Goal: Transaction & Acquisition: Purchase product/service

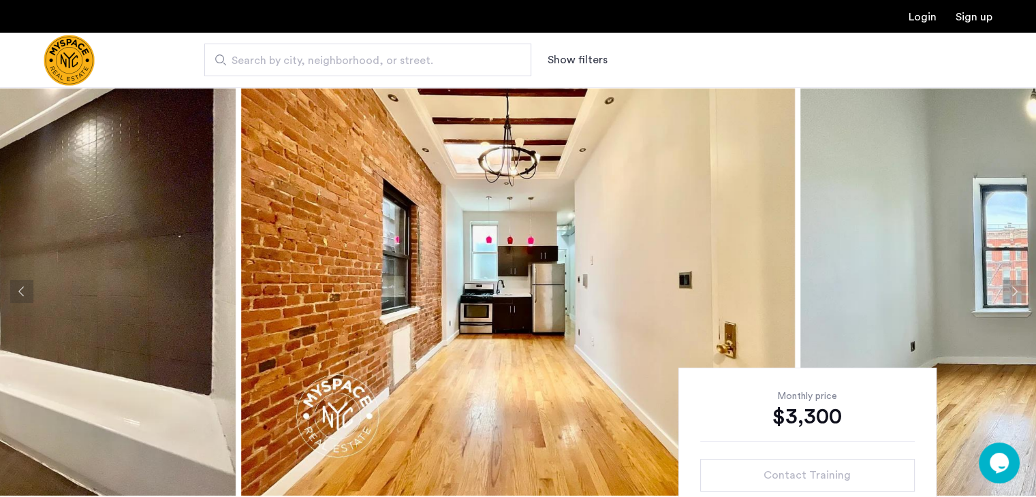
click at [575, 60] on button "Show filters" at bounding box center [578, 60] width 60 height 16
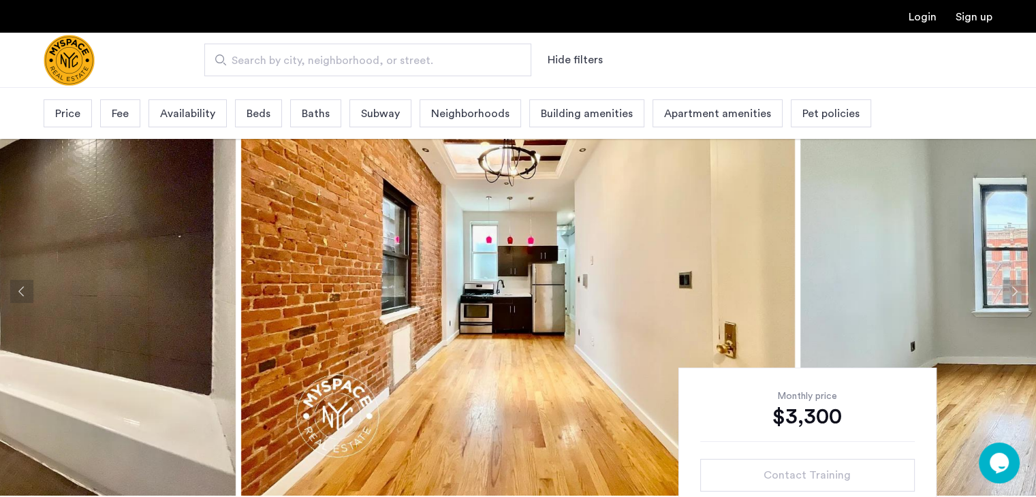
click at [804, 113] on span "Pet policies" at bounding box center [831, 114] width 57 height 16
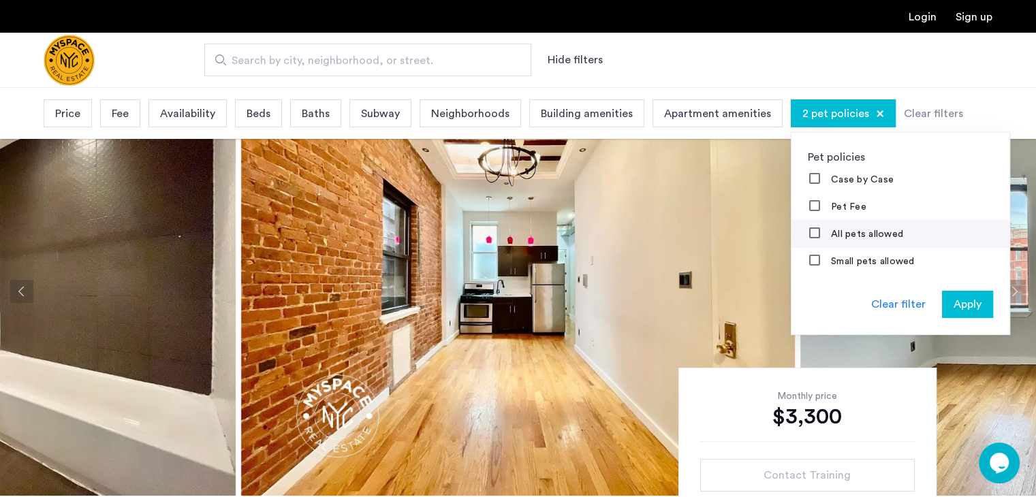
click at [875, 233] on label "All pets allowed" at bounding box center [866, 234] width 75 height 11
click at [954, 302] on span "Apply" at bounding box center [968, 304] width 28 height 16
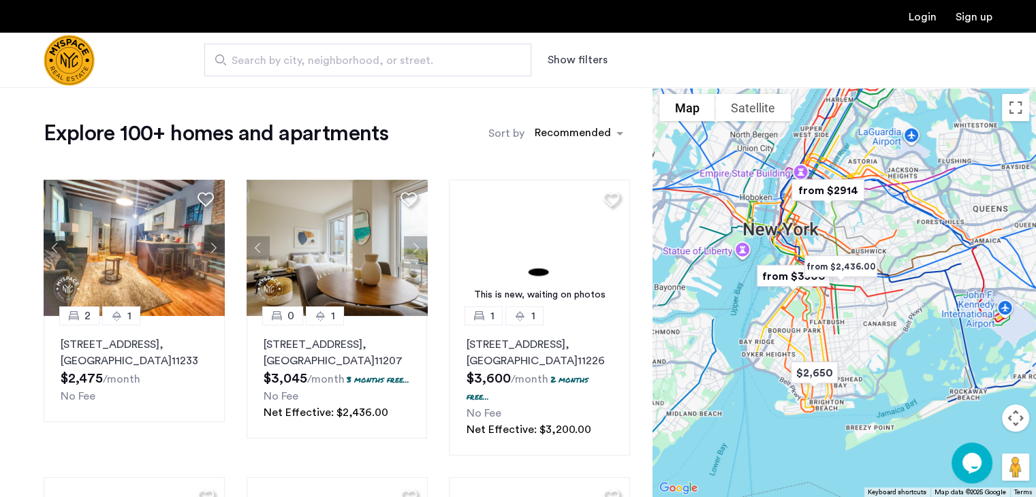
click at [585, 60] on button "Show filters" at bounding box center [578, 60] width 60 height 16
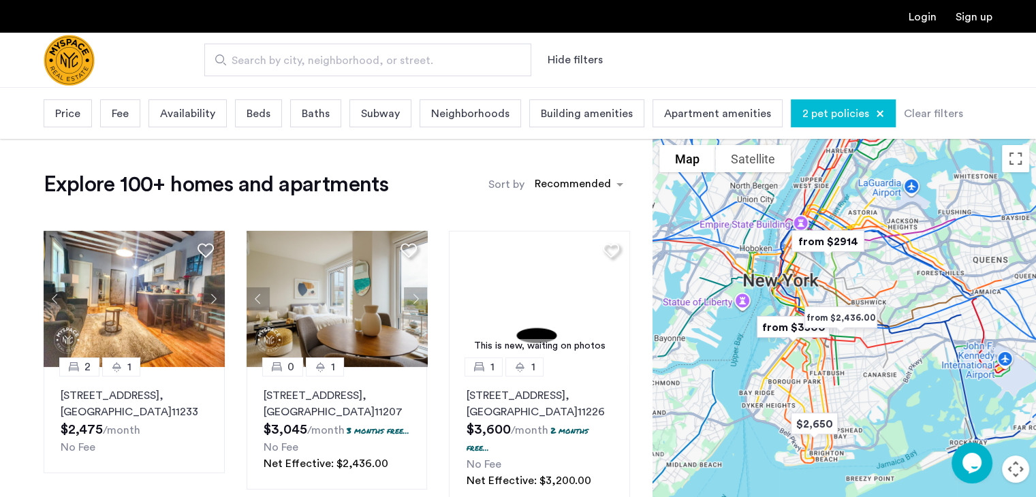
click at [63, 114] on span "Price" at bounding box center [67, 114] width 25 height 16
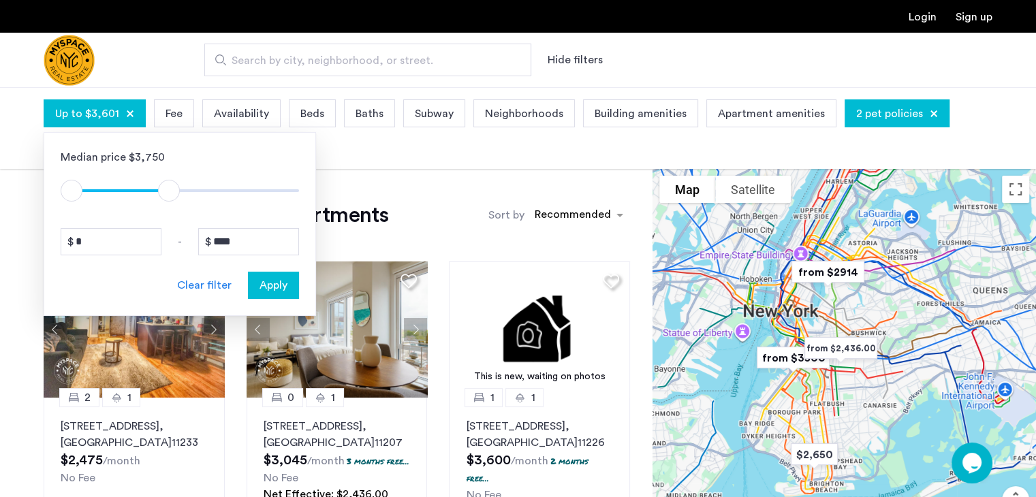
type input "****"
drag, startPoint x: 289, startPoint y: 186, endPoint x: 172, endPoint y: 194, distance: 117.5
click at [172, 194] on span "ngx-slider-max" at bounding box center [172, 191] width 22 height 22
type input "****"
drag, startPoint x: 67, startPoint y: 194, endPoint x: 139, endPoint y: 194, distance: 71.5
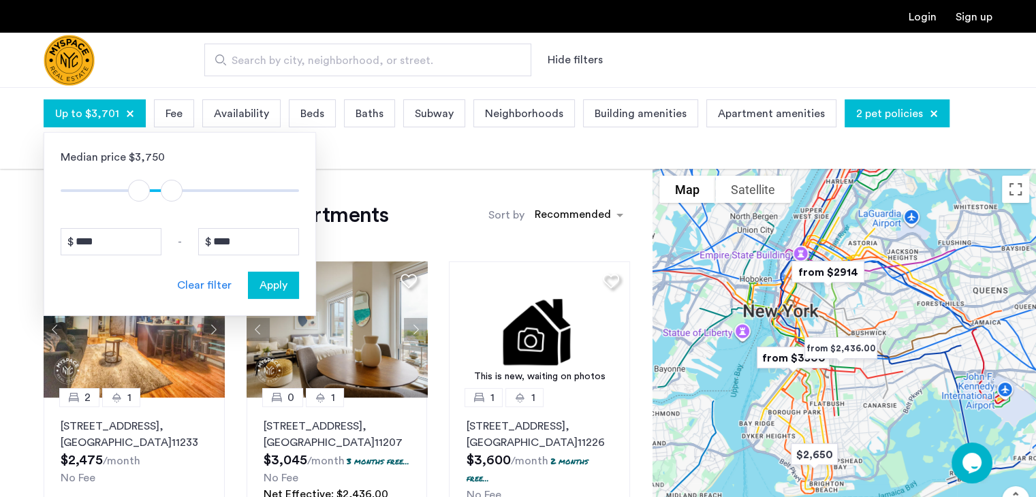
click at [139, 194] on span "ngx-slider" at bounding box center [139, 191] width 22 height 22
click at [270, 281] on span "Apply" at bounding box center [274, 285] width 28 height 16
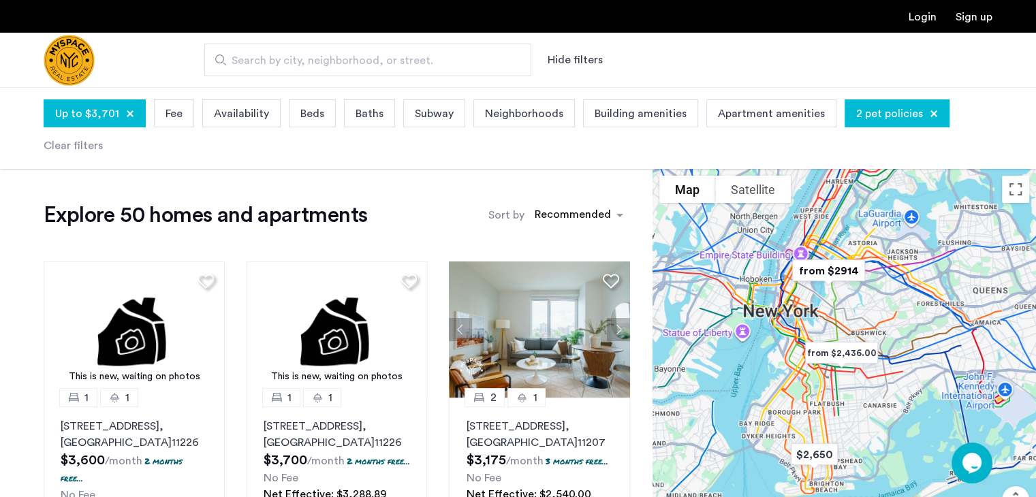
click at [171, 115] on span "Fee" at bounding box center [174, 114] width 17 height 16
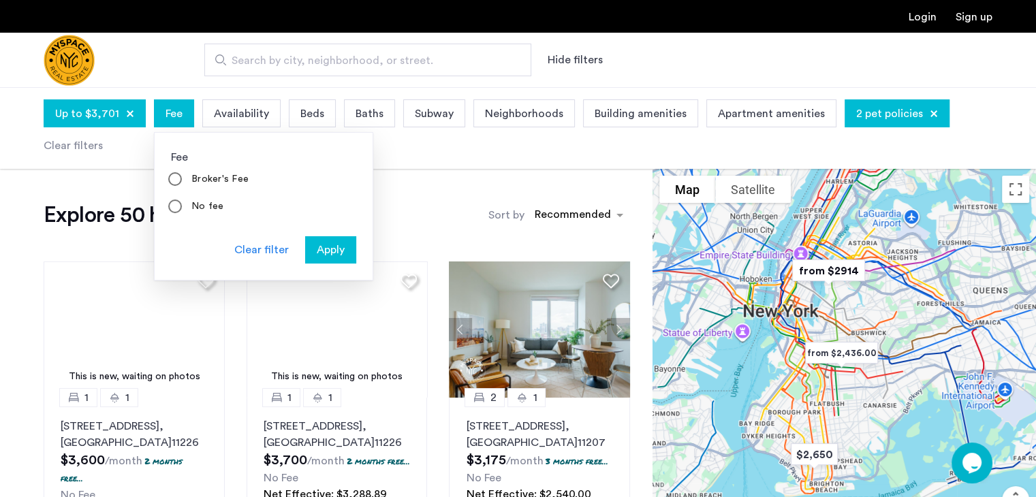
click at [171, 115] on span "Fee" at bounding box center [174, 114] width 17 height 16
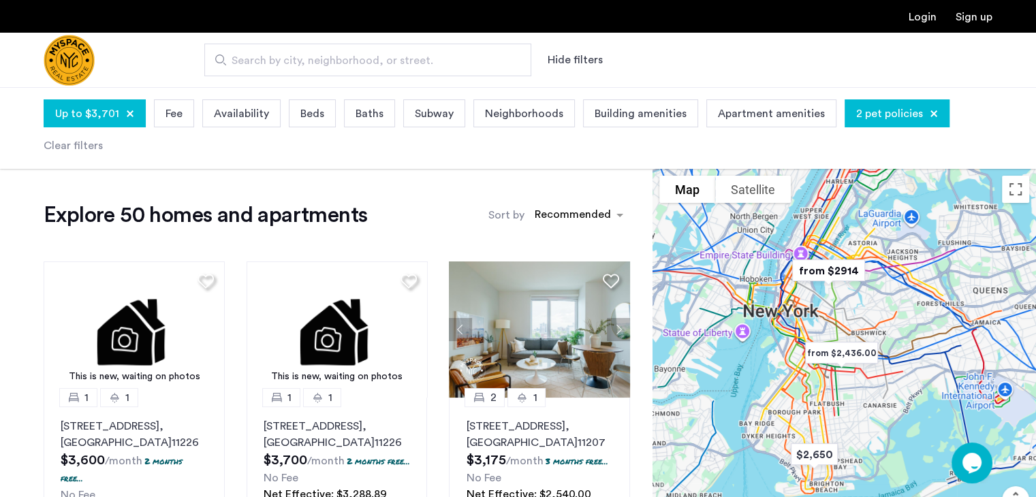
click at [236, 110] on span "Availability" at bounding box center [241, 114] width 55 height 16
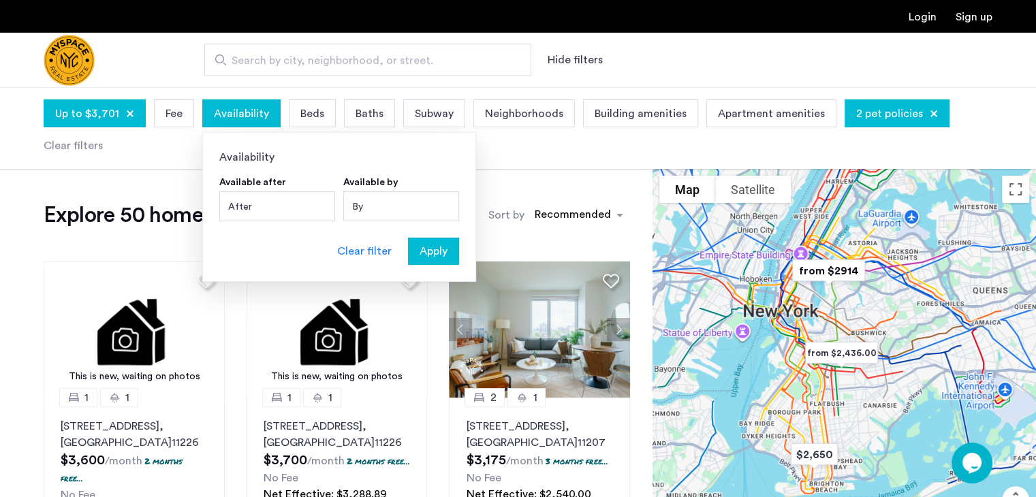
click at [181, 143] on div "Up to $3,701 Fee Availability Availability Available after After AUGUST 2025 AU…" at bounding box center [518, 128] width 949 height 65
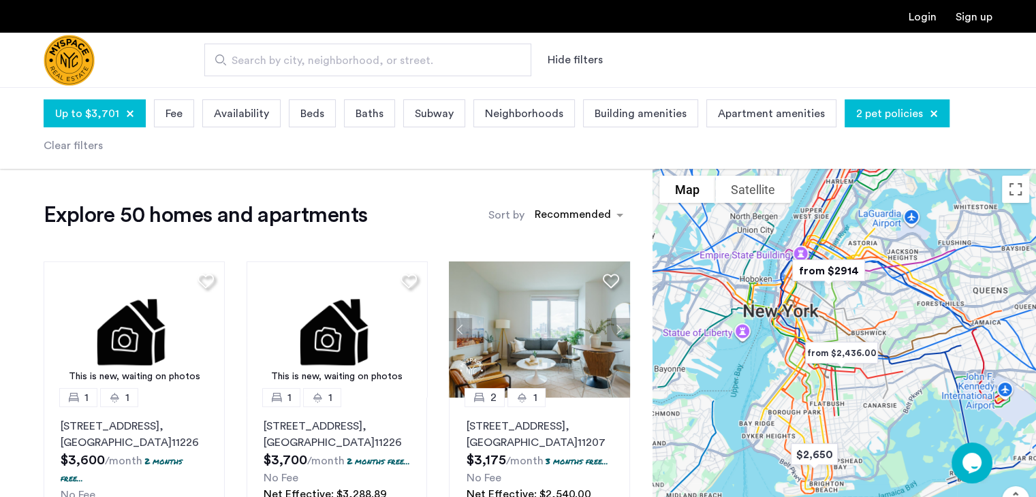
click at [308, 115] on span "Beds" at bounding box center [312, 114] width 24 height 16
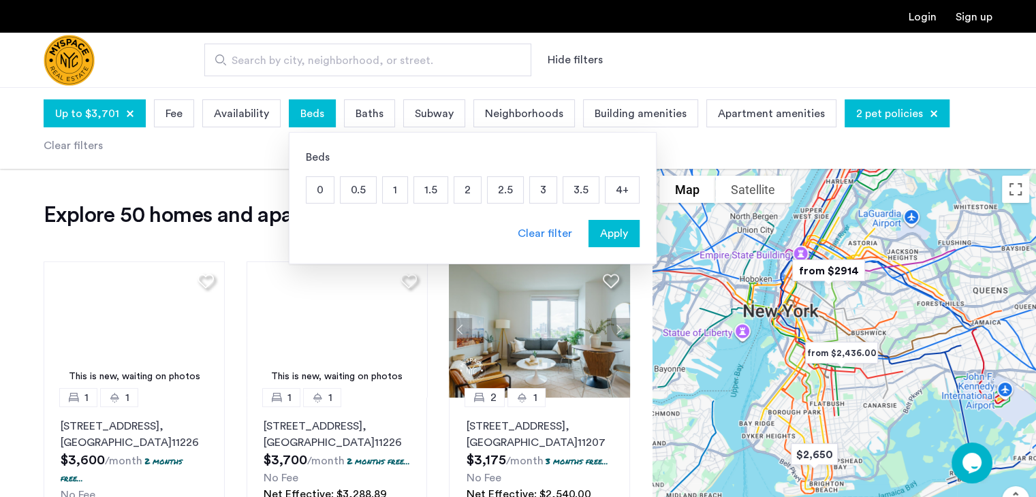
click at [538, 186] on p "3" at bounding box center [543, 190] width 27 height 26
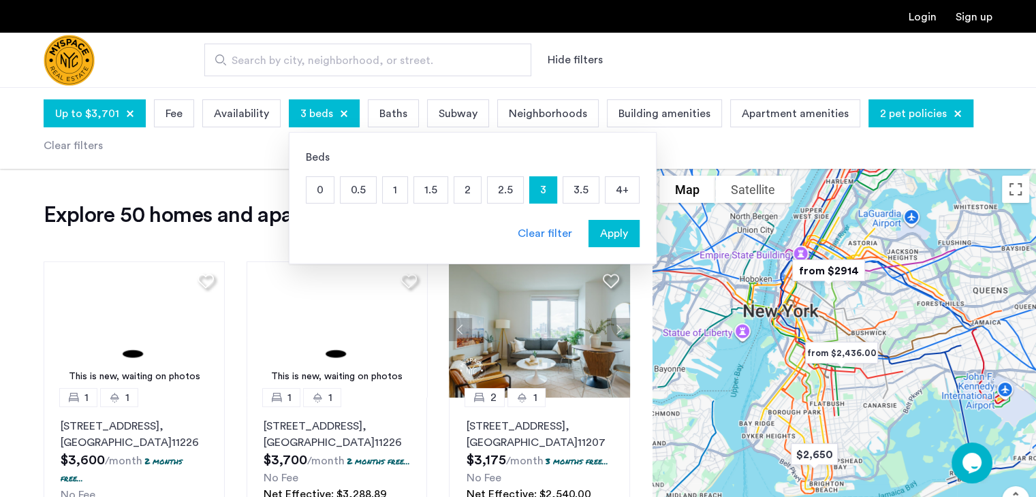
click at [613, 187] on p "4+" at bounding box center [622, 190] width 33 height 26
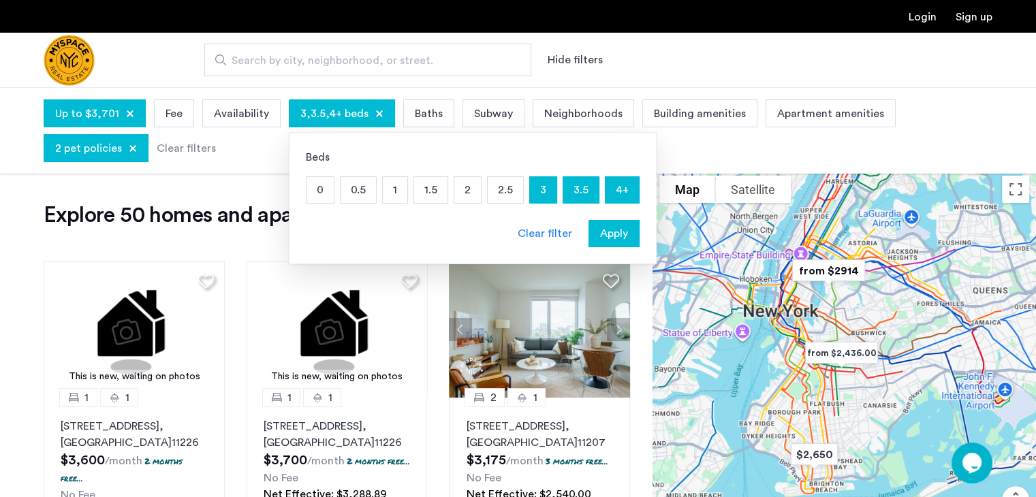
click at [420, 110] on span "Baths" at bounding box center [429, 114] width 28 height 16
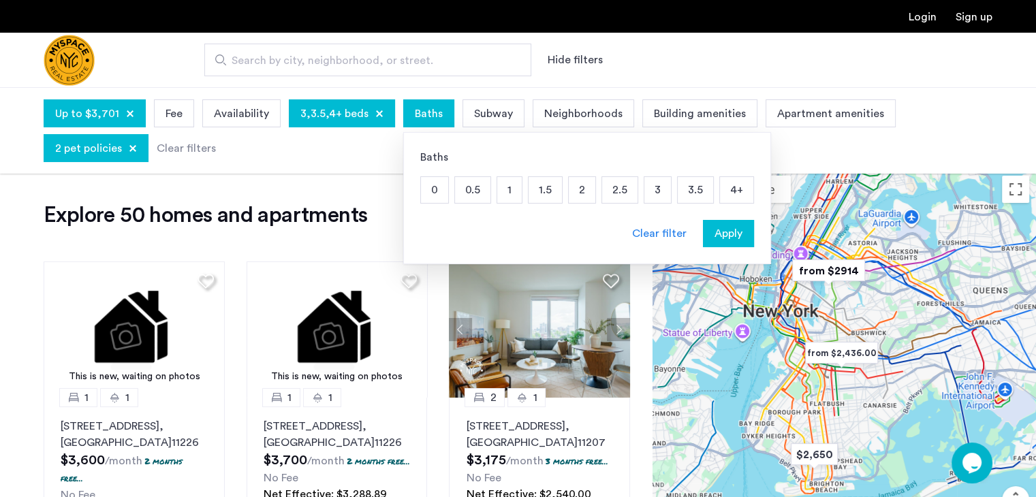
click at [532, 189] on p "1.5" at bounding box center [545, 190] width 33 height 26
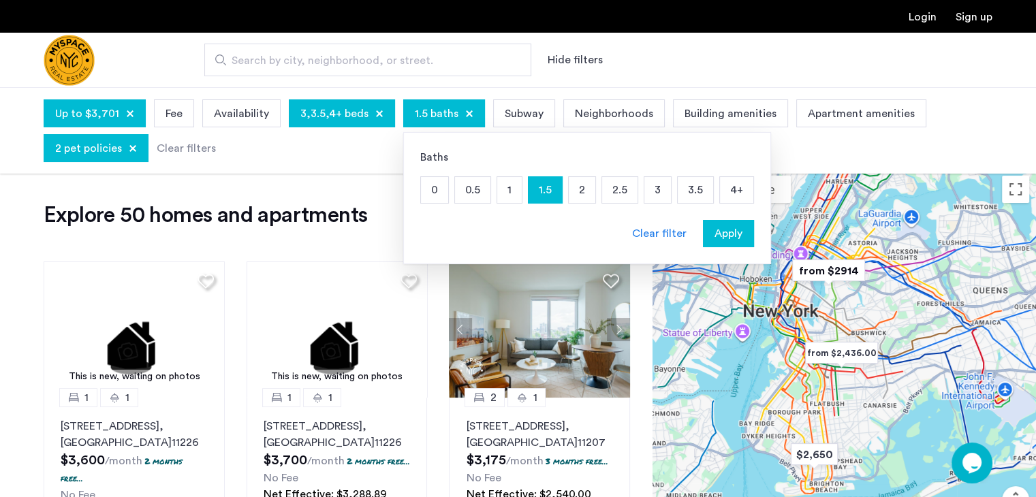
click at [720, 232] on span "Apply" at bounding box center [729, 234] width 28 height 16
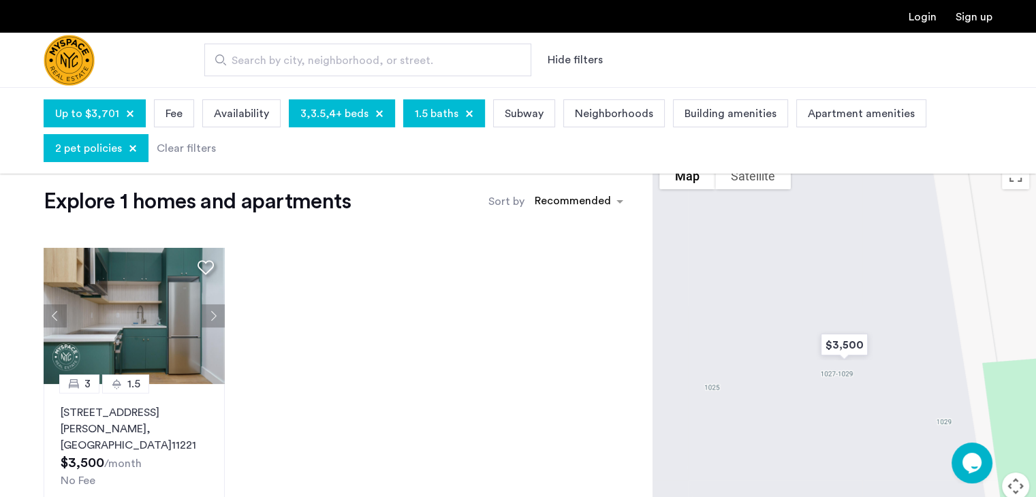
scroll to position [15, 0]
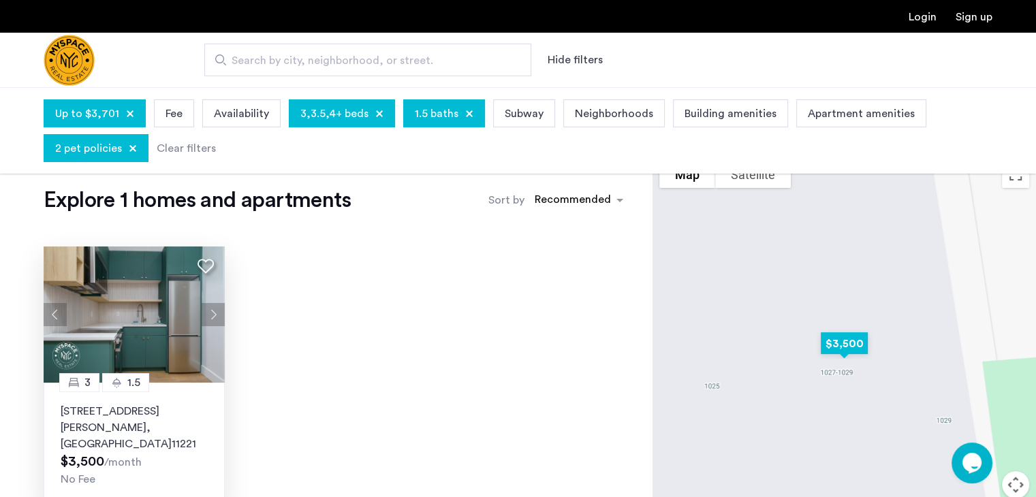
click at [140, 322] on img at bounding box center [134, 315] width 181 height 136
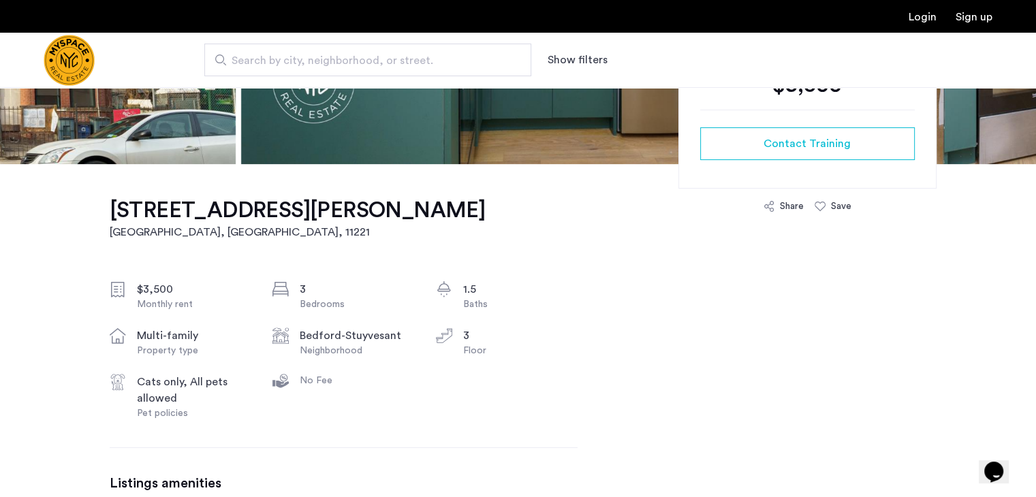
scroll to position [332, 0]
drag, startPoint x: 0, startPoint y: 0, endPoint x: 706, endPoint y: 253, distance: 750.0
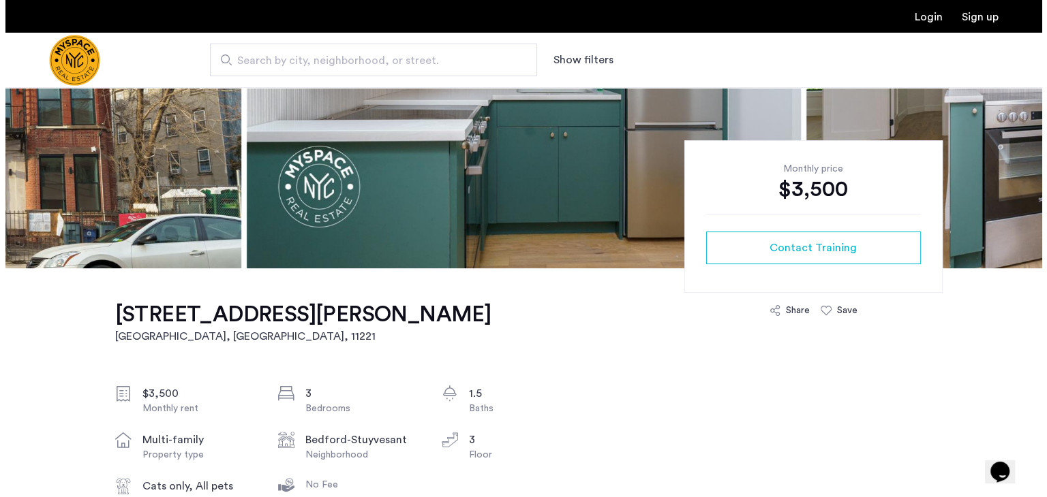
scroll to position [0, 0]
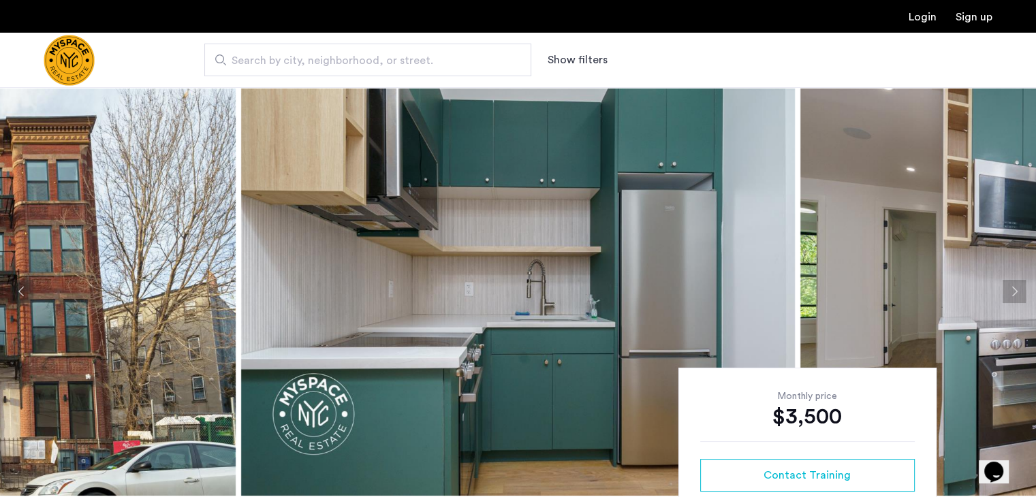
click at [976, 16] on link "Sign up" at bounding box center [974, 17] width 37 height 11
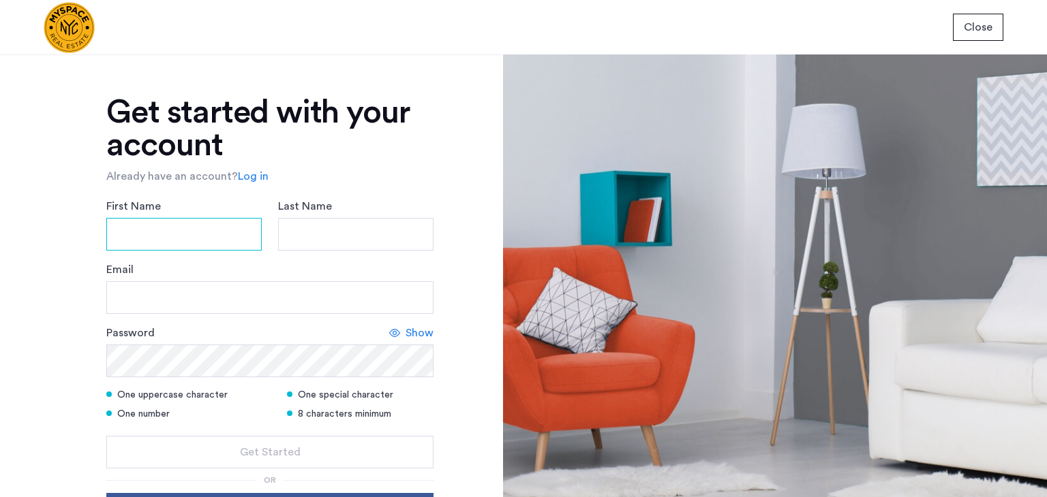
click at [218, 230] on input "First Name" at bounding box center [183, 234] width 155 height 33
type input "*****"
click at [322, 227] on input "Last Name" at bounding box center [355, 234] width 155 height 33
type input "******"
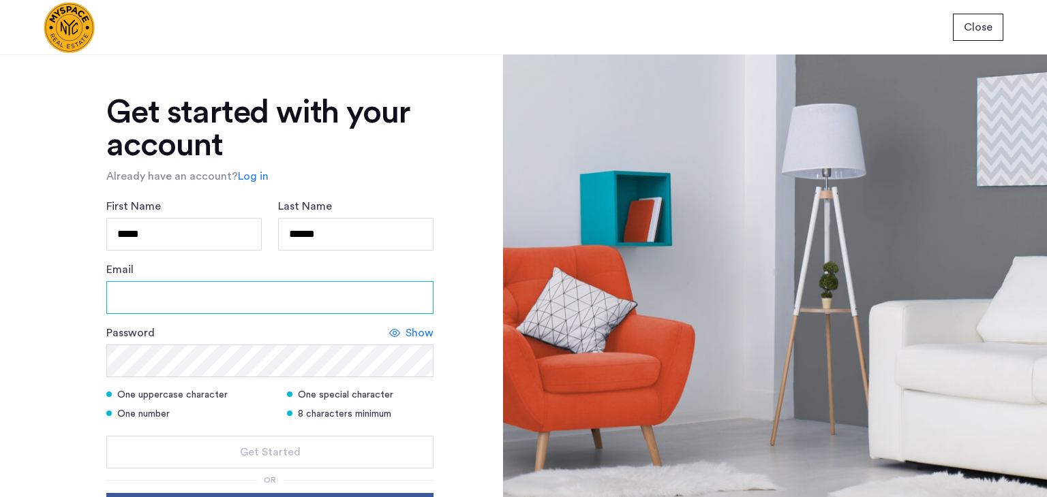
click at [279, 297] on input "Email" at bounding box center [269, 297] width 327 height 33
type input "**********"
click at [415, 333] on span "Show" at bounding box center [419, 333] width 28 height 16
click at [416, 331] on span "Hide" at bounding box center [421, 333] width 23 height 16
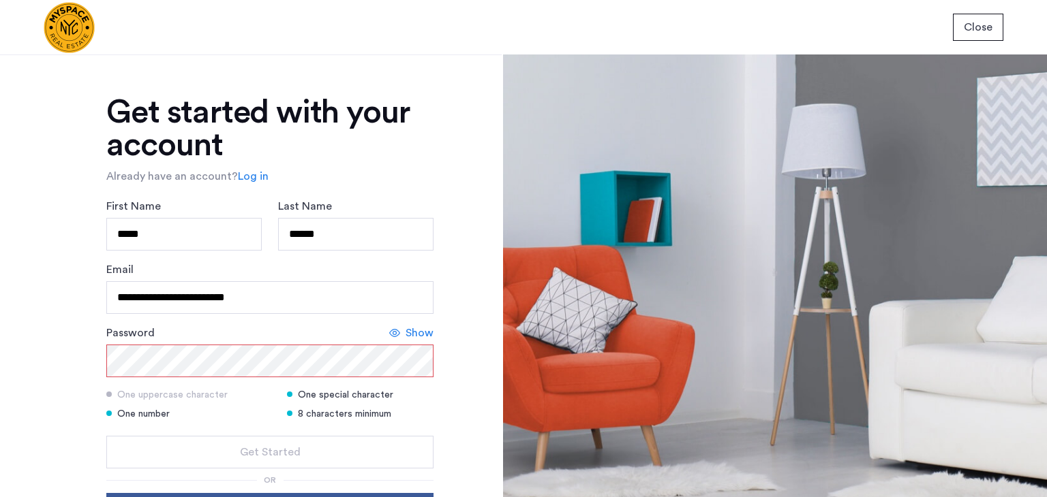
click at [417, 330] on span "Show" at bounding box center [419, 333] width 28 height 16
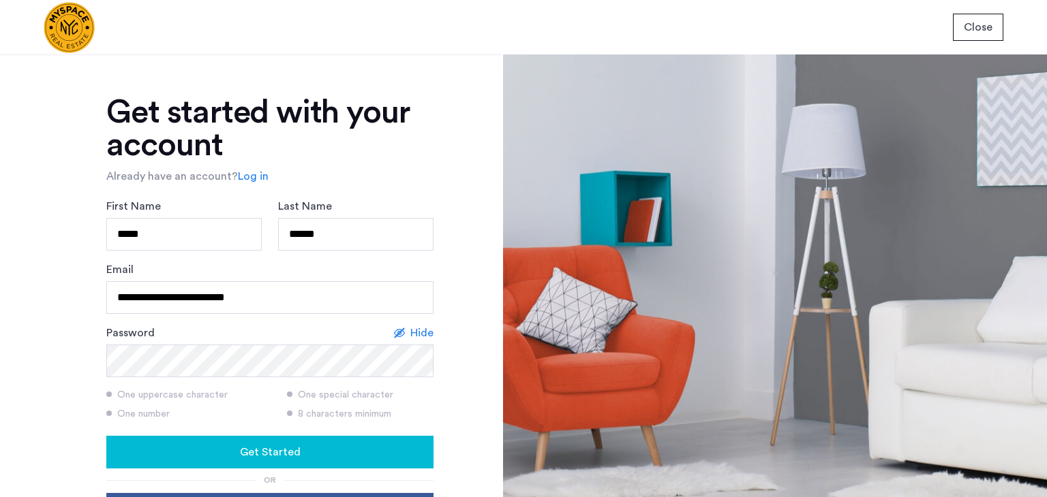
click at [425, 329] on span "Hide" at bounding box center [421, 333] width 23 height 16
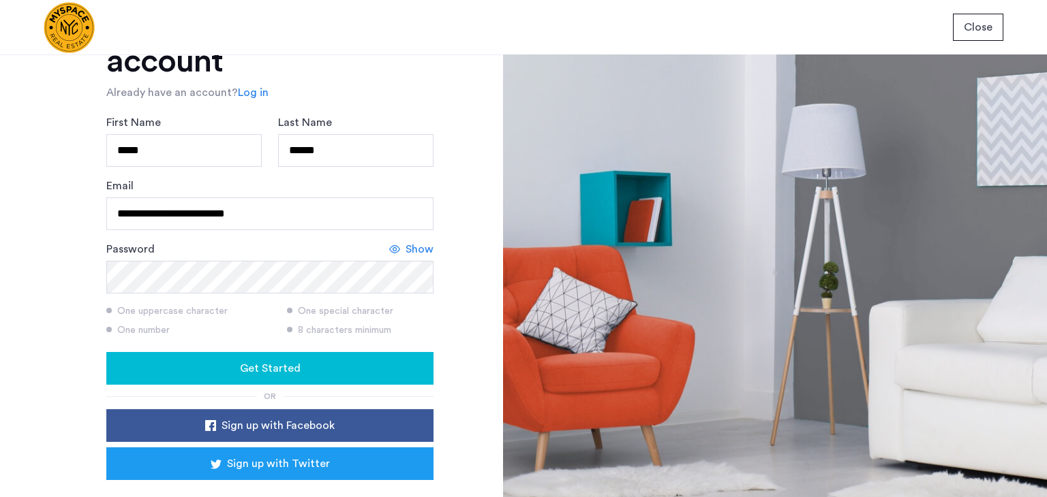
scroll to position [84, 0]
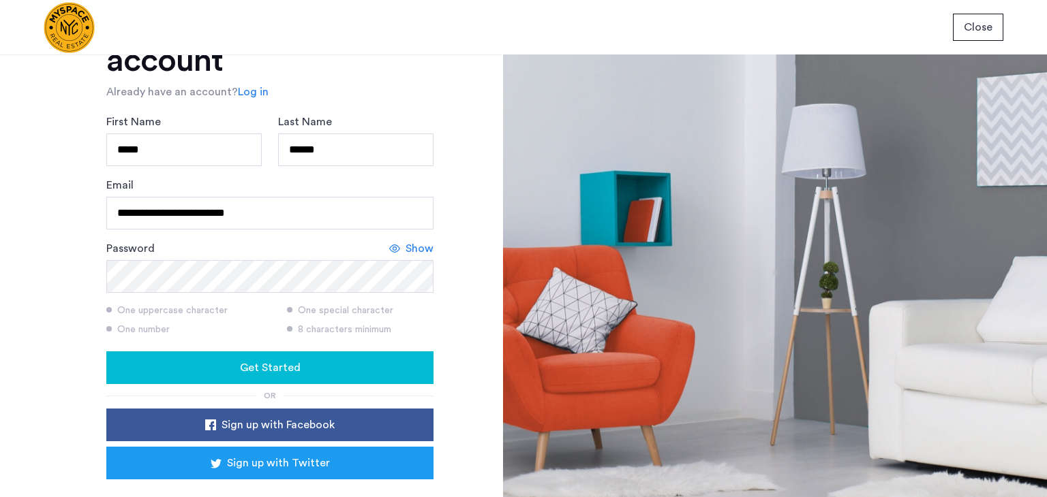
click at [346, 365] on div "Get Started" at bounding box center [269, 368] width 305 height 16
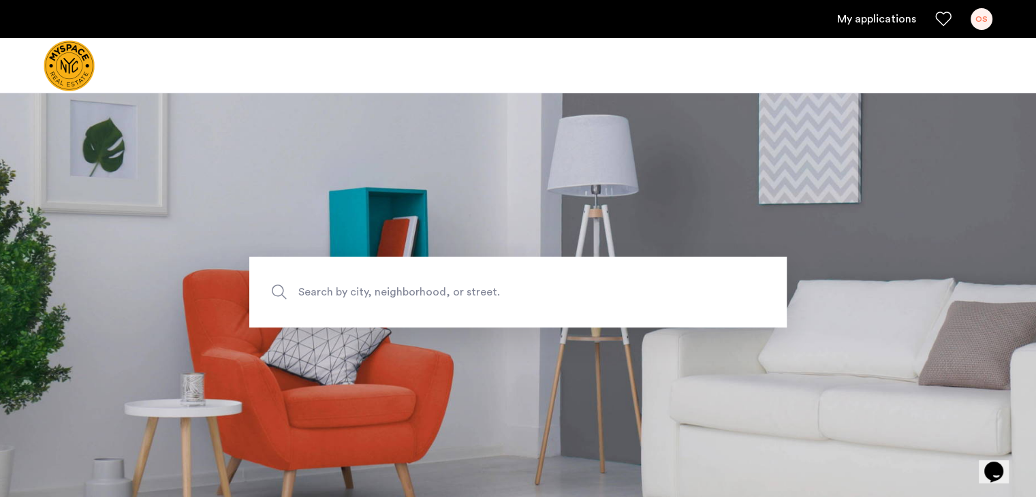
click at [982, 20] on div "OS" at bounding box center [982, 19] width 22 height 22
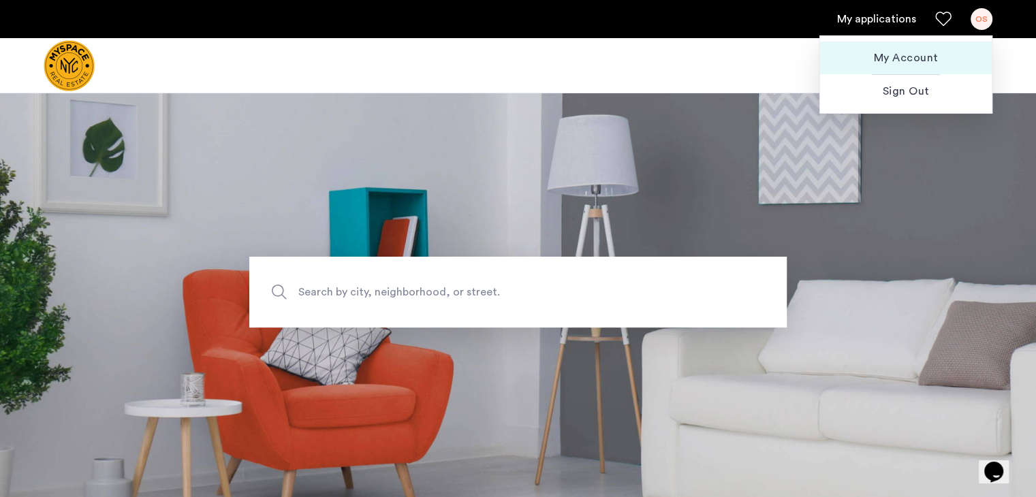
click at [929, 55] on span "My Account" at bounding box center [906, 58] width 150 height 16
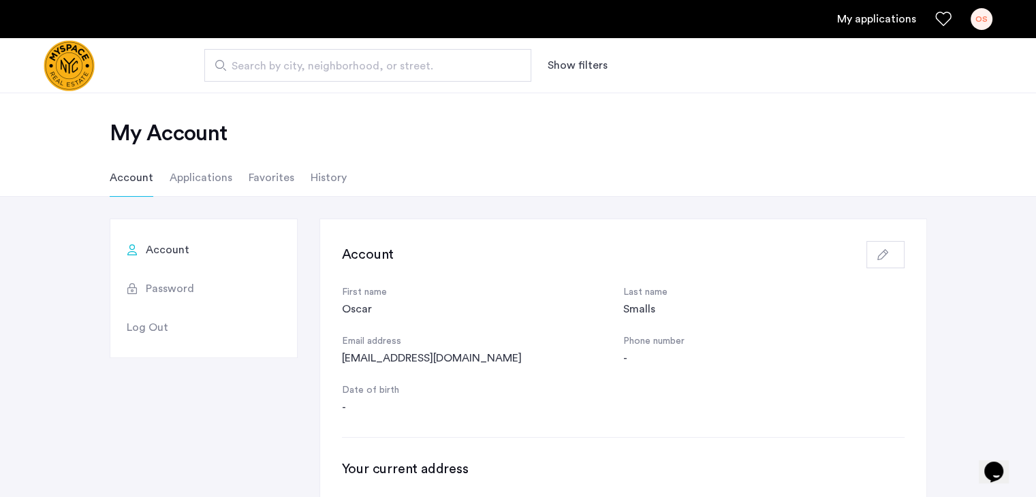
click at [886, 256] on icon "button" at bounding box center [883, 254] width 11 height 11
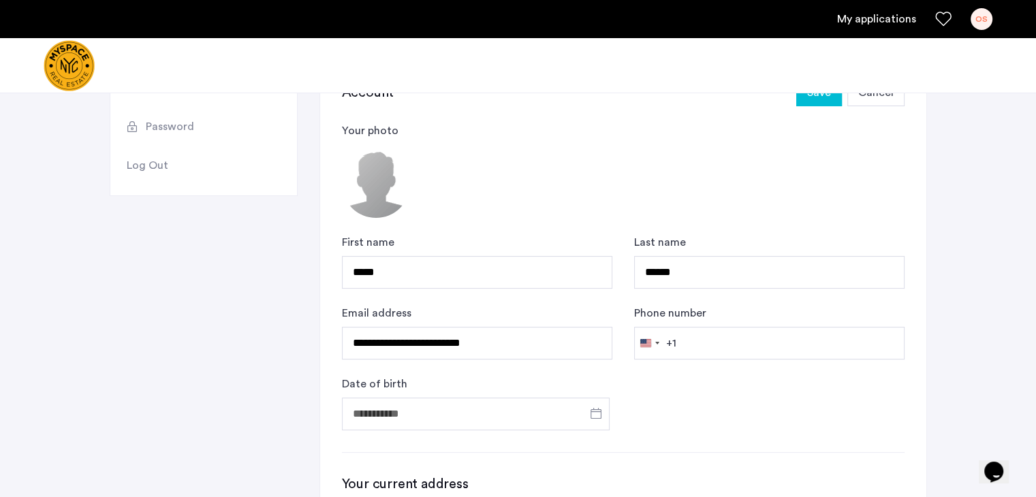
scroll to position [168, 0]
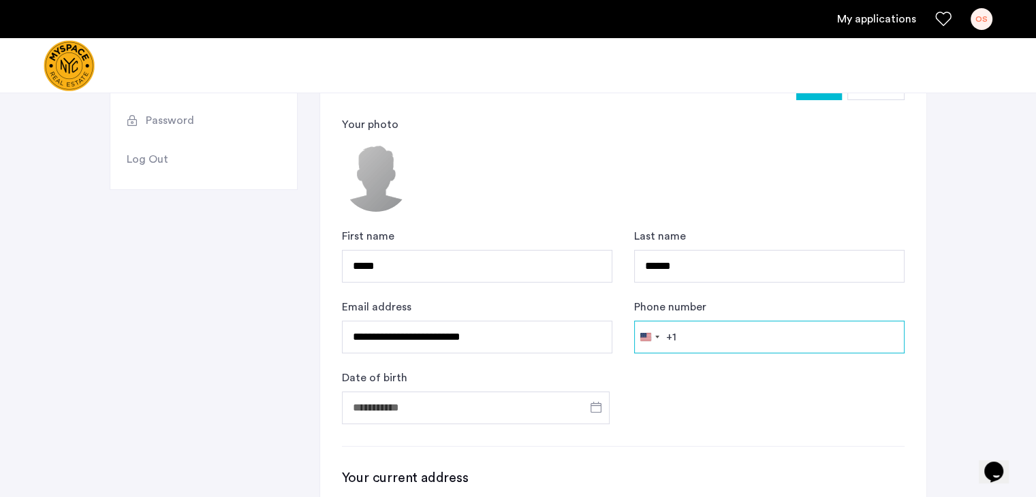
click at [805, 332] on input "Phone number" at bounding box center [769, 337] width 270 height 33
type input "**********"
click at [600, 405] on span "Open calendar" at bounding box center [596, 407] width 33 height 33
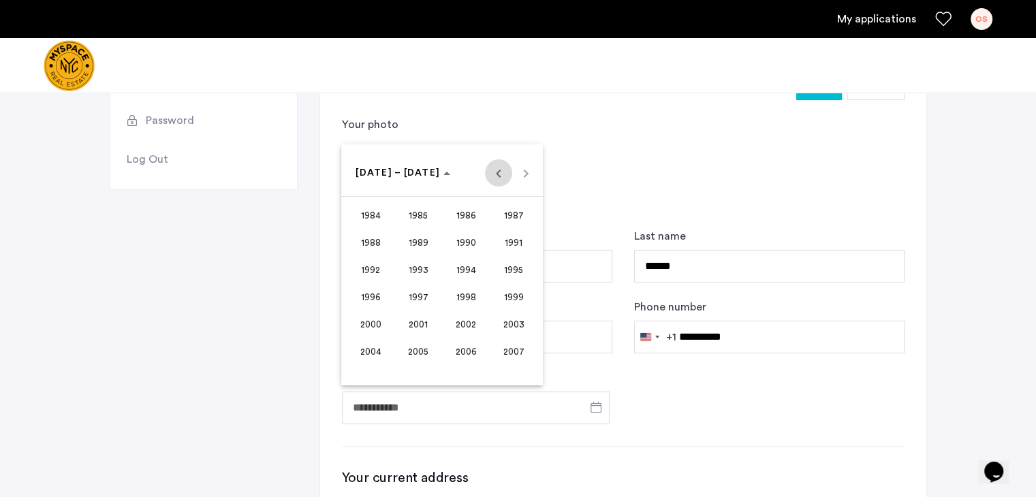
click at [497, 171] on span "Previous 24 years" at bounding box center [498, 172] width 27 height 27
click at [365, 270] on span "1968" at bounding box center [371, 270] width 43 height 25
click at [469, 241] on span "MAR" at bounding box center [466, 242] width 43 height 25
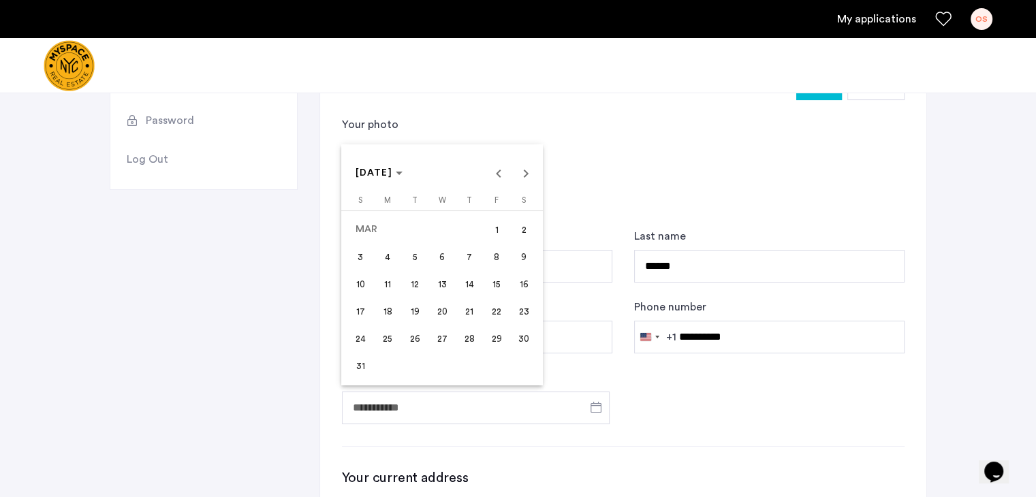
click at [411, 281] on span "12" at bounding box center [415, 284] width 25 height 25
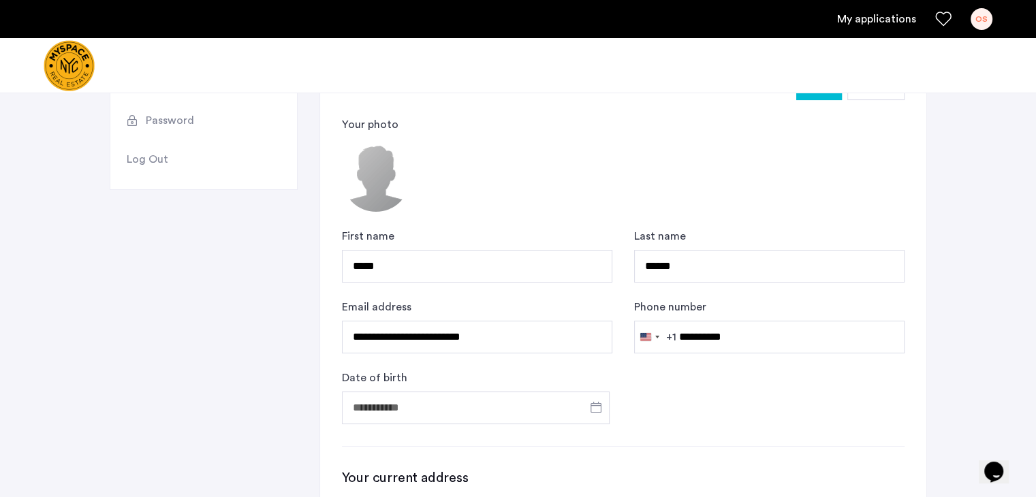
type input "**********"
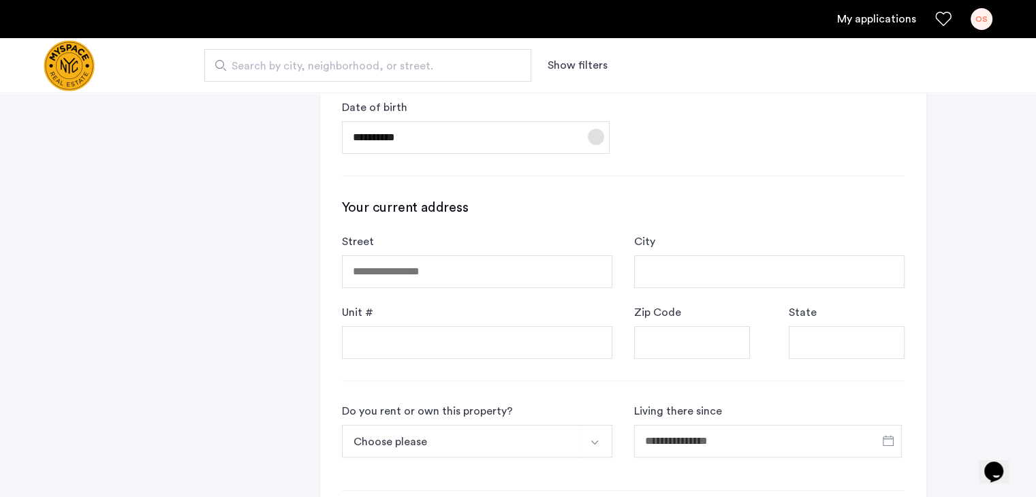
scroll to position [443, 0]
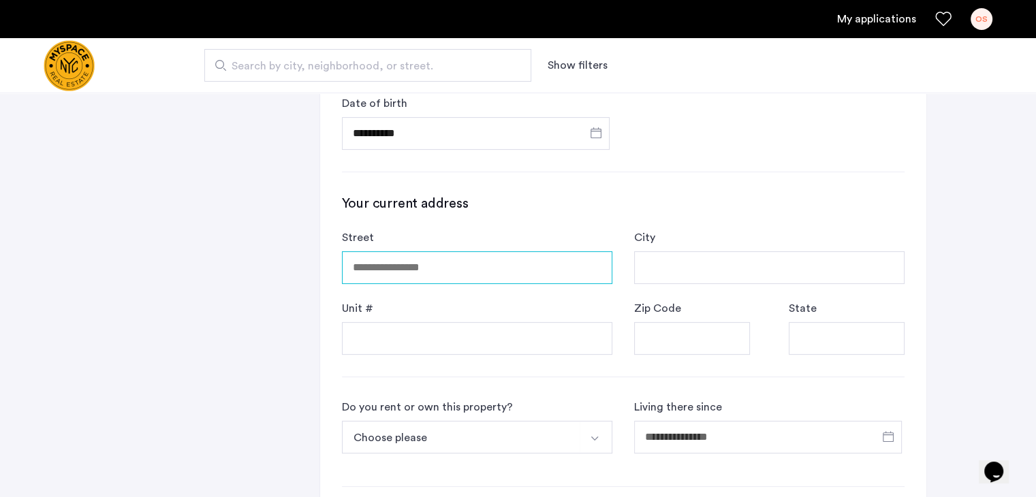
click at [553, 263] on input "Street" at bounding box center [477, 267] width 270 height 33
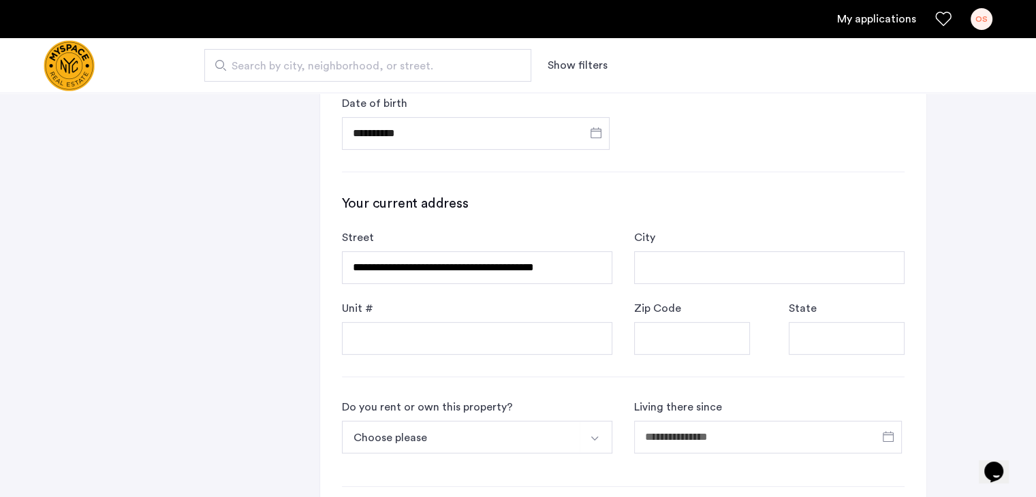
type input "**********"
type input "*****"
type input "**"
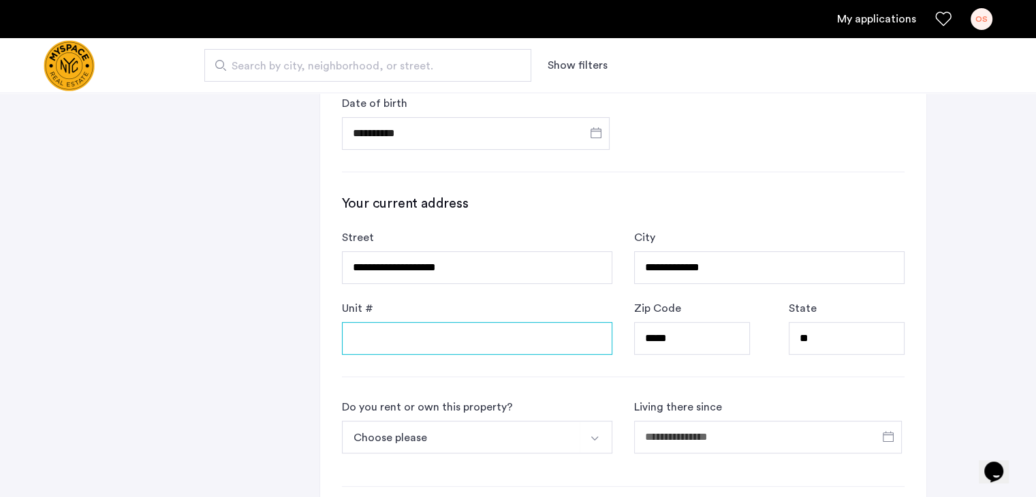
click at [570, 332] on input "Unit #" at bounding box center [477, 338] width 270 height 33
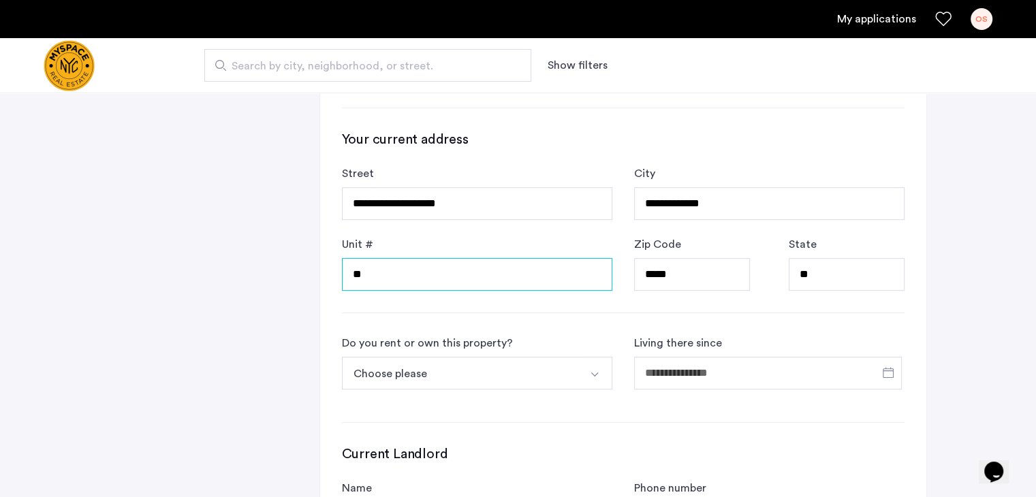
scroll to position [507, 0]
type input "**"
click at [581, 365] on button "Select option" at bounding box center [596, 373] width 33 height 33
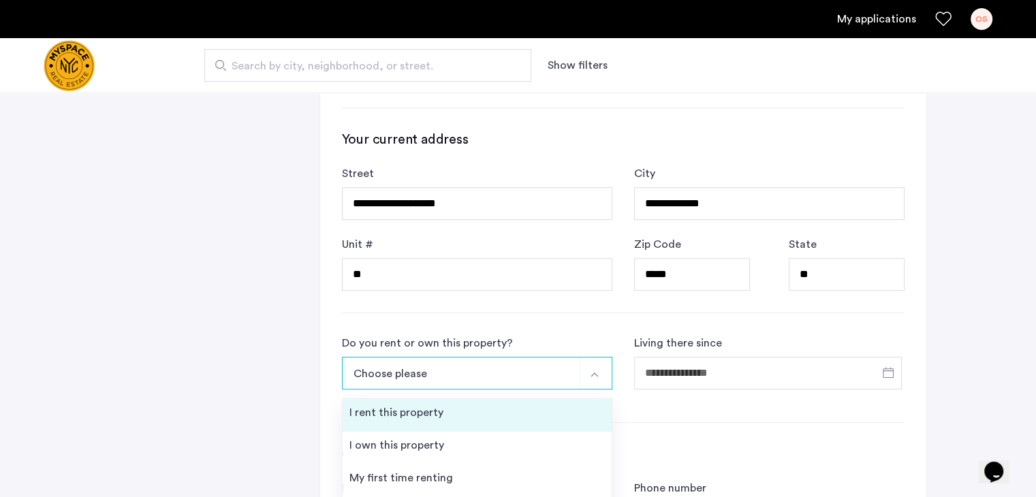
click at [480, 412] on li "I rent this property" at bounding box center [477, 415] width 269 height 33
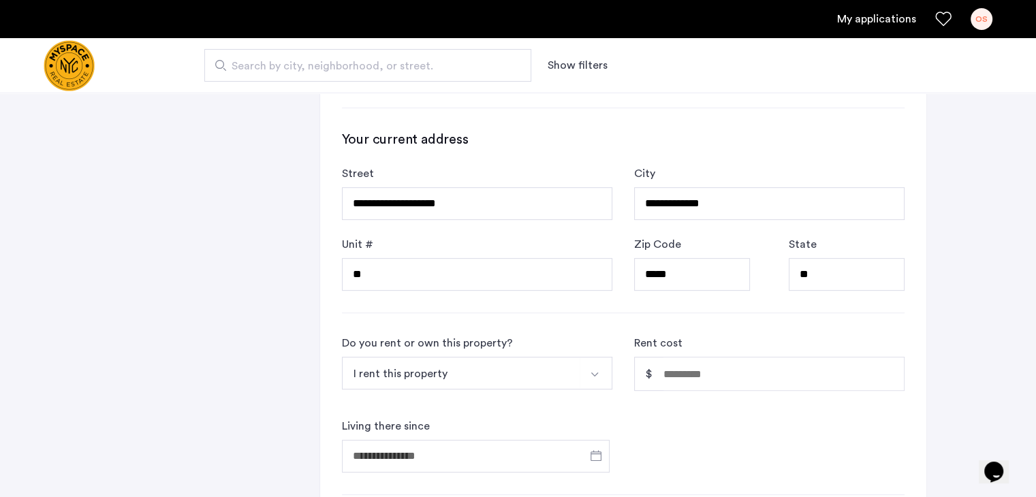
click at [766, 382] on input "Rent cost" at bounding box center [784, 374] width 241 height 33
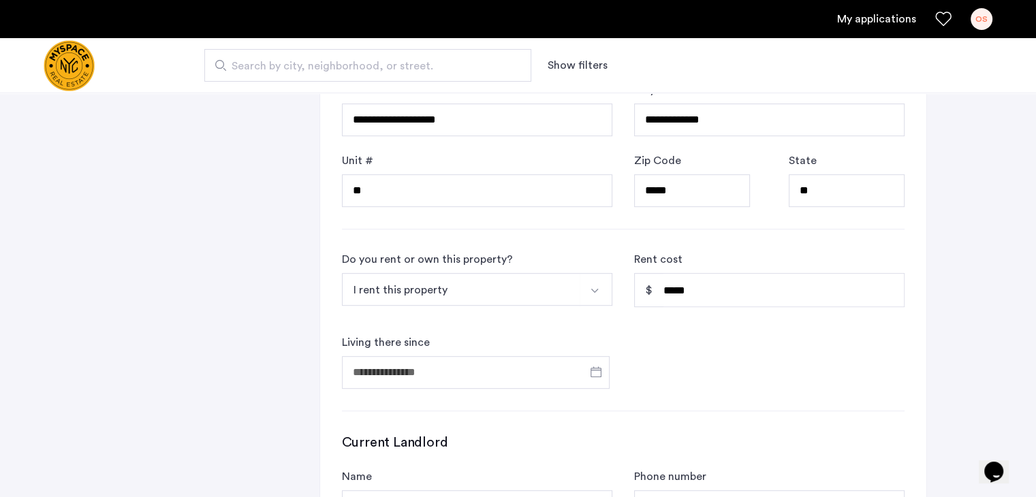
scroll to position [594, 0]
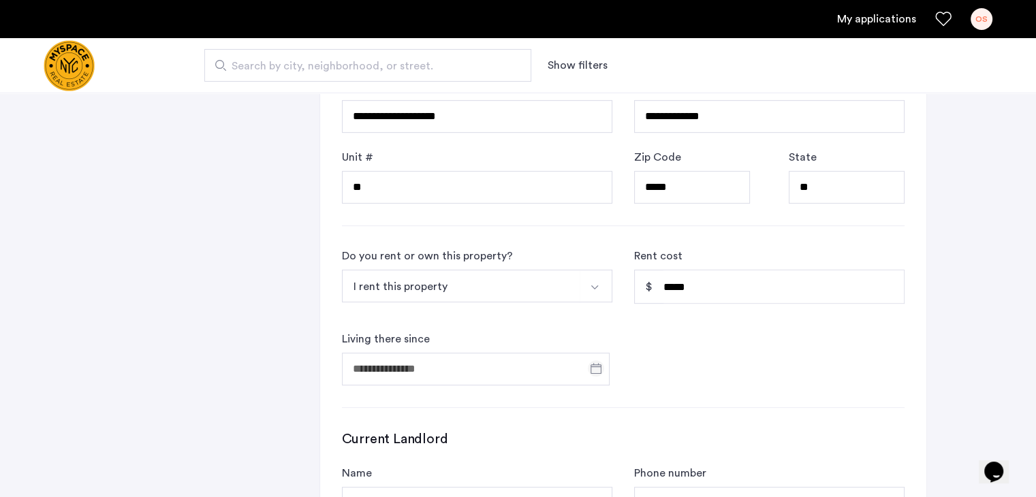
type input "*****"
click at [597, 366] on span "Open calendar" at bounding box center [596, 368] width 33 height 33
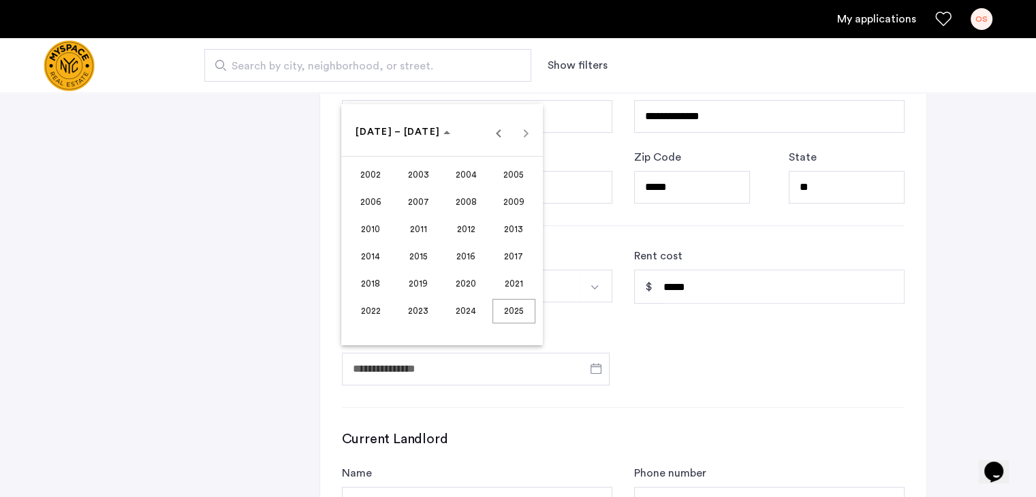
click at [475, 283] on span "2020" at bounding box center [466, 284] width 43 height 25
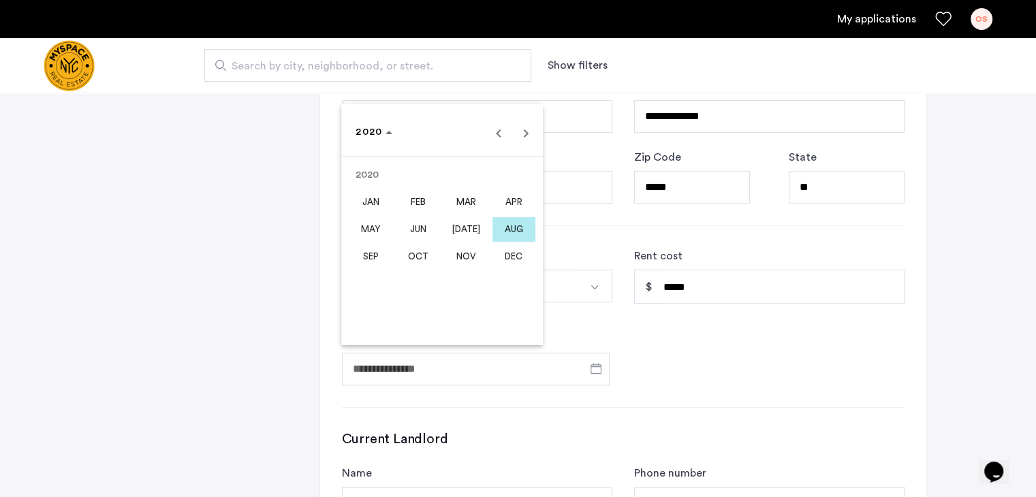
click at [518, 225] on span "AUG" at bounding box center [514, 229] width 43 height 25
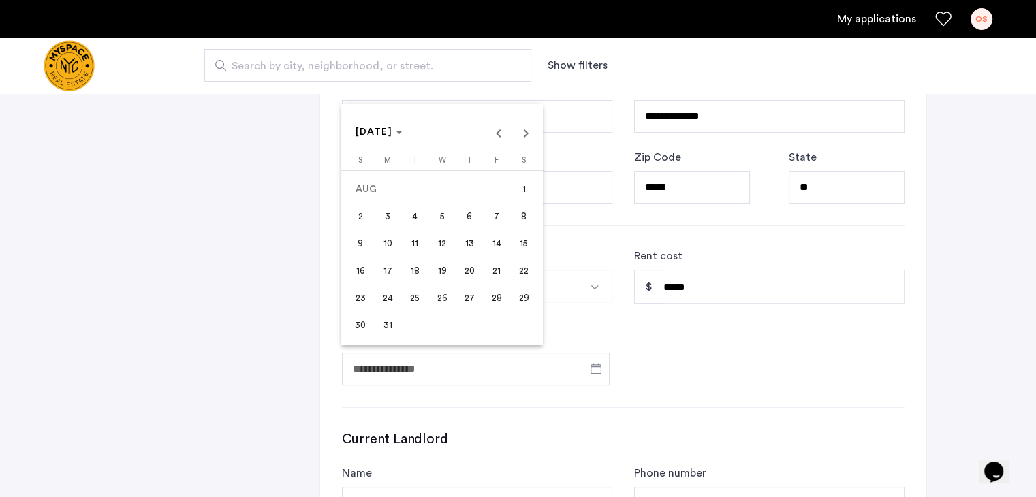
click at [523, 189] on span "1" at bounding box center [524, 189] width 25 height 25
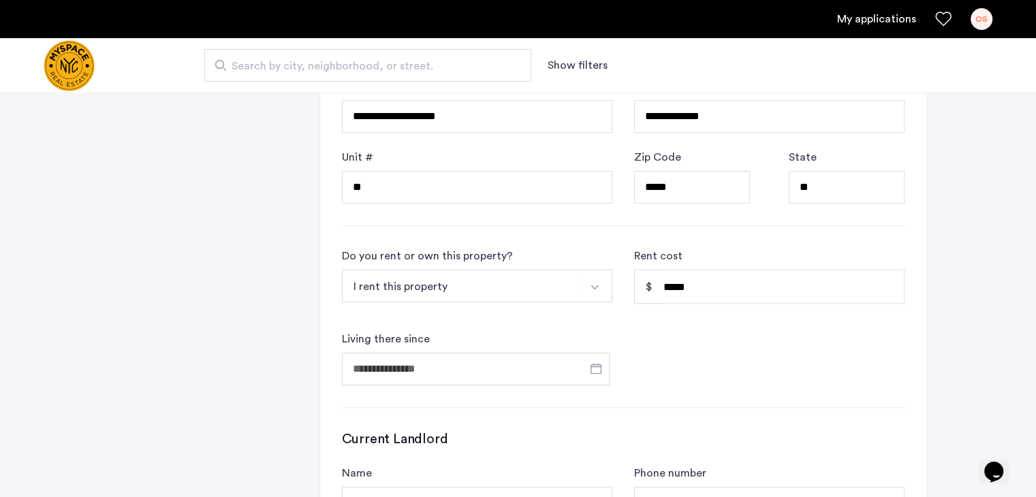
type input "**********"
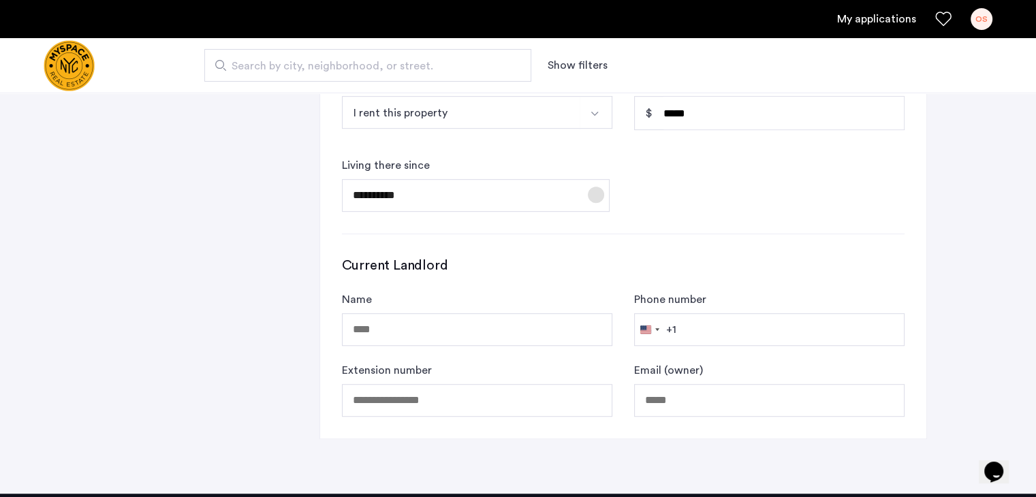
scroll to position [769, 0]
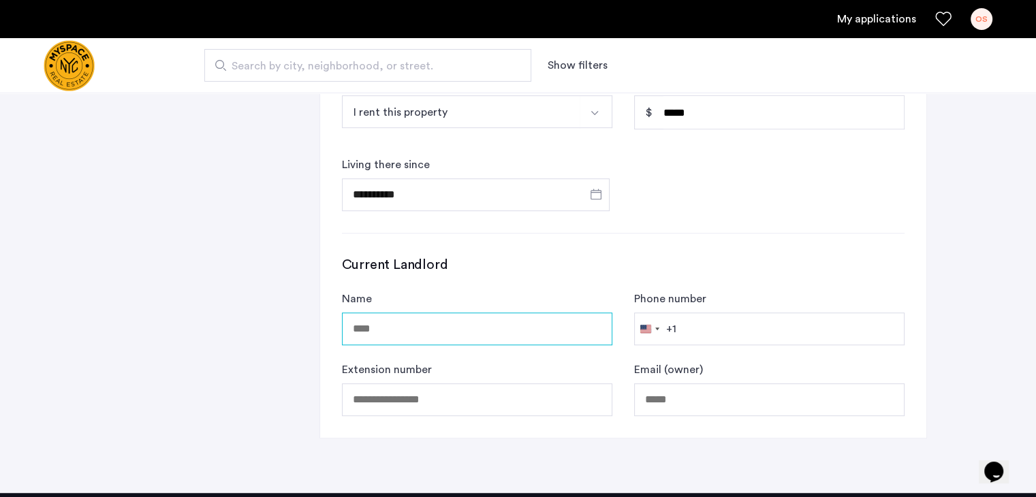
click at [583, 325] on input "Name" at bounding box center [477, 329] width 270 height 33
click at [561, 327] on input "*********" at bounding box center [477, 329] width 270 height 33
click at [374, 328] on input "**********" at bounding box center [477, 329] width 270 height 33
type input "**********"
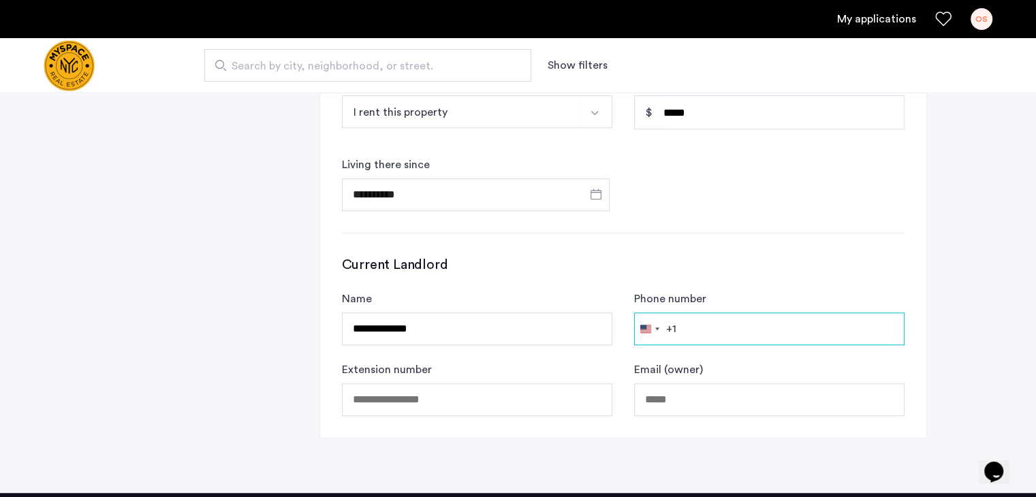
click at [739, 325] on input "Phone number" at bounding box center [769, 329] width 270 height 33
type input "**********"
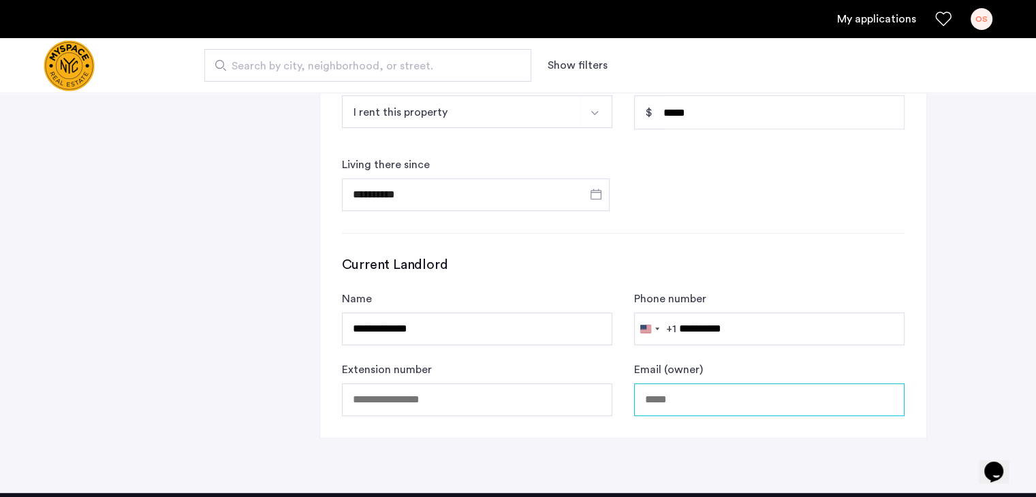
click at [701, 393] on input "text" at bounding box center [769, 400] width 270 height 33
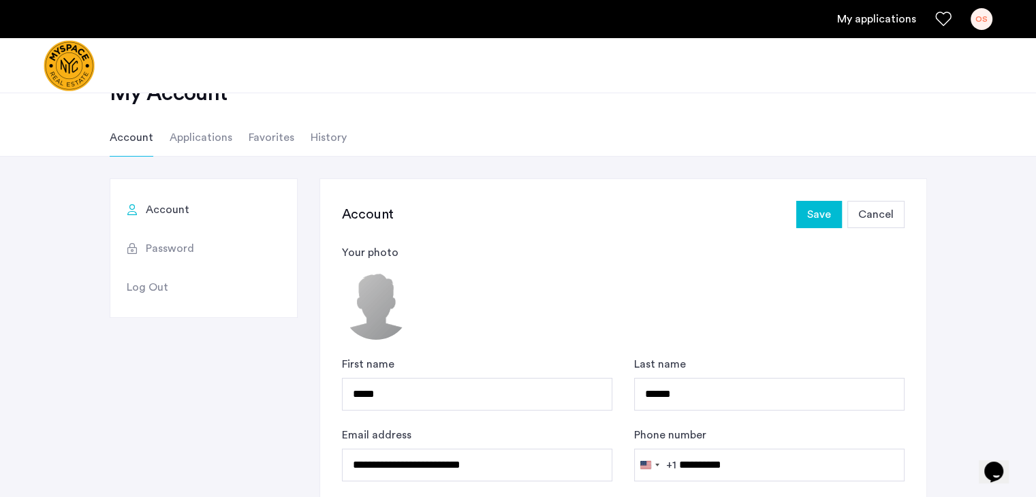
scroll to position [40, 0]
type input "**********"
click at [812, 211] on span "Save" at bounding box center [819, 215] width 24 height 16
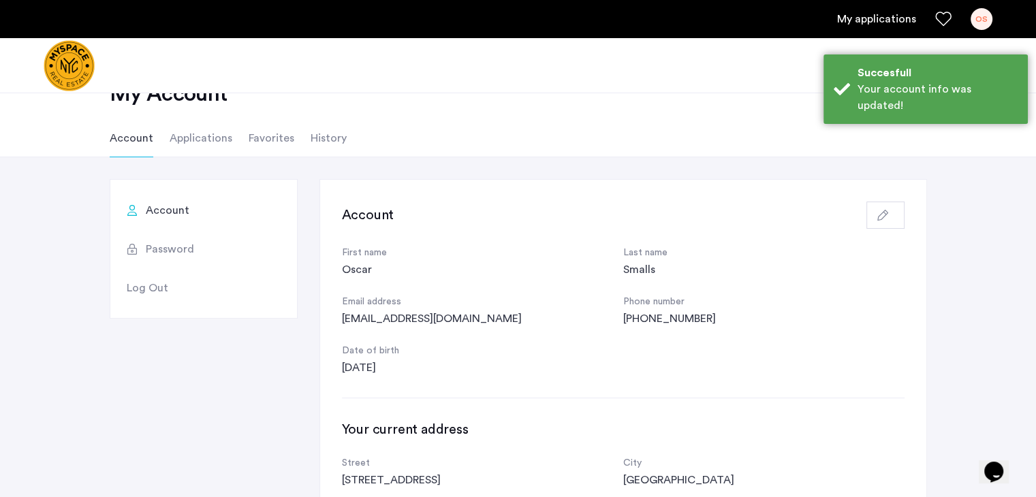
scroll to position [0, 0]
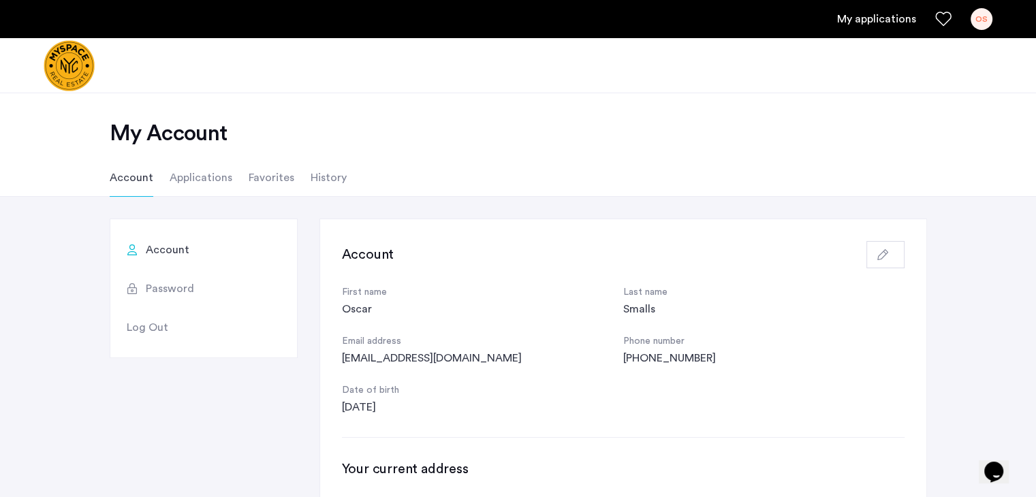
click at [74, 69] on img "Cazamio logo" at bounding box center [69, 65] width 51 height 51
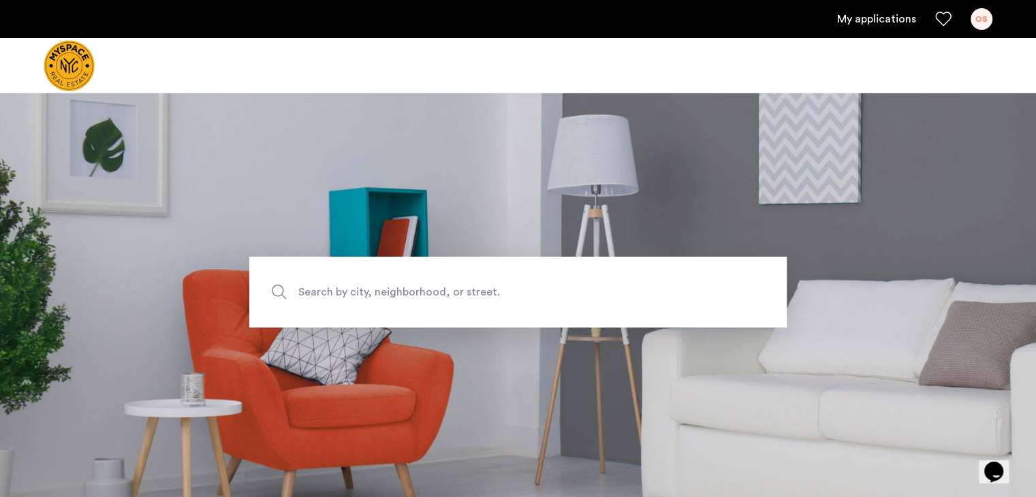
click at [880, 15] on link "My applications" at bounding box center [876, 19] width 79 height 16
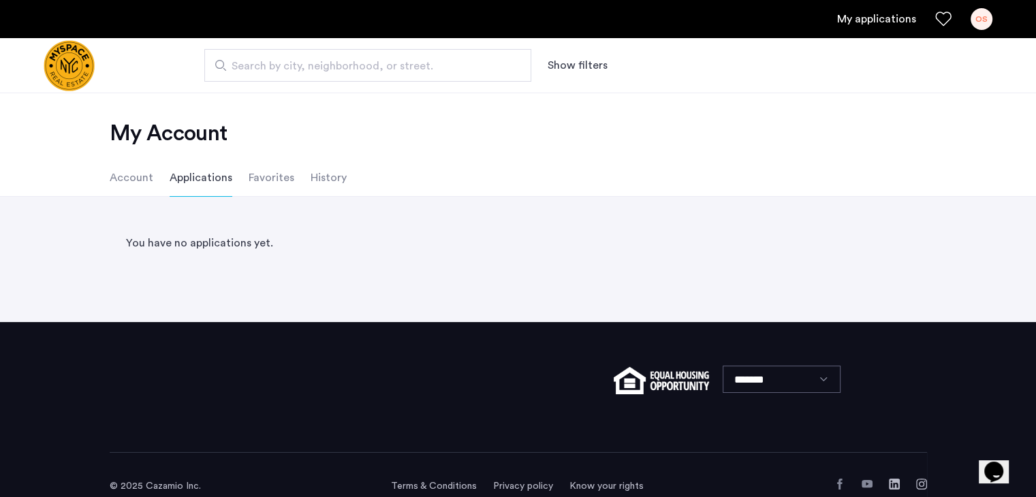
click at [576, 67] on button "Show filters" at bounding box center [578, 65] width 60 height 16
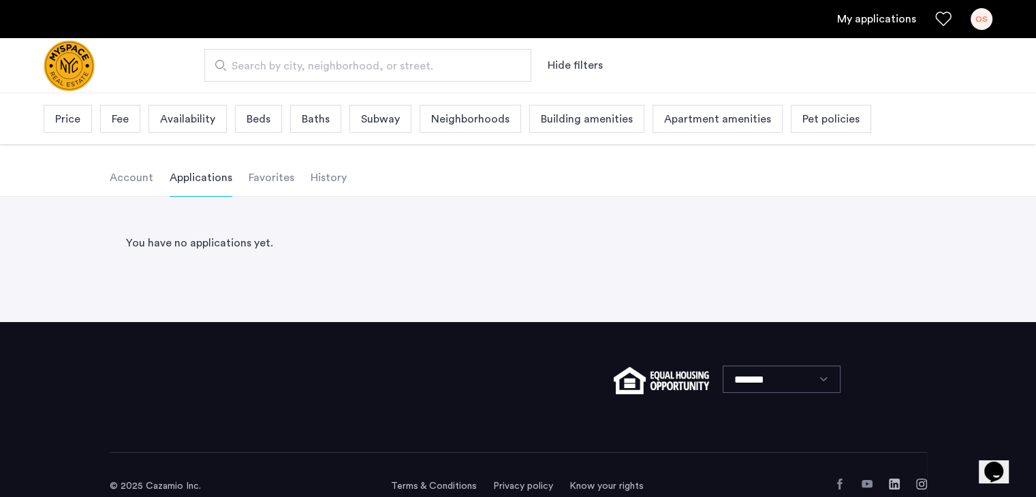
click at [60, 117] on span "Price" at bounding box center [67, 119] width 25 height 16
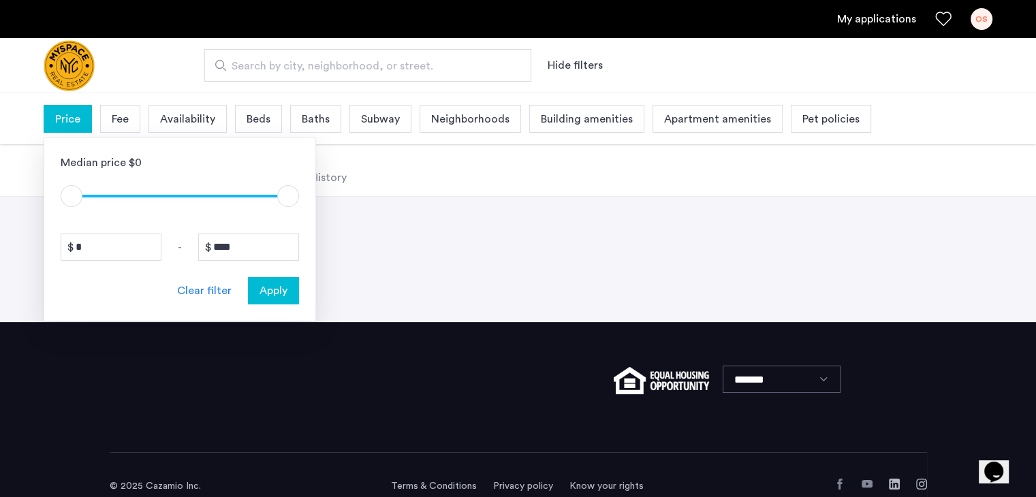
click at [60, 117] on span "Price" at bounding box center [67, 119] width 25 height 16
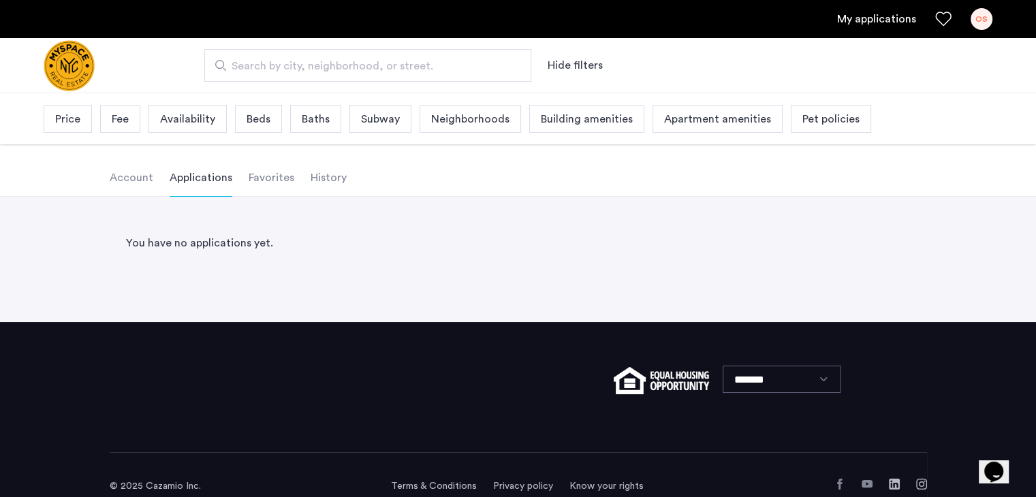
click at [258, 179] on li "Favorites" at bounding box center [272, 178] width 46 height 38
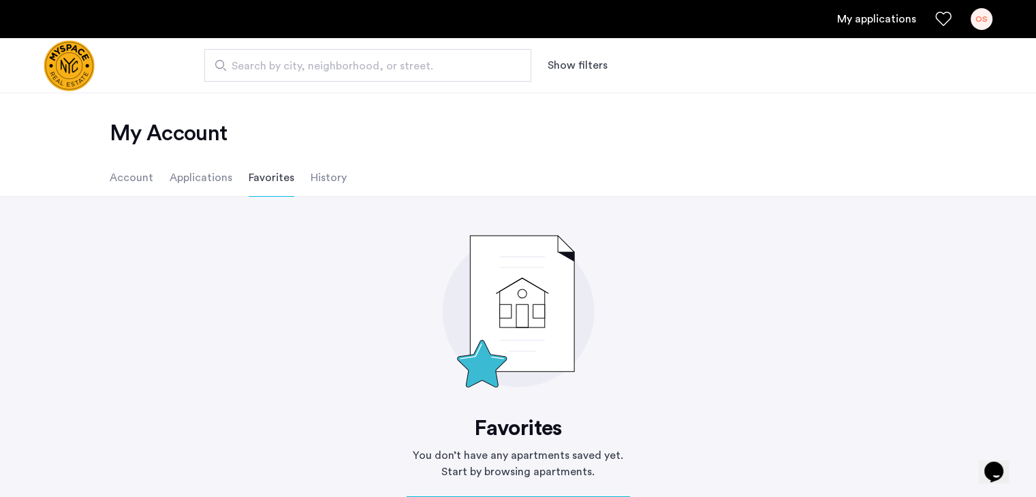
click at [573, 67] on button "Show filters" at bounding box center [578, 65] width 60 height 16
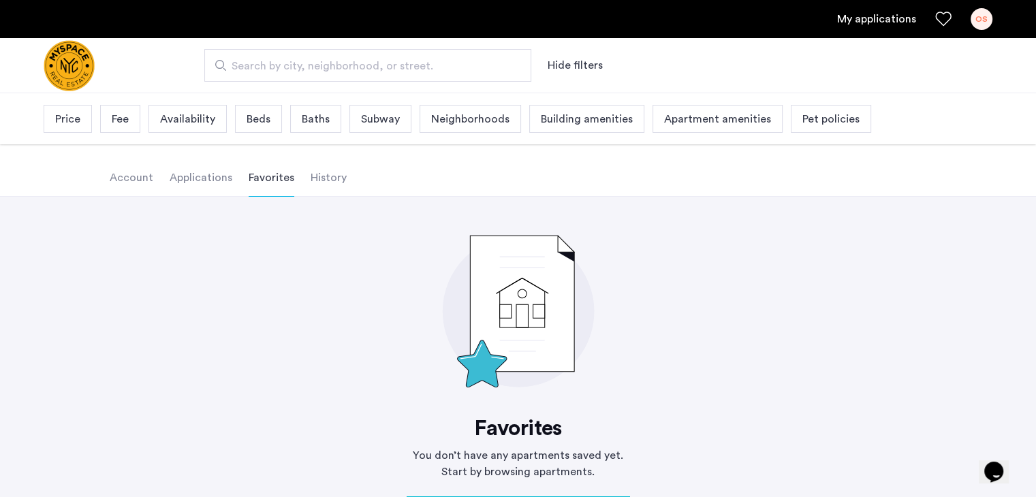
click at [67, 115] on span "Price" at bounding box center [67, 119] width 25 height 16
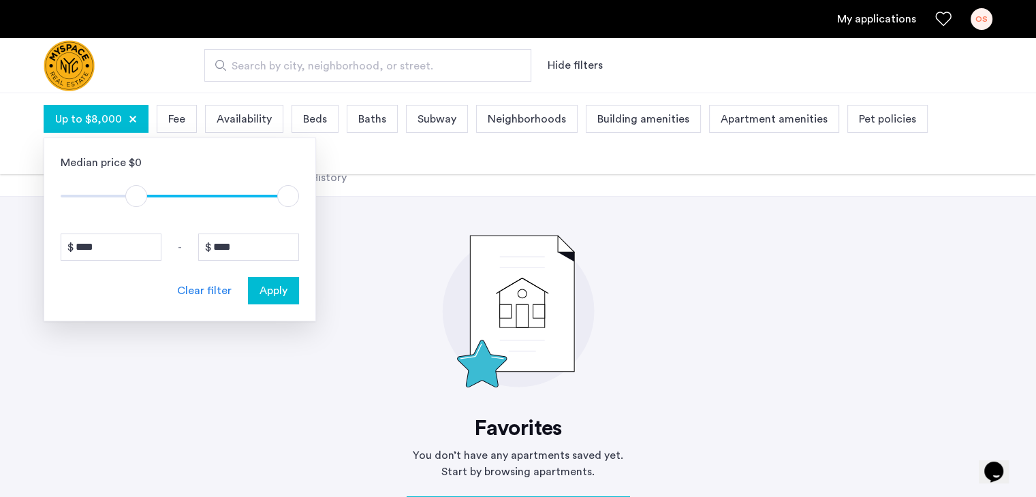
type input "****"
drag, startPoint x: 73, startPoint y: 195, endPoint x: 138, endPoint y: 202, distance: 65.8
click at [138, 202] on span "ngx-slider" at bounding box center [139, 196] width 22 height 22
type input "****"
drag, startPoint x: 292, startPoint y: 196, endPoint x: 168, endPoint y: 191, distance: 123.4
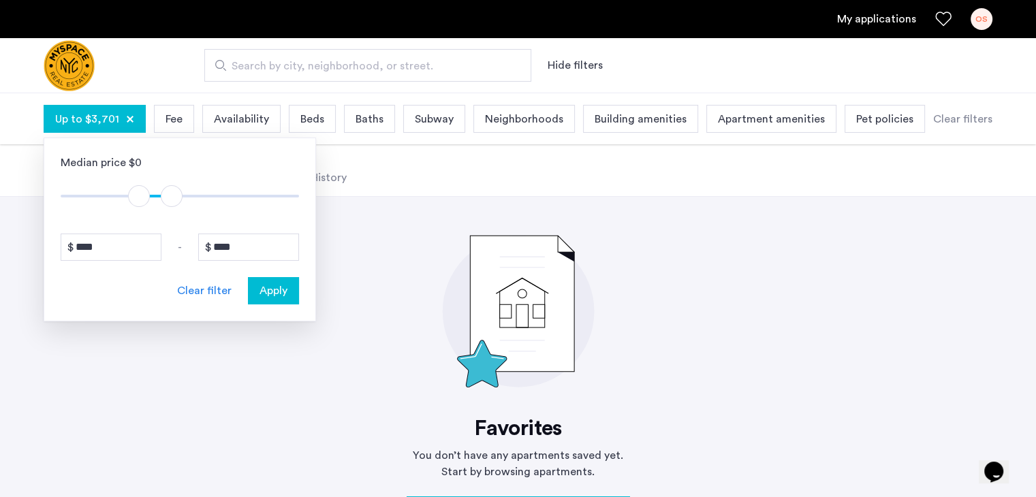
click at [168, 191] on span "ngx-slider-max" at bounding box center [172, 196] width 22 height 22
click at [270, 250] on input "****" at bounding box center [248, 247] width 101 height 27
type input "***"
type input "**"
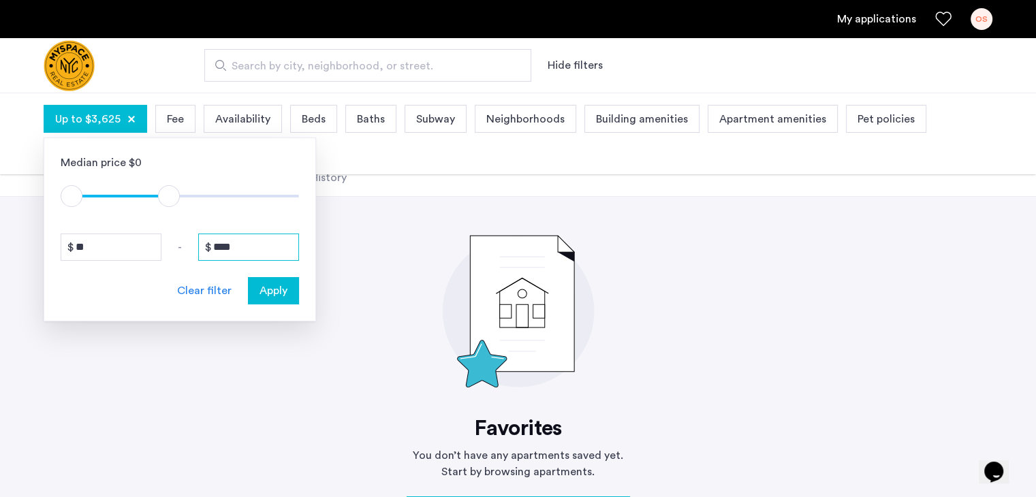
type input "****"
click at [273, 287] on span "Apply" at bounding box center [274, 291] width 28 height 16
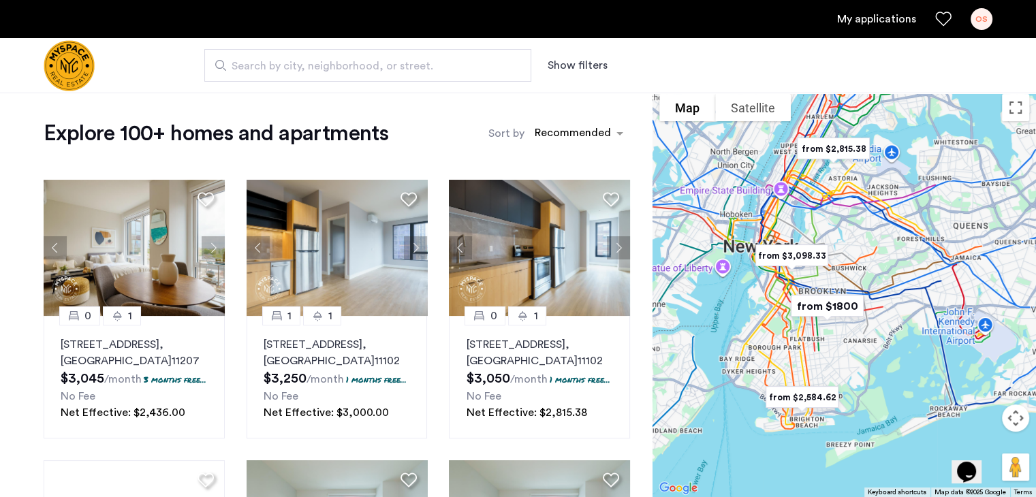
click at [592, 63] on button "Show filters" at bounding box center [578, 65] width 60 height 16
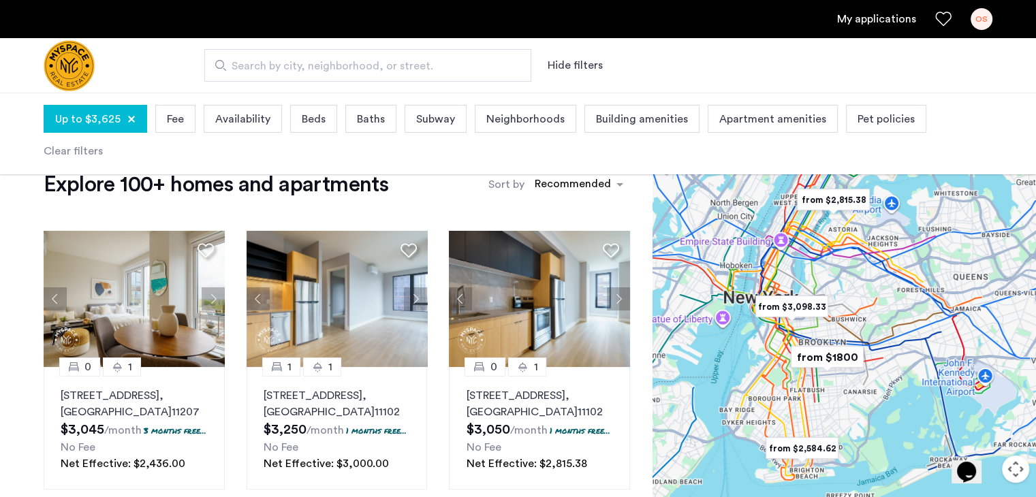
click at [306, 119] on span "Beds" at bounding box center [314, 119] width 24 height 16
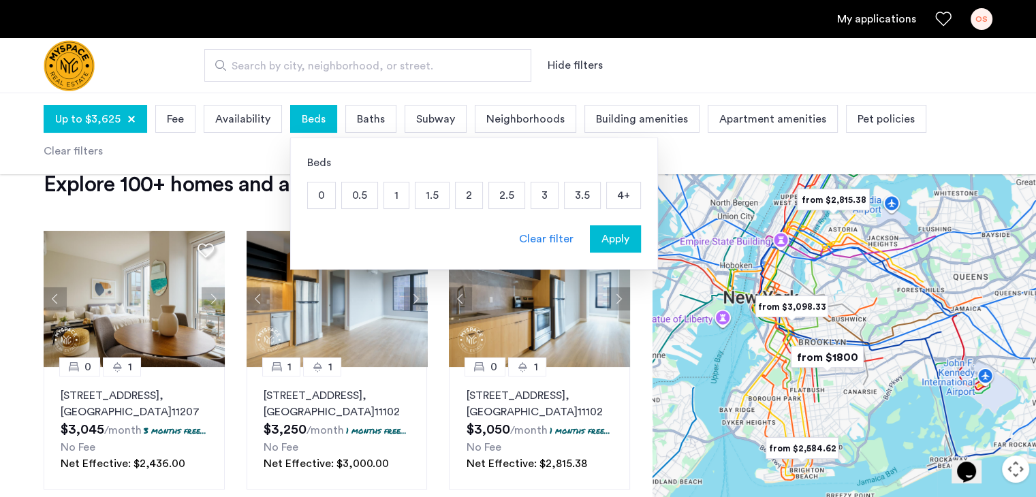
click at [540, 190] on p "3" at bounding box center [544, 196] width 27 height 26
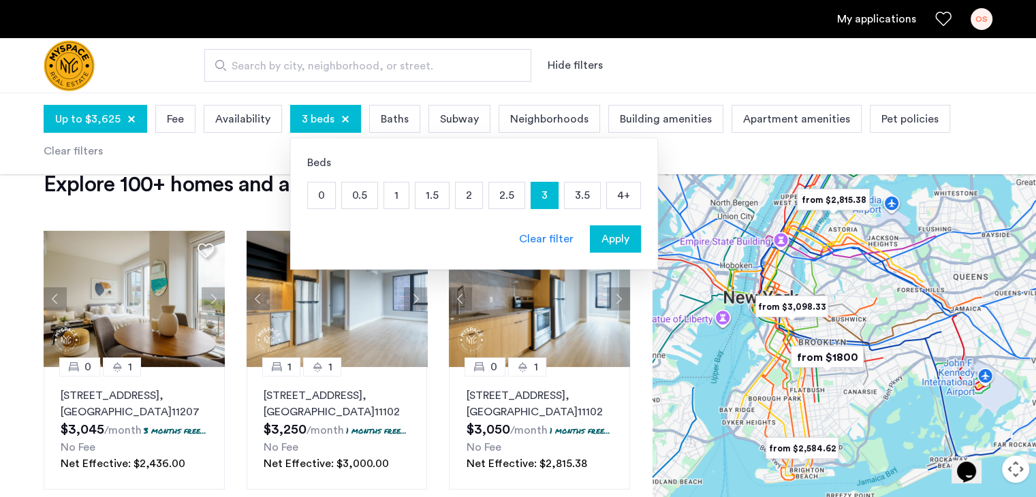
click at [614, 193] on p "4+" at bounding box center [623, 196] width 33 height 26
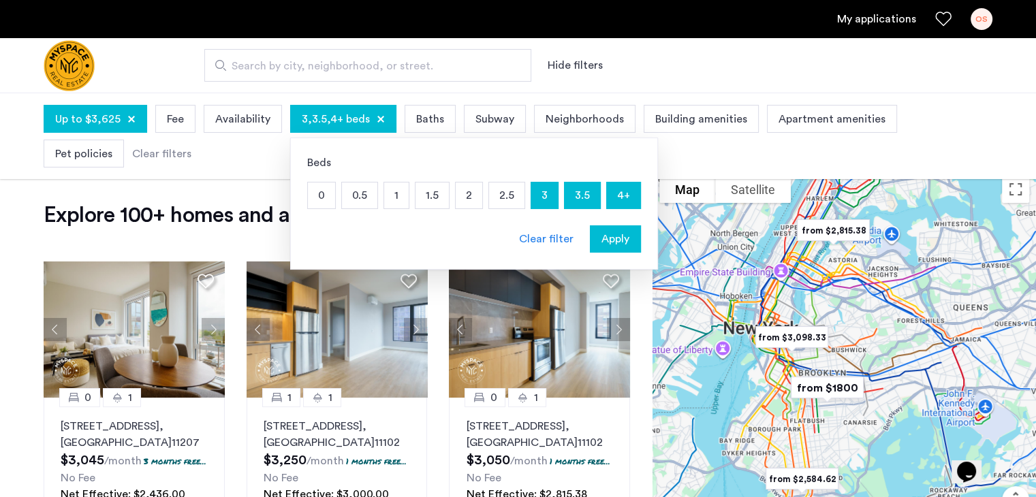
click at [427, 116] on span "Baths" at bounding box center [430, 119] width 28 height 16
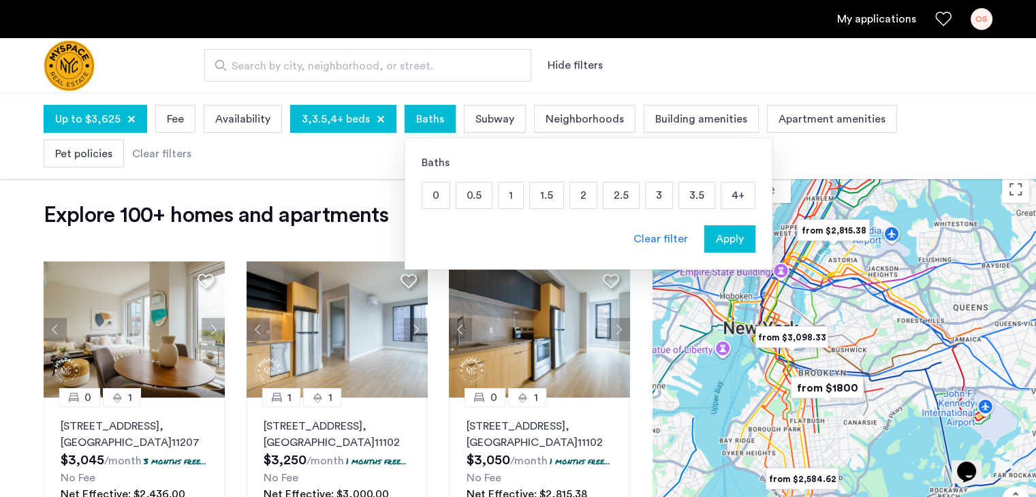
click at [534, 200] on p "1.5" at bounding box center [546, 196] width 33 height 26
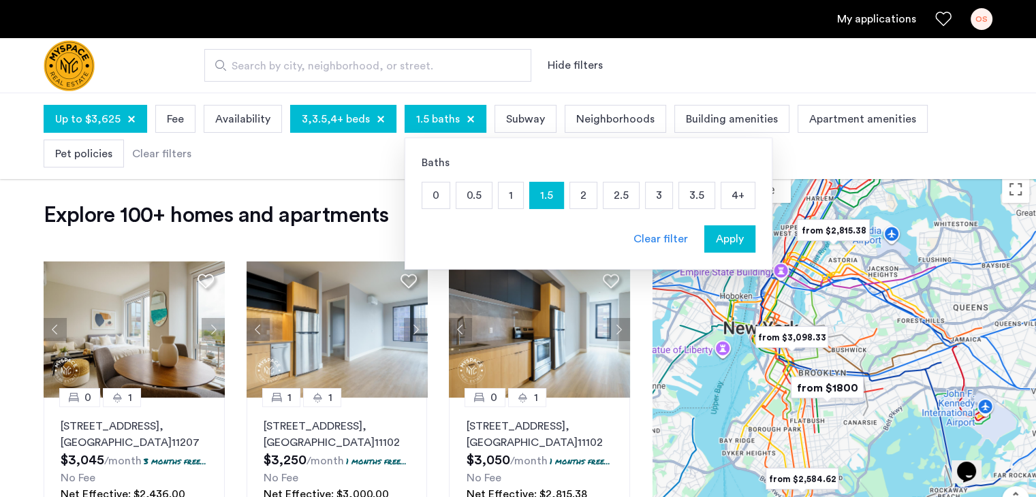
click at [819, 116] on span "Apartment amenities" at bounding box center [862, 119] width 107 height 16
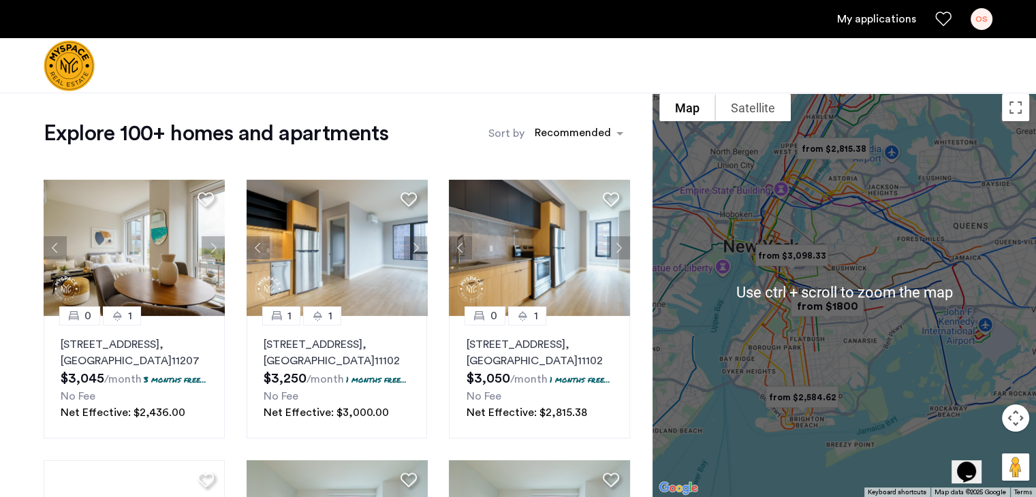
click at [813, 77] on div at bounding box center [518, 65] width 1036 height 55
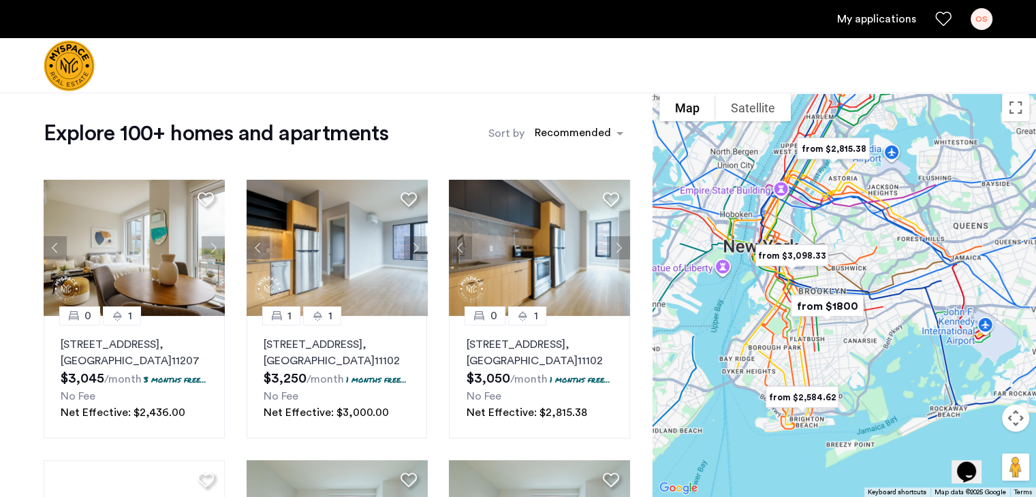
click at [593, 63] on div at bounding box center [518, 65] width 1036 height 55
click at [221, 58] on div at bounding box center [518, 65] width 1036 height 55
click at [79, 72] on img "Cazamio logo" at bounding box center [69, 65] width 51 height 51
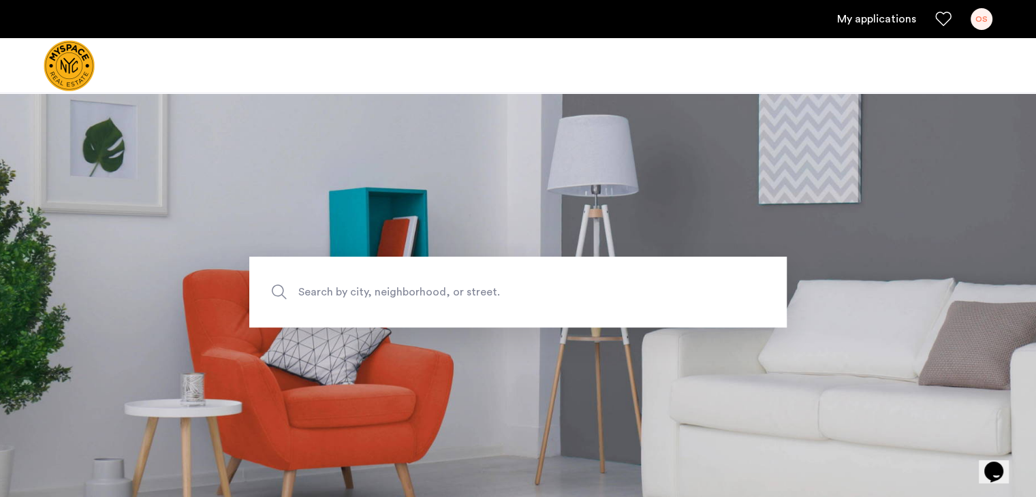
click at [868, 20] on link "My applications" at bounding box center [876, 19] width 79 height 16
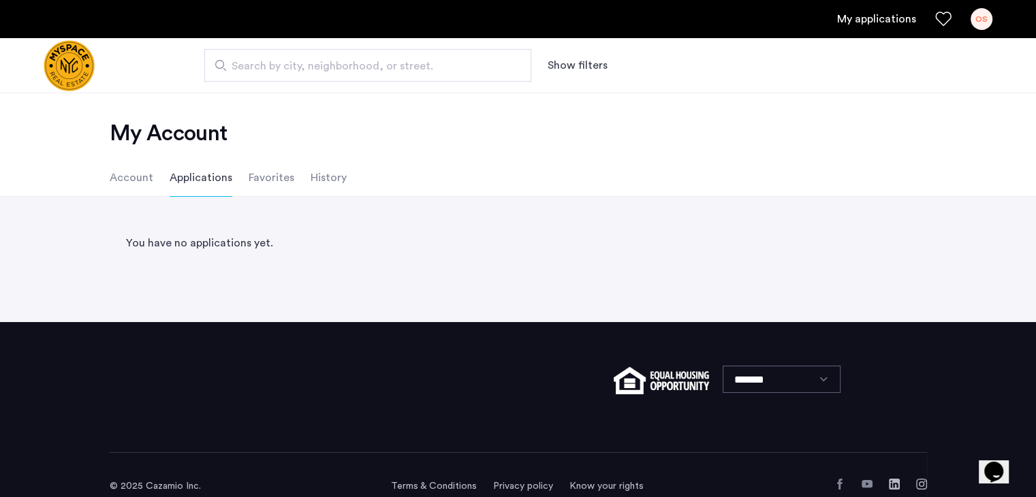
click at [267, 179] on li "Favorites" at bounding box center [272, 178] width 46 height 38
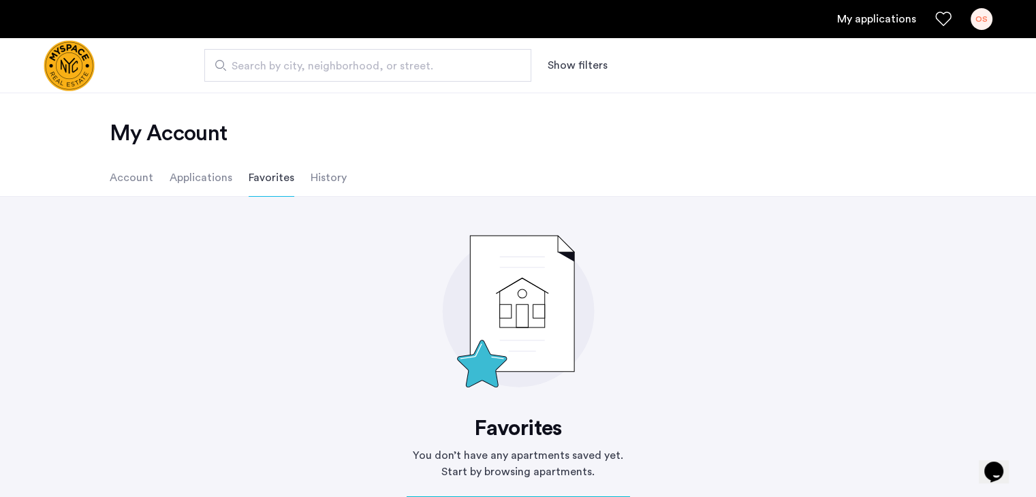
click at [575, 63] on button "Show filters" at bounding box center [578, 65] width 60 height 16
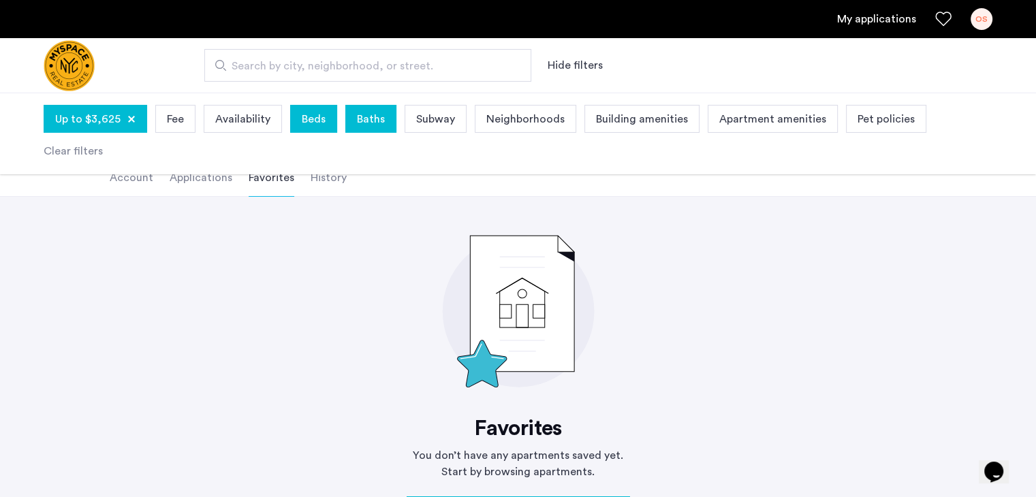
click at [324, 115] on div "Beds" at bounding box center [313, 119] width 47 height 28
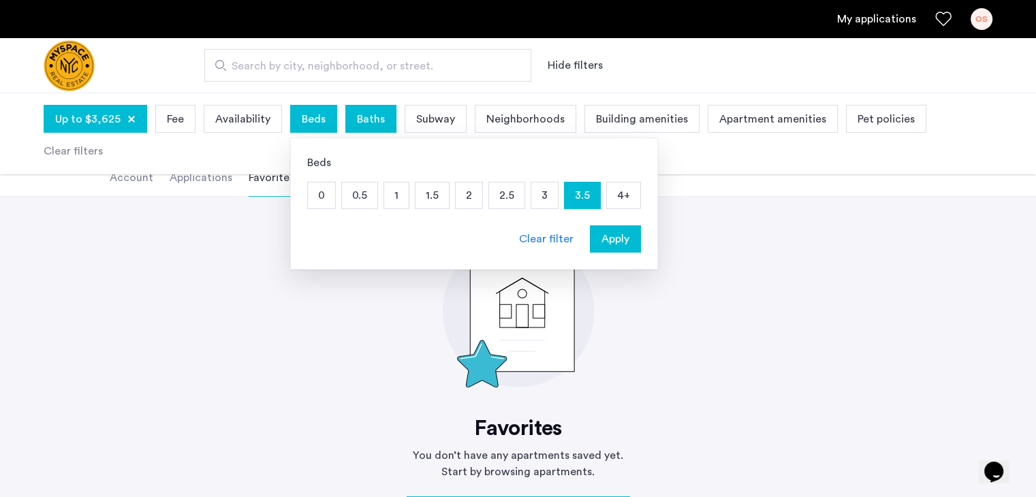
click at [611, 194] on p "4+" at bounding box center [623, 196] width 33 height 26
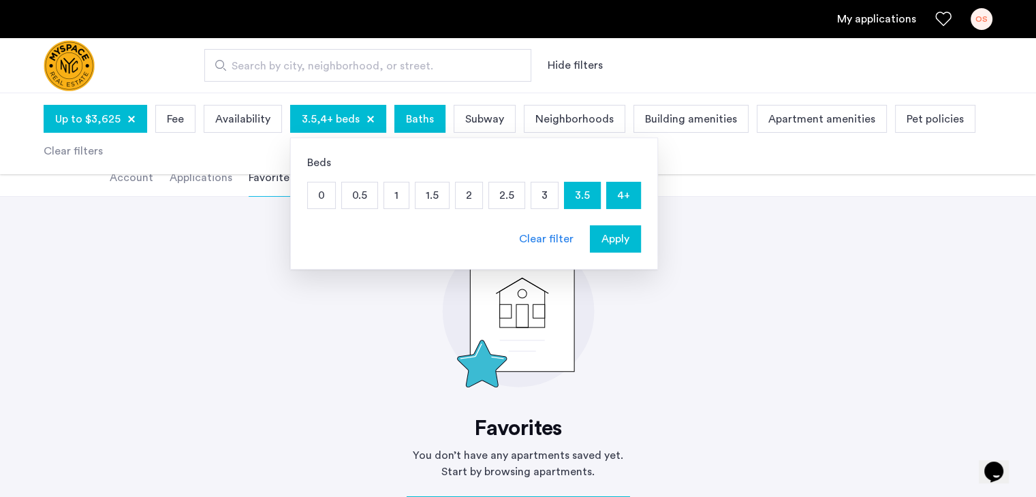
click at [602, 241] on span "Apply" at bounding box center [616, 239] width 28 height 16
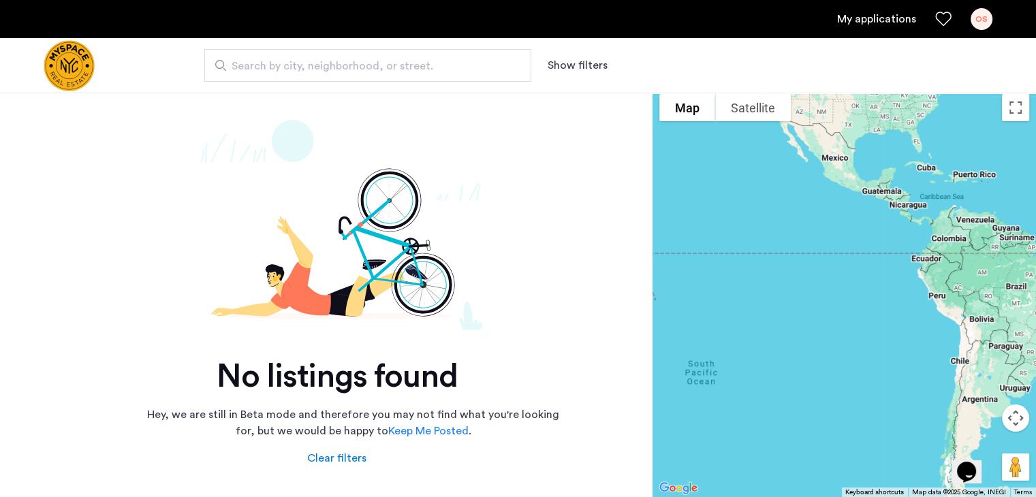
click at [578, 61] on button "Show filters" at bounding box center [578, 65] width 60 height 16
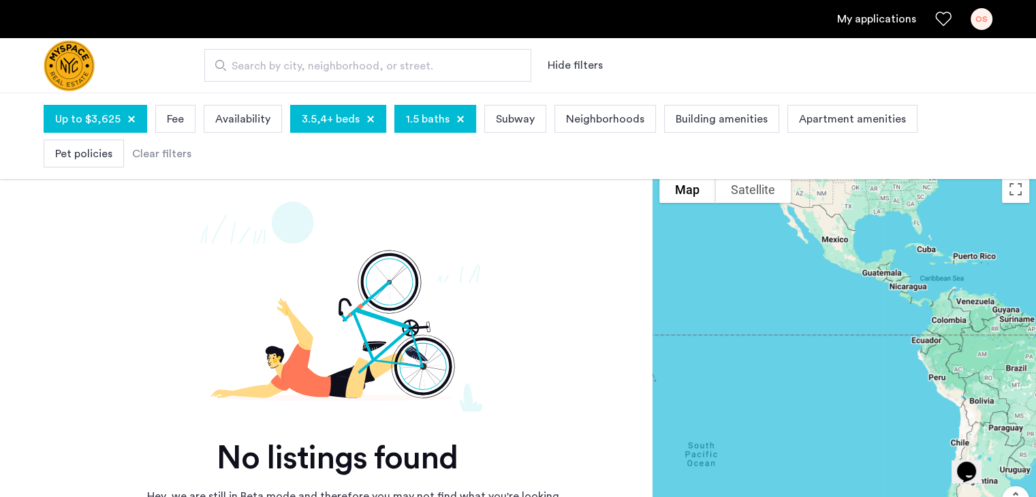
click at [430, 119] on span "1.5 baths" at bounding box center [428, 119] width 44 height 16
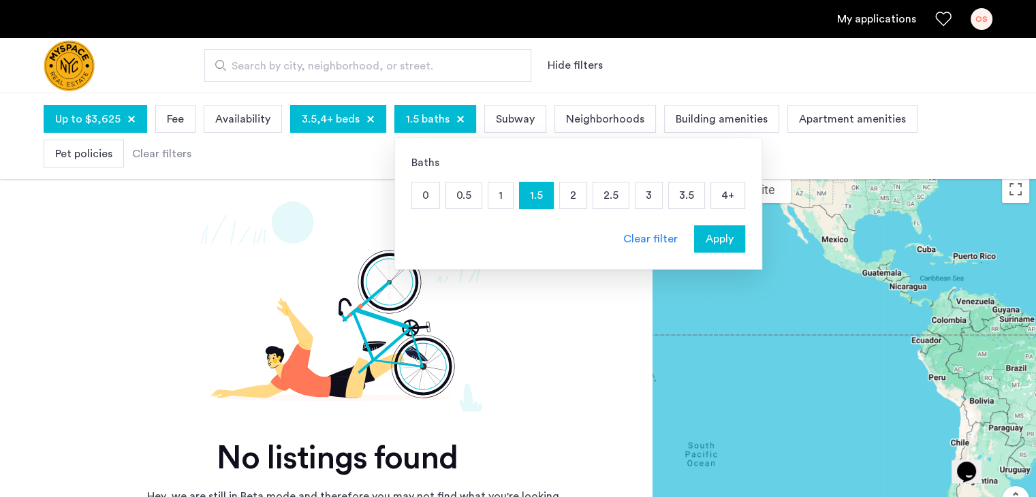
click at [653, 76] on div "Search by city, neighborhood, or street. Hide filters" at bounding box center [585, 65] width 816 height 33
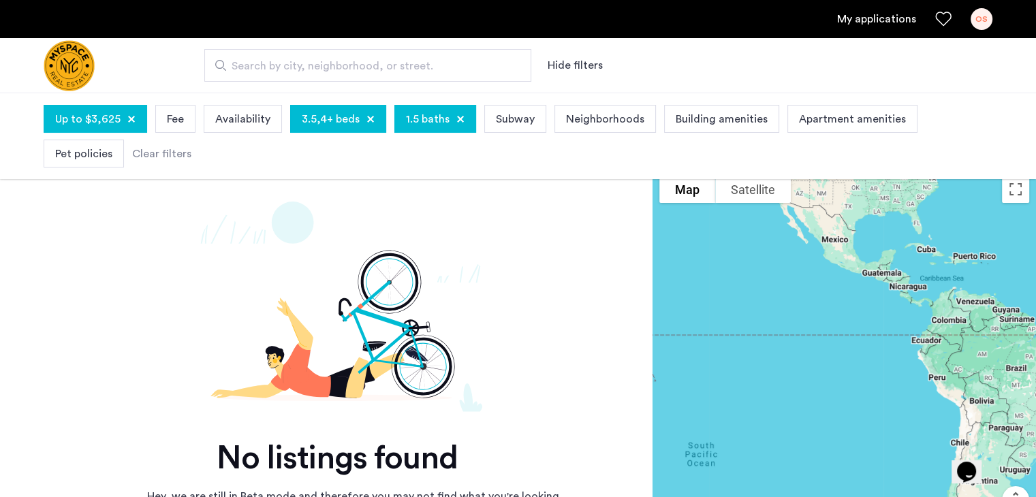
click at [684, 112] on span "Building amenities" at bounding box center [722, 119] width 92 height 16
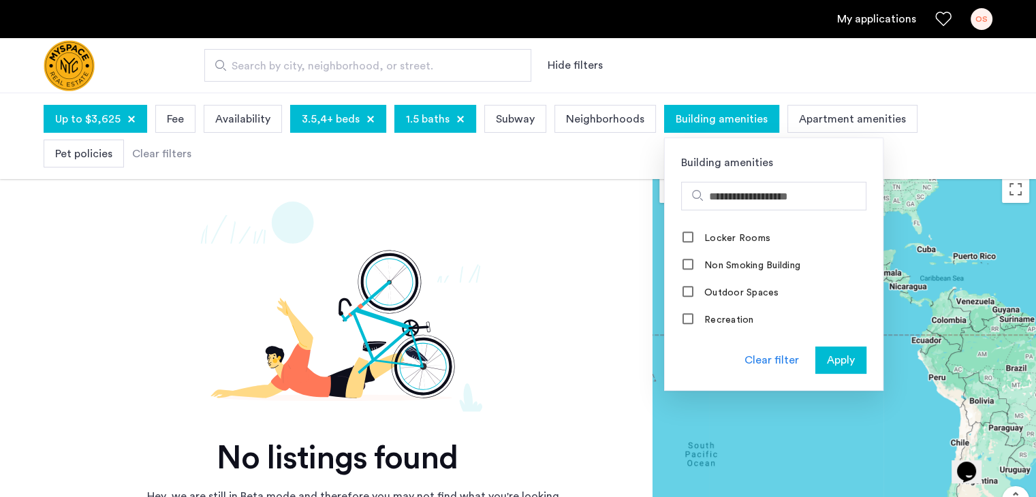
scroll to position [981, 0]
click at [932, 145] on div "Up to $3,625 Fee Availability 3.5,4+ beds 1.5 baths Subway Neighborhoods Buildi…" at bounding box center [518, 136] width 949 height 69
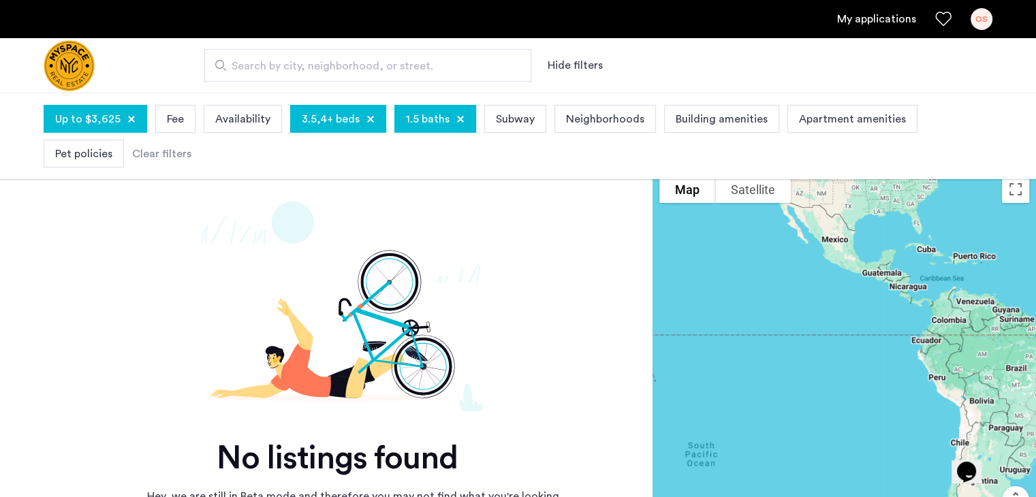
click at [100, 151] on span "Pet policies" at bounding box center [83, 154] width 57 height 16
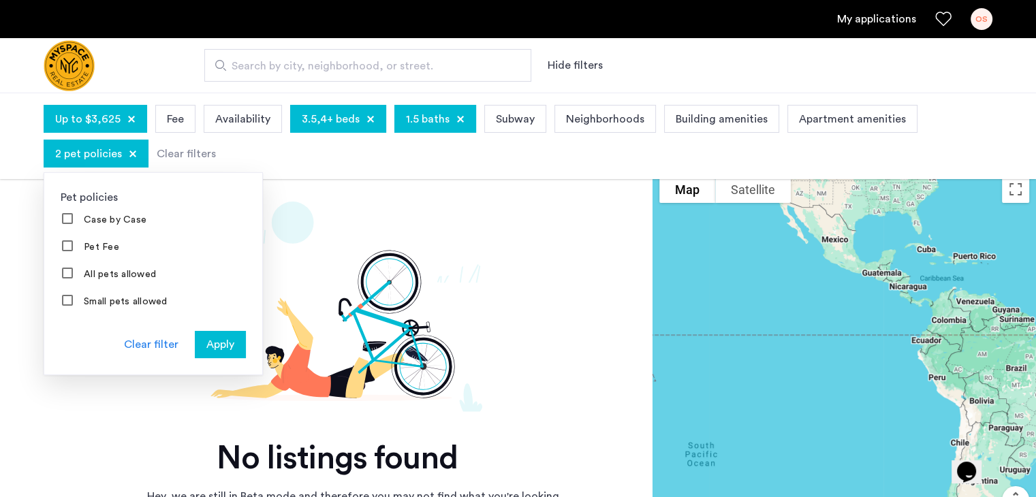
click at [213, 343] on span "Apply" at bounding box center [220, 345] width 28 height 16
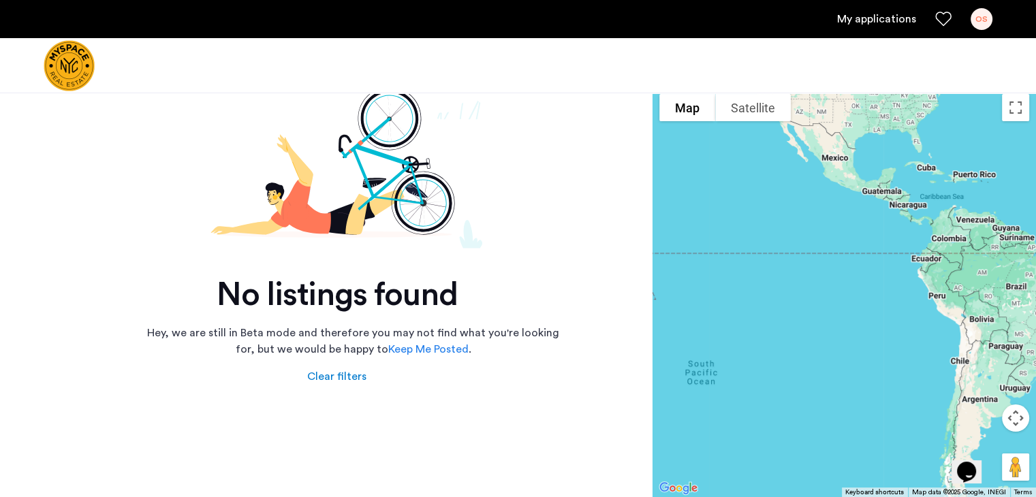
scroll to position [97, 0]
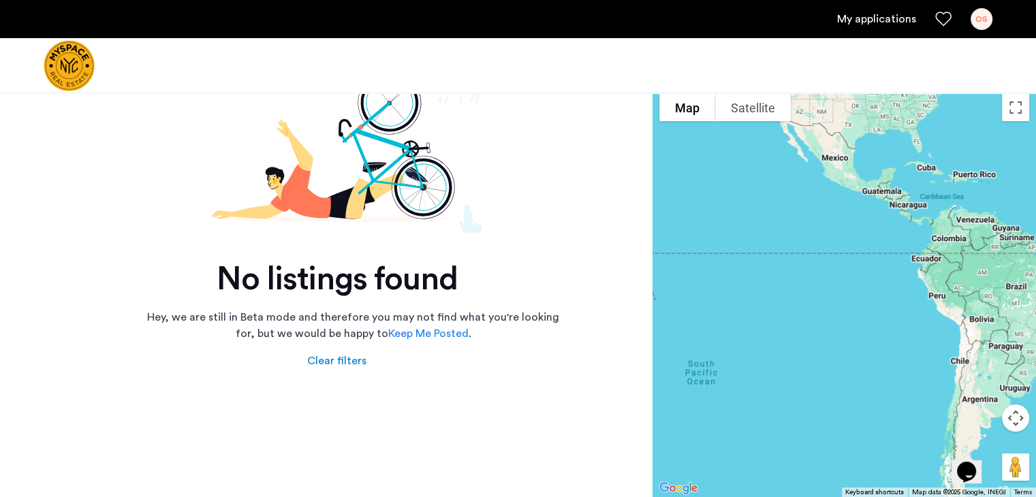
click at [892, 20] on link "My applications" at bounding box center [876, 19] width 79 height 16
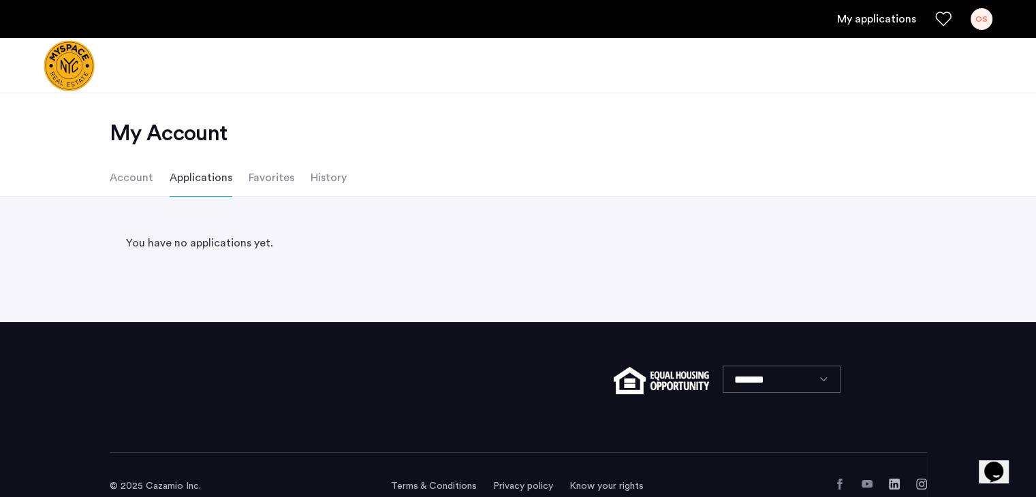
click at [134, 178] on li "Account" at bounding box center [132, 178] width 44 height 38
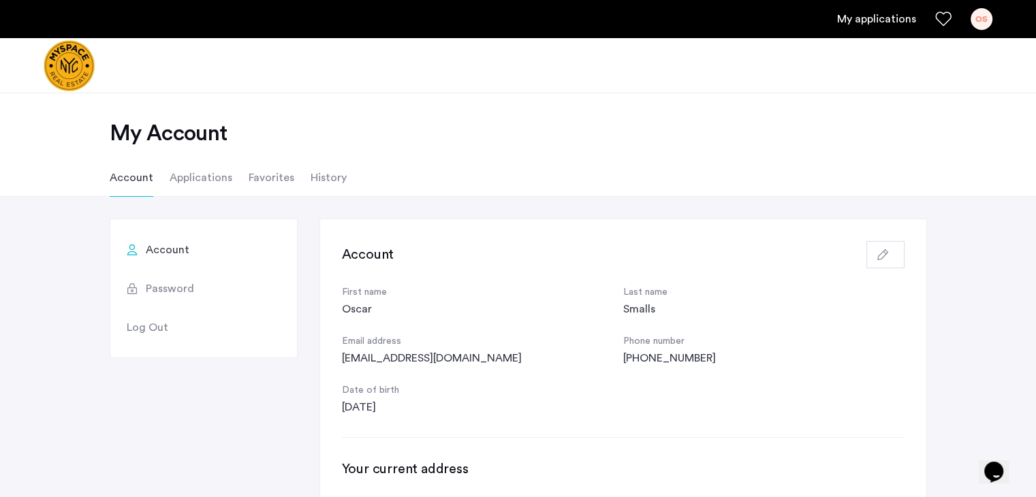
click at [267, 181] on li "Favorites" at bounding box center [272, 178] width 46 height 38
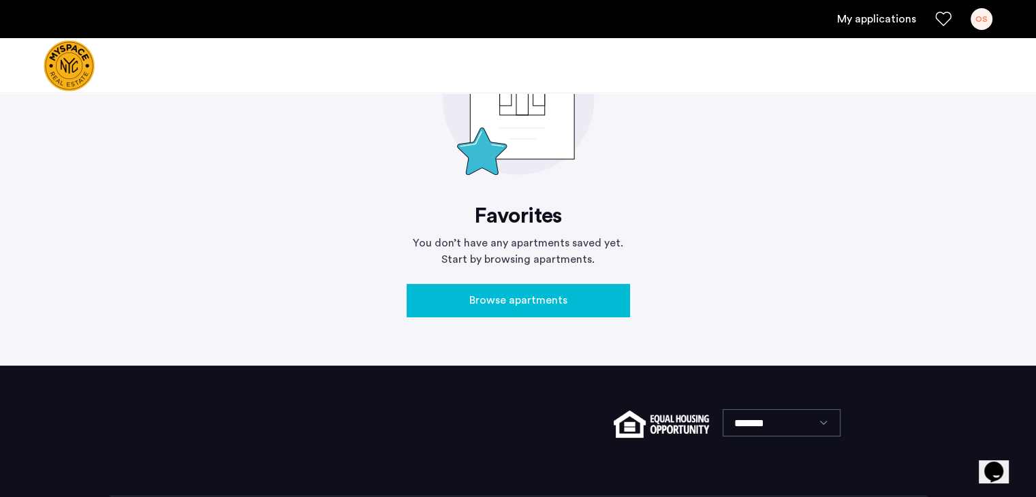
scroll to position [215, 0]
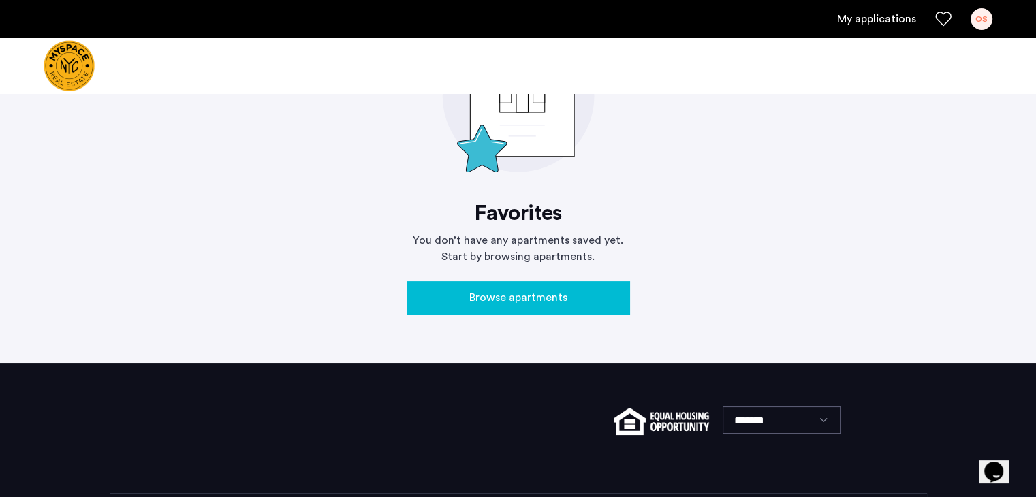
click at [510, 300] on span "Browse apartments" at bounding box center [518, 298] width 98 height 16
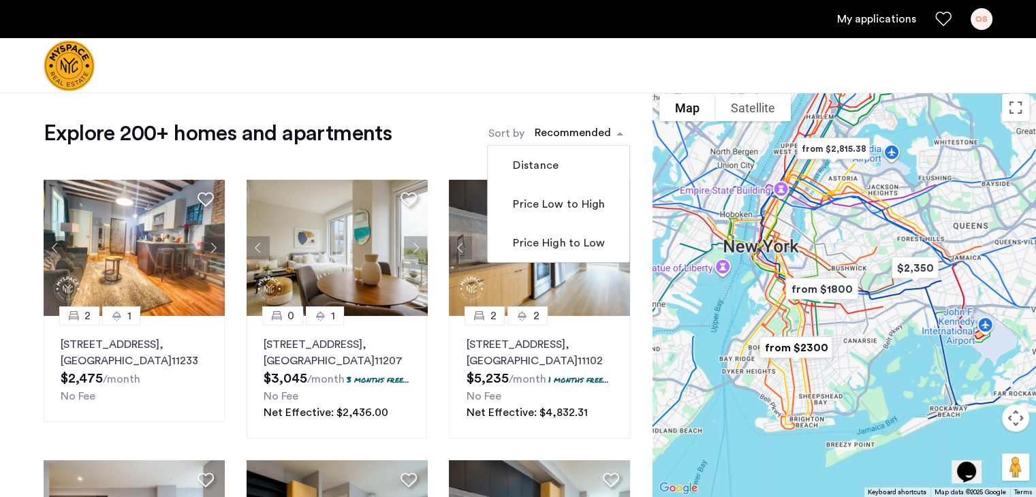
click at [600, 131] on div "sort-apartment" at bounding box center [573, 135] width 80 height 18
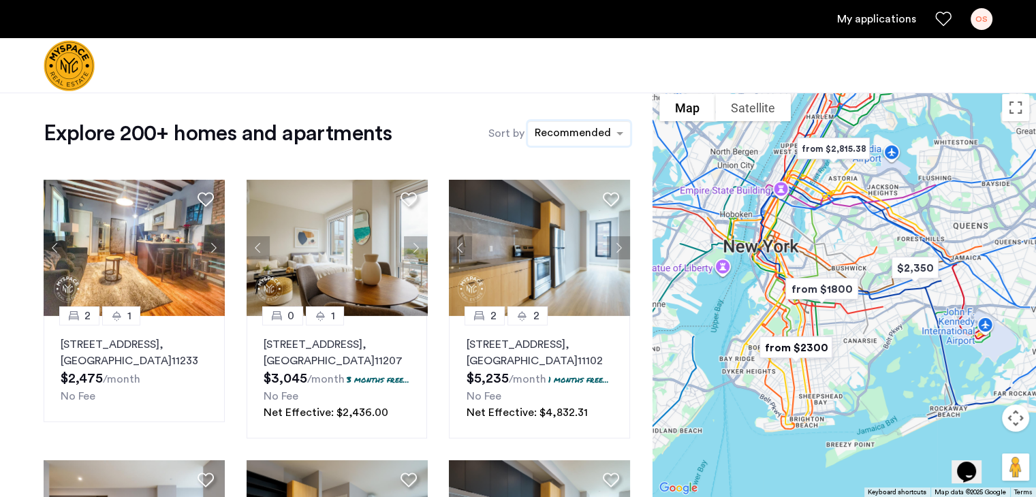
click at [600, 131] on div "sort-apartment" at bounding box center [573, 135] width 80 height 18
click at [360, 293] on img at bounding box center [337, 248] width 181 height 136
click at [988, 20] on div "OS" at bounding box center [982, 19] width 22 height 22
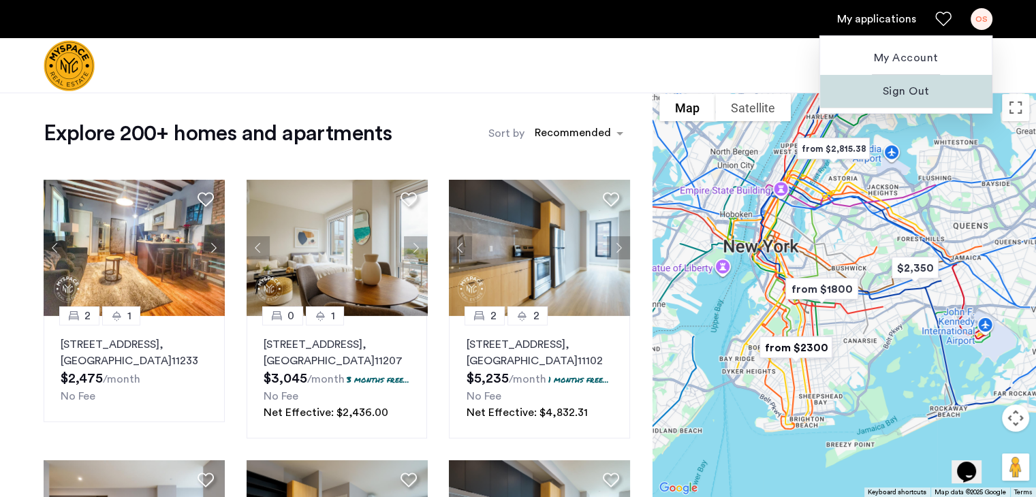
click at [910, 94] on span "Sign Out" at bounding box center [906, 91] width 150 height 16
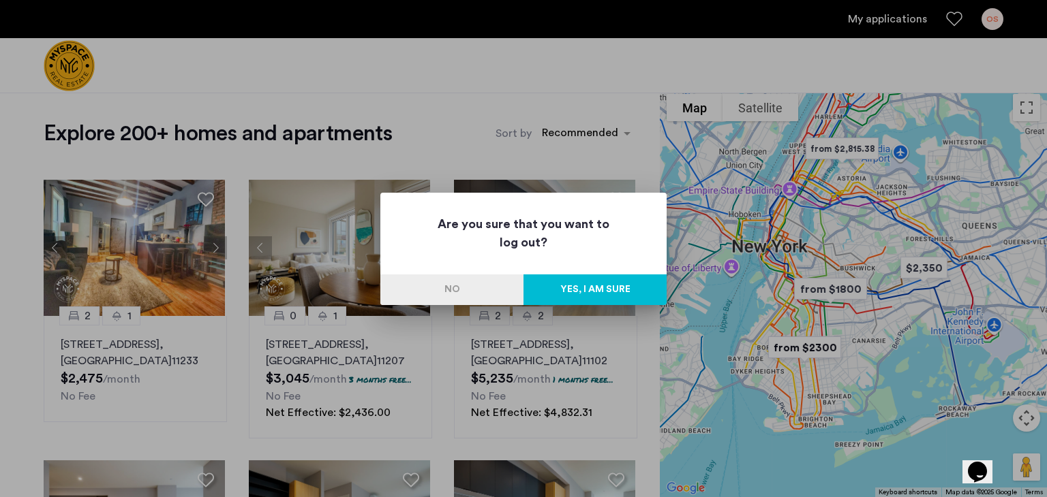
click at [585, 283] on button "Yes, I am sure" at bounding box center [594, 290] width 143 height 31
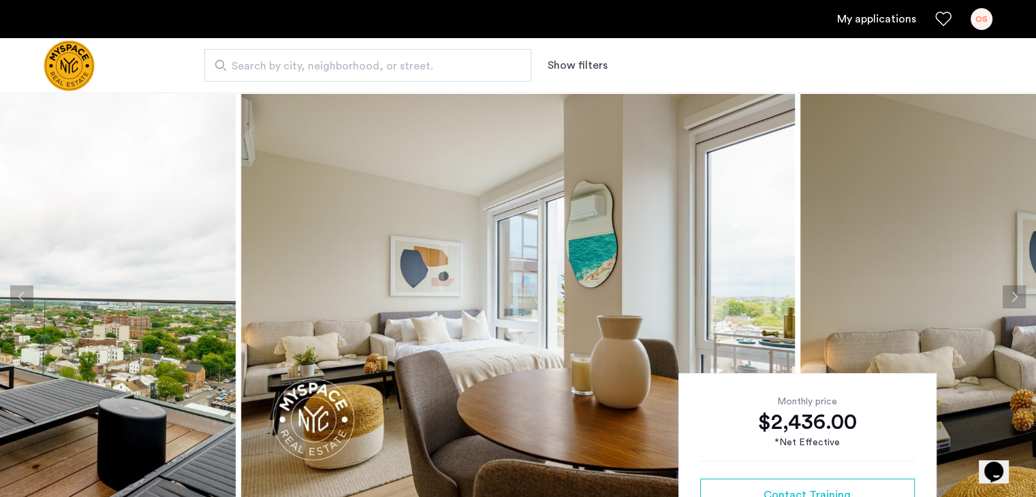
click at [1015, 299] on button "Next apartment" at bounding box center [1014, 296] width 23 height 23
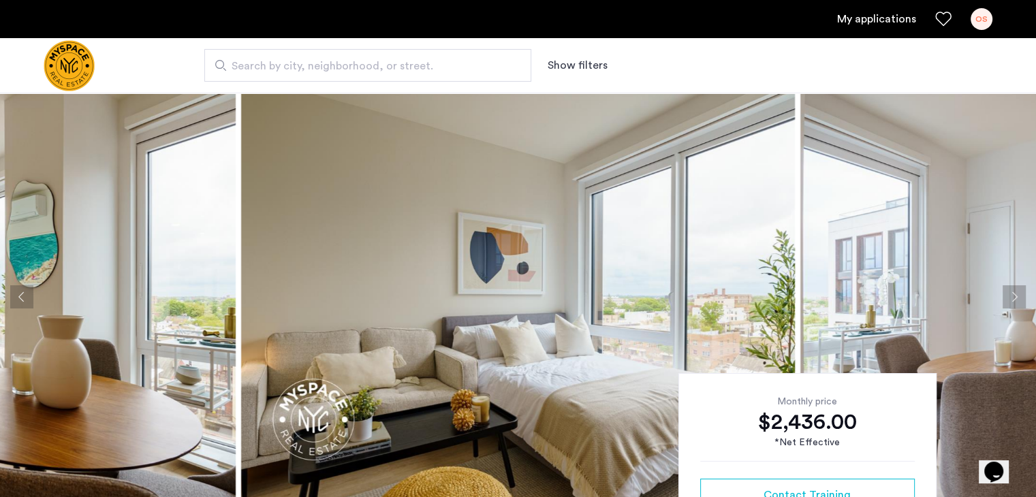
click at [1015, 299] on button "Next apartment" at bounding box center [1014, 296] width 23 height 23
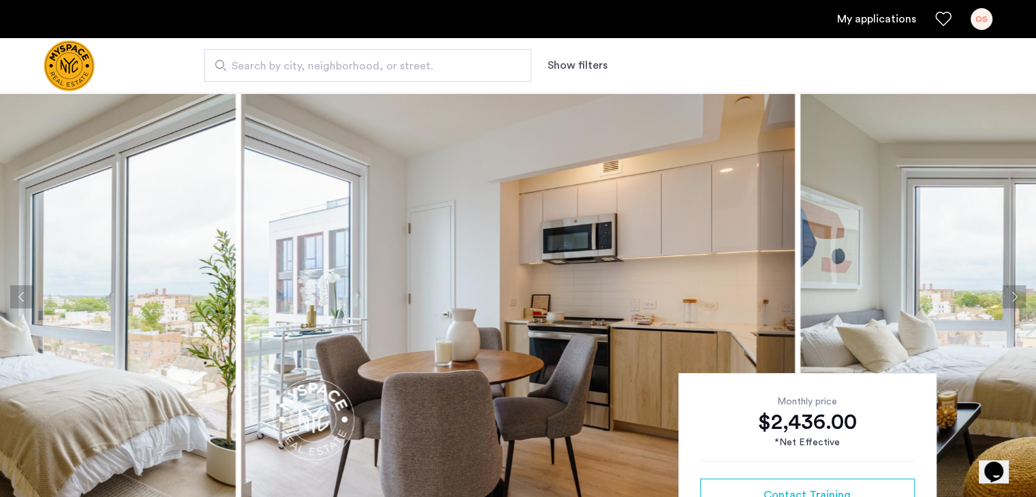
click at [1015, 299] on button "Next apartment" at bounding box center [1014, 296] width 23 height 23
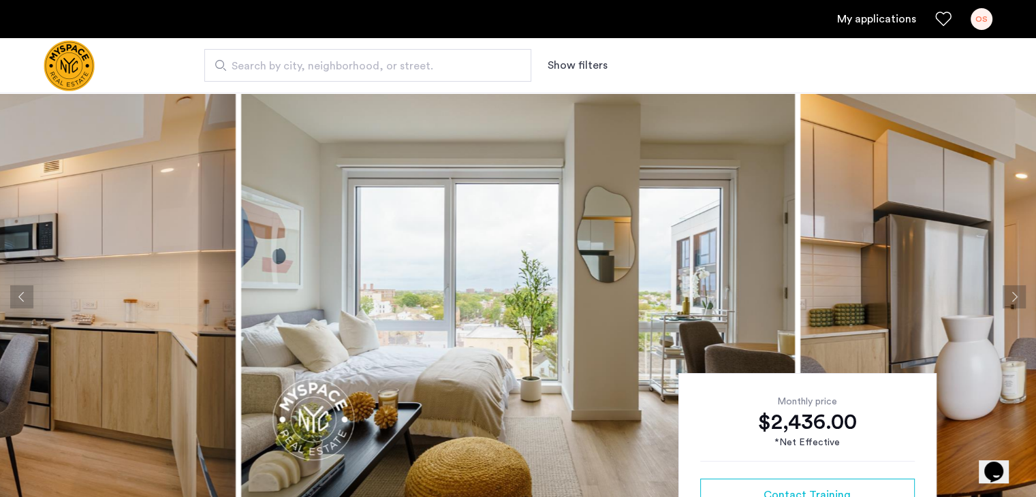
click at [1015, 299] on button "Next apartment" at bounding box center [1014, 296] width 23 height 23
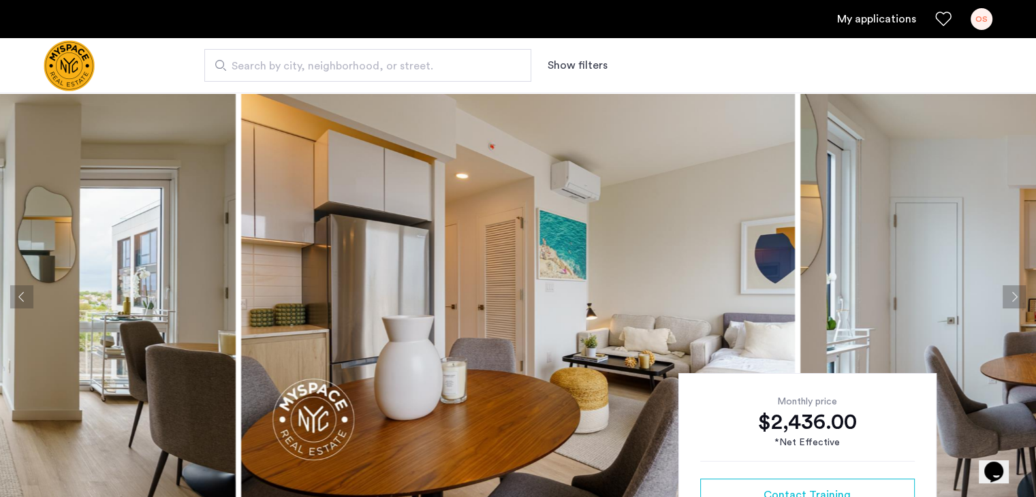
click at [1015, 299] on button "Next apartment" at bounding box center [1014, 296] width 23 height 23
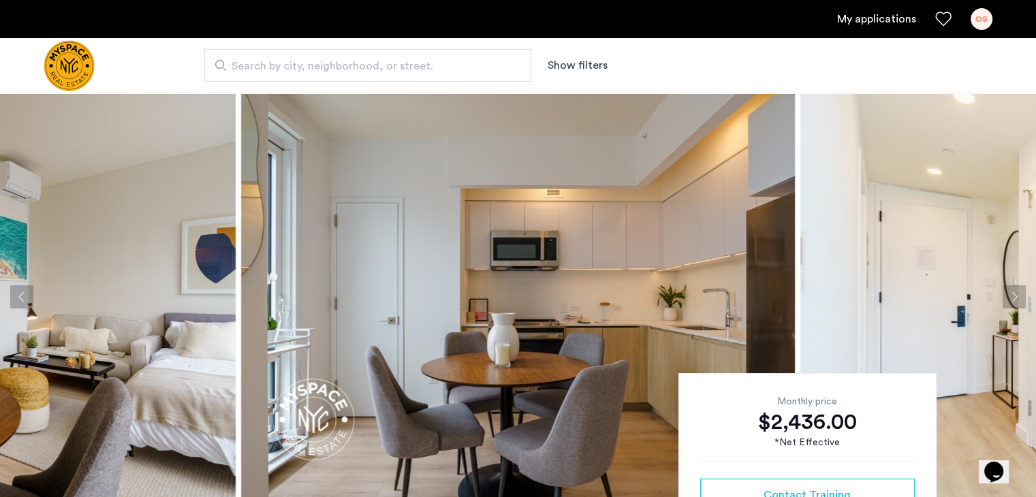
click at [1015, 299] on button "Next apartment" at bounding box center [1014, 296] width 23 height 23
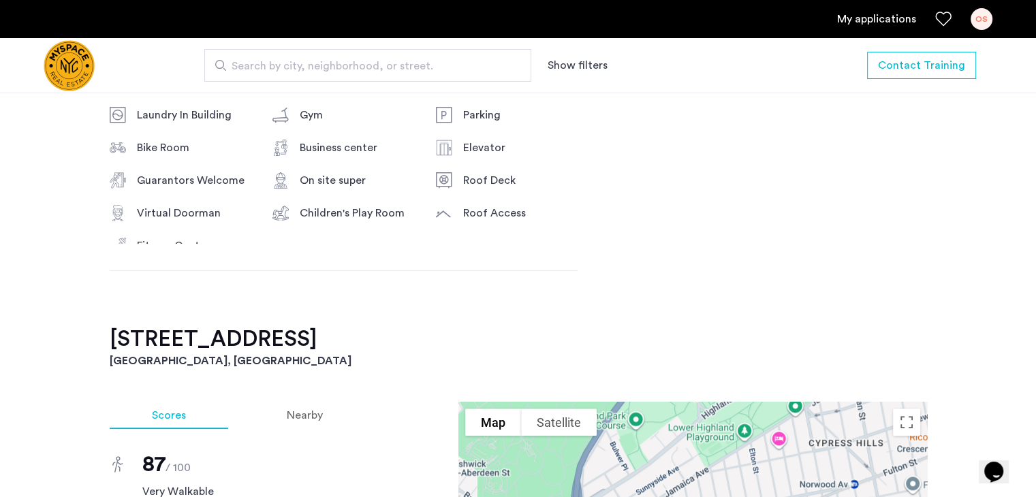
scroll to position [1089, 0]
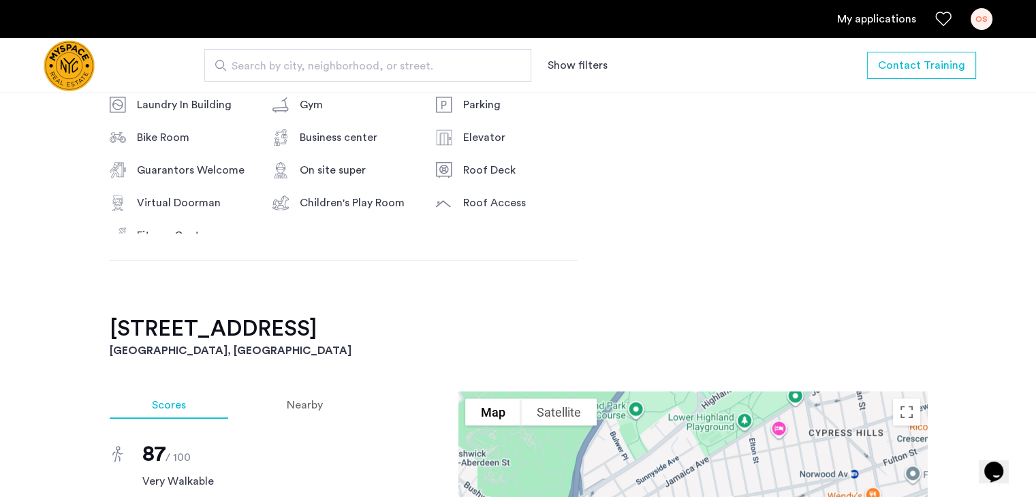
click at [580, 61] on button "Show filters" at bounding box center [578, 65] width 60 height 16
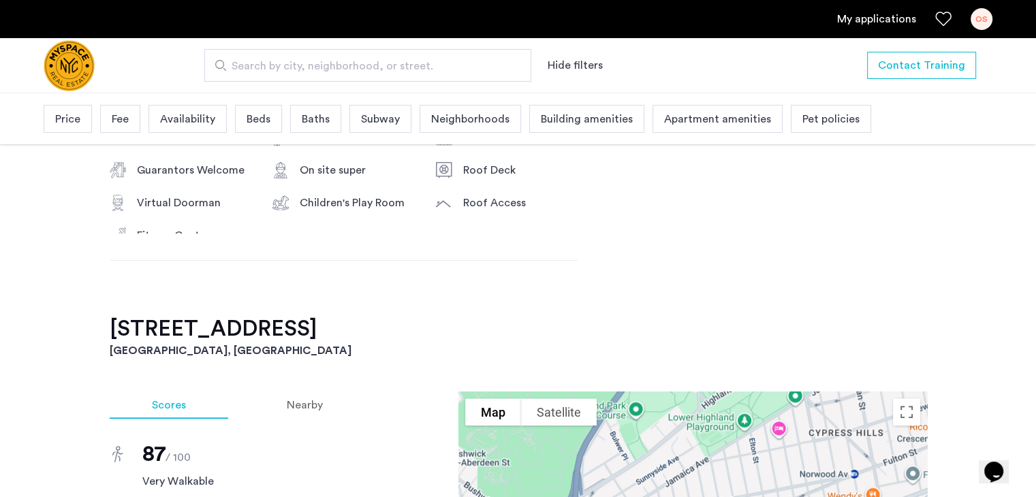
click at [70, 120] on span "Price" at bounding box center [67, 119] width 25 height 16
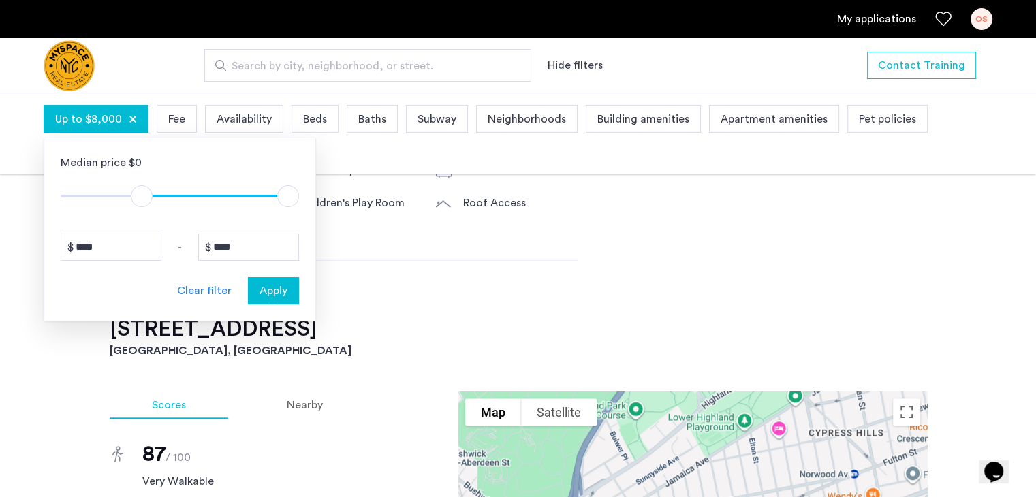
type input "****"
drag, startPoint x: 71, startPoint y: 194, endPoint x: 139, endPoint y: 196, distance: 68.2
click at [139, 196] on span "ngx-slider" at bounding box center [139, 196] width 22 height 22
type input "****"
drag, startPoint x: 290, startPoint y: 194, endPoint x: 171, endPoint y: 189, distance: 119.3
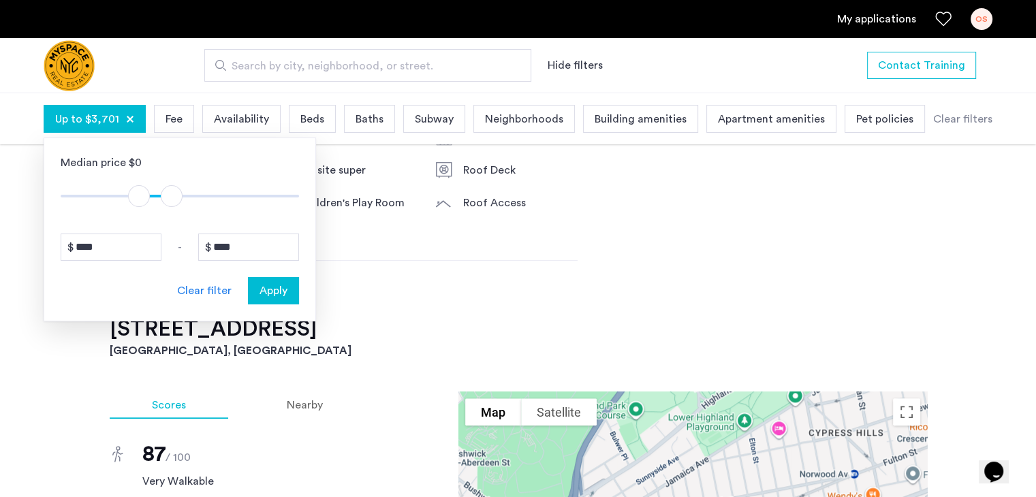
click at [171, 189] on span "ngx-slider-max" at bounding box center [172, 196] width 22 height 22
click at [292, 291] on div "Apply" at bounding box center [273, 291] width 43 height 16
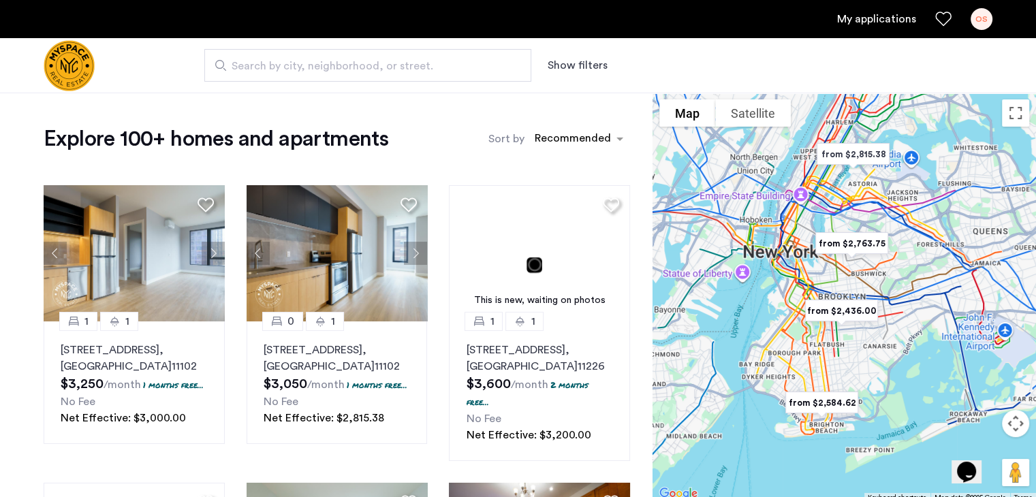
click at [593, 62] on button "Show filters" at bounding box center [578, 65] width 60 height 16
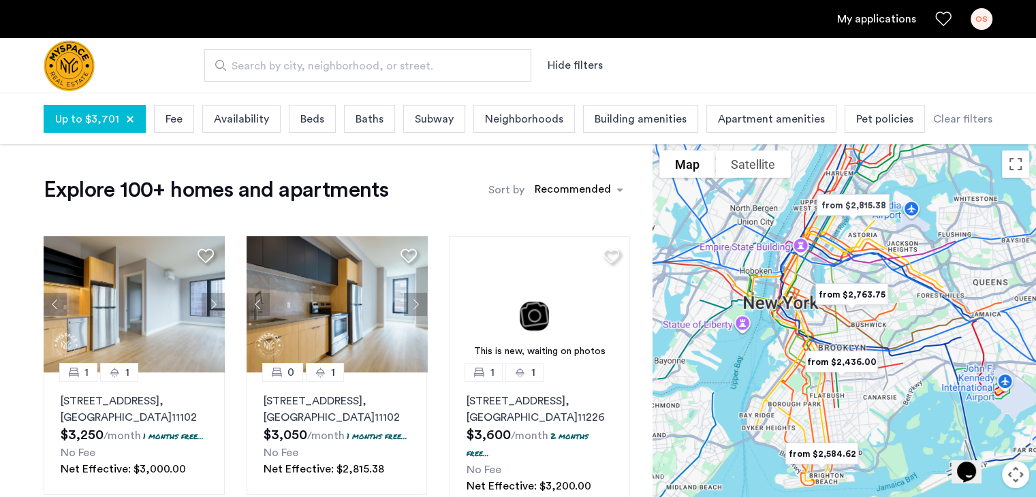
click at [249, 115] on span "Availability" at bounding box center [241, 119] width 55 height 16
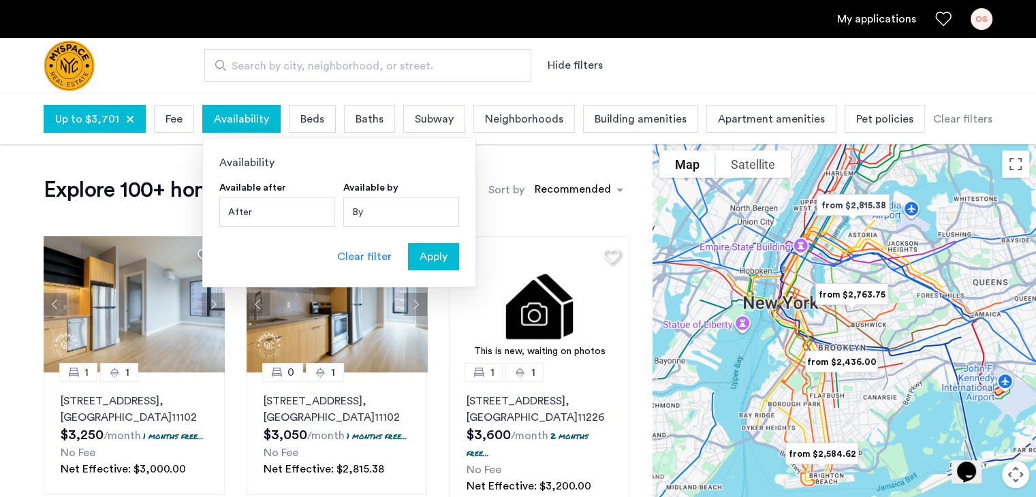
click at [251, 117] on span "Availability" at bounding box center [241, 119] width 55 height 16
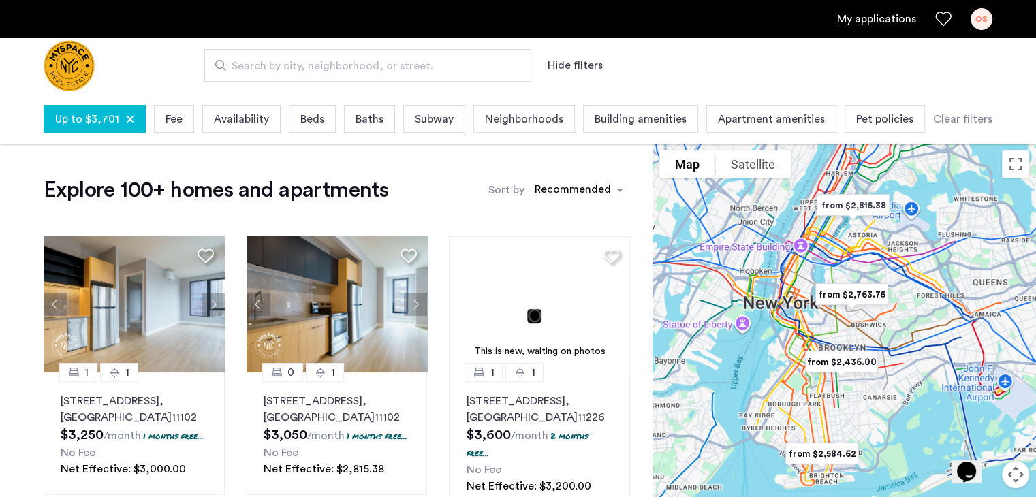
click at [305, 119] on span "Beds" at bounding box center [312, 119] width 24 height 16
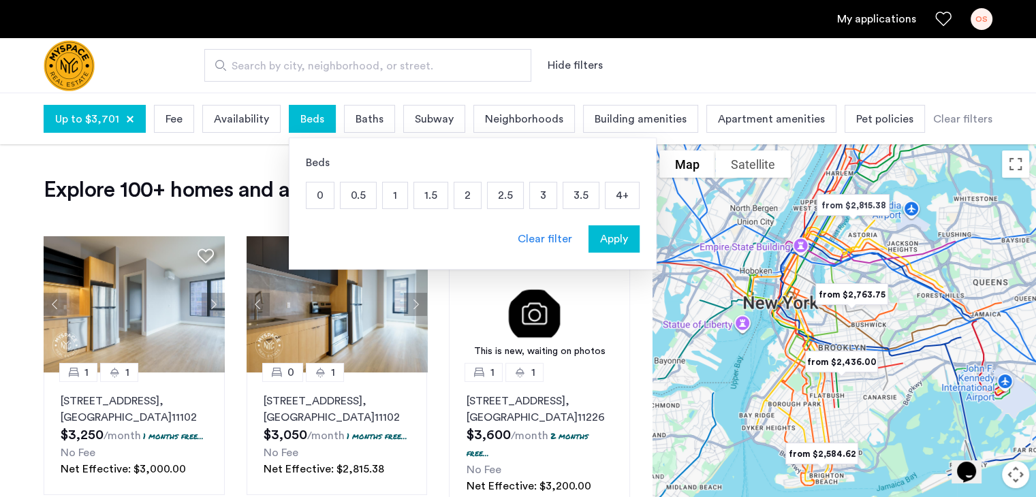
click at [533, 194] on p "3" at bounding box center [543, 196] width 27 height 26
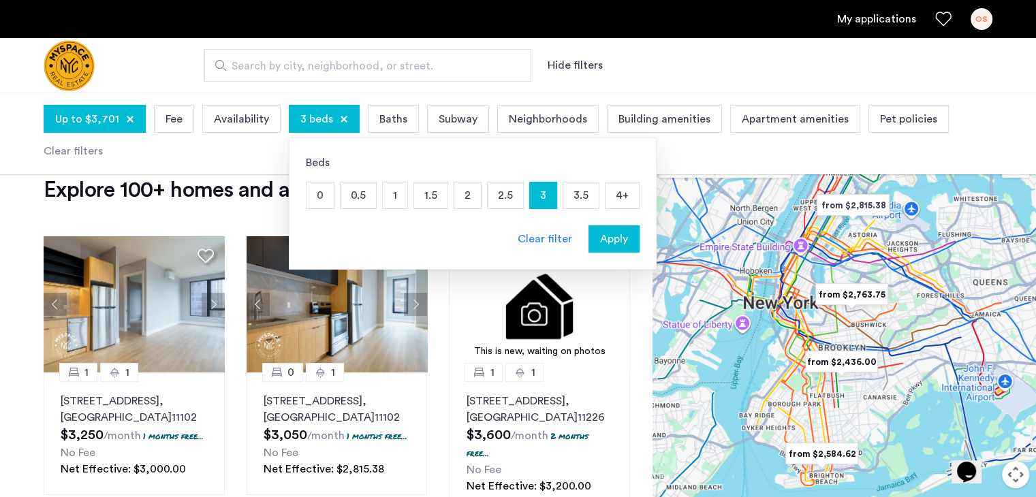
click at [602, 233] on span "Apply" at bounding box center [614, 239] width 28 height 16
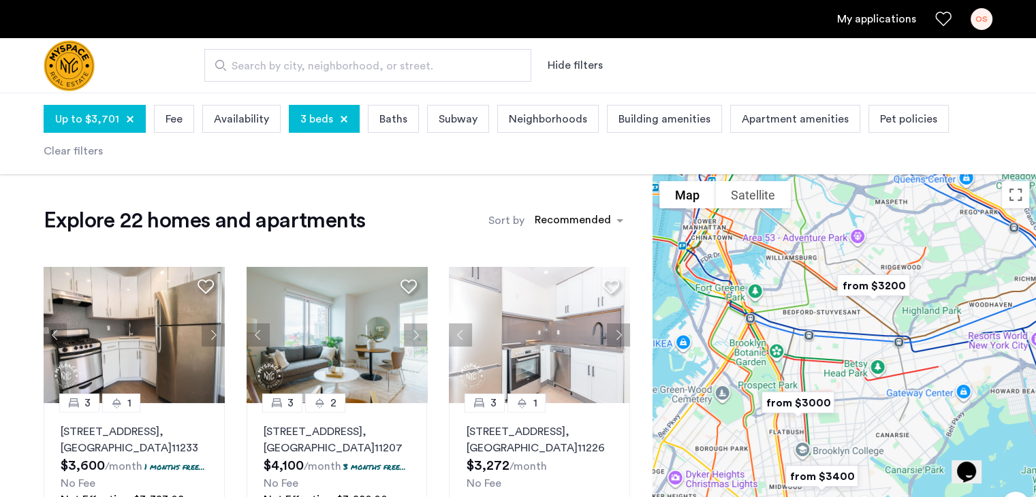
click at [394, 121] on span "Baths" at bounding box center [394, 119] width 28 height 16
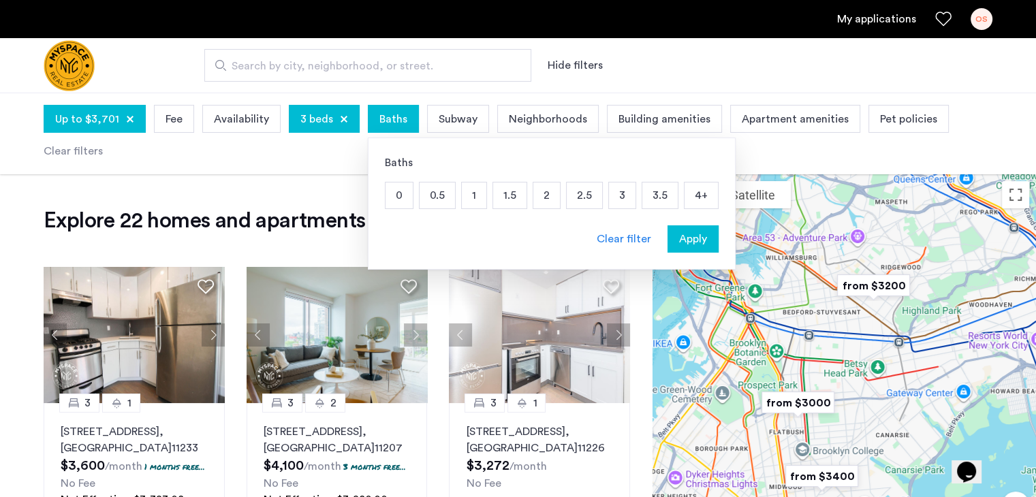
click at [505, 192] on p "1.5" at bounding box center [509, 196] width 33 height 26
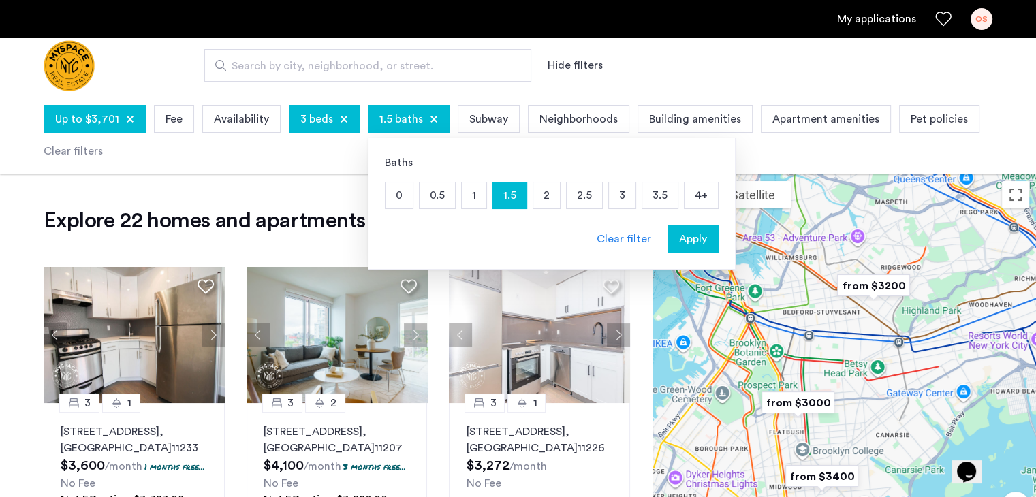
click at [685, 238] on span "Apply" at bounding box center [693, 239] width 28 height 16
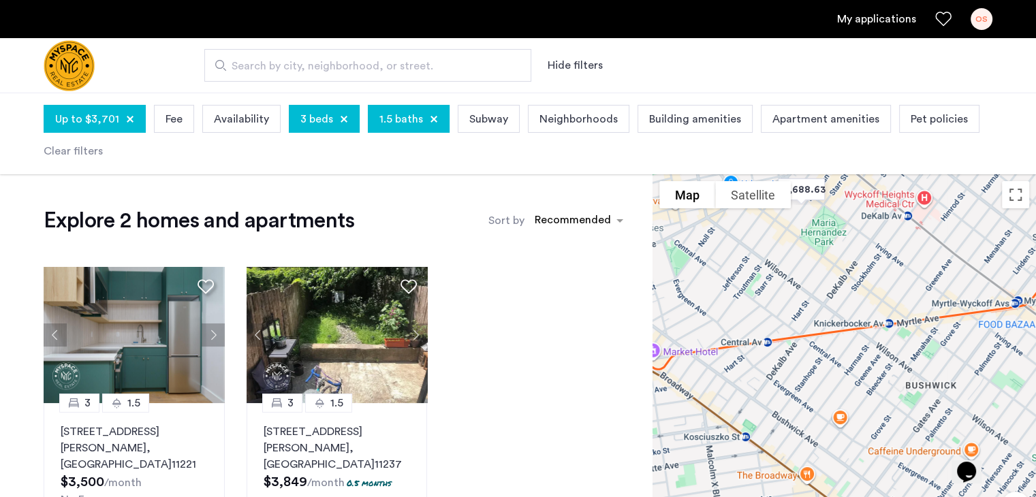
click at [941, 118] on span "Pet policies" at bounding box center [939, 119] width 57 height 16
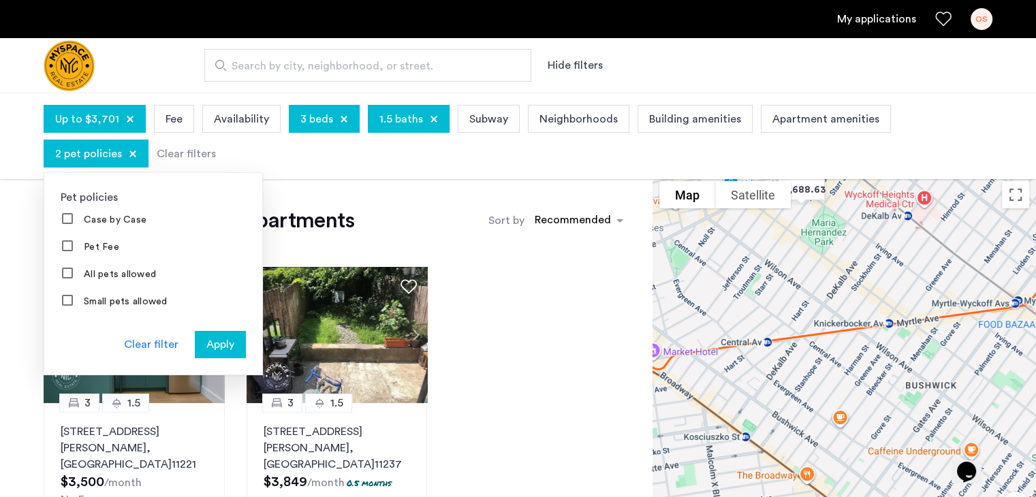
click at [219, 341] on span "Apply" at bounding box center [220, 345] width 28 height 16
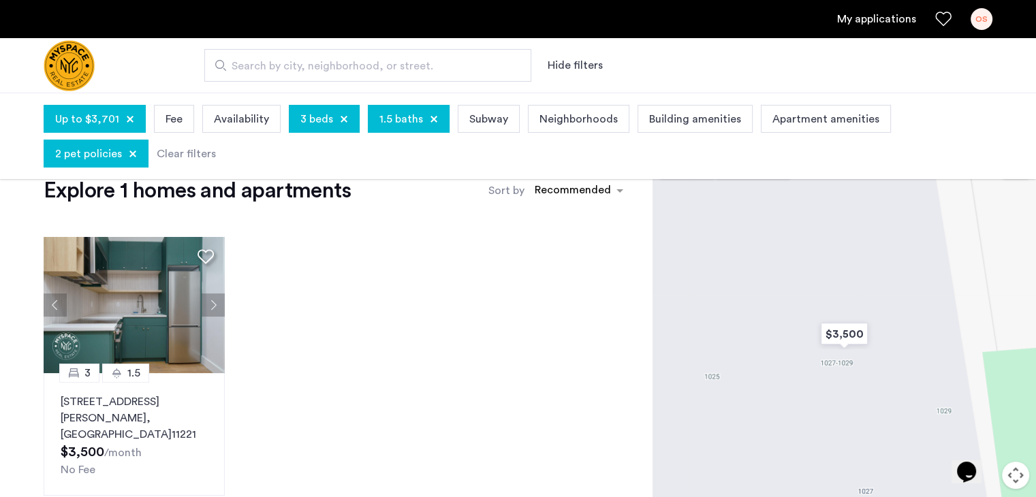
scroll to position [30, 0]
click at [204, 254] on icon at bounding box center [206, 257] width 16 height 16
click at [138, 296] on img at bounding box center [134, 305] width 181 height 136
click at [982, 16] on div "OS" at bounding box center [982, 19] width 22 height 22
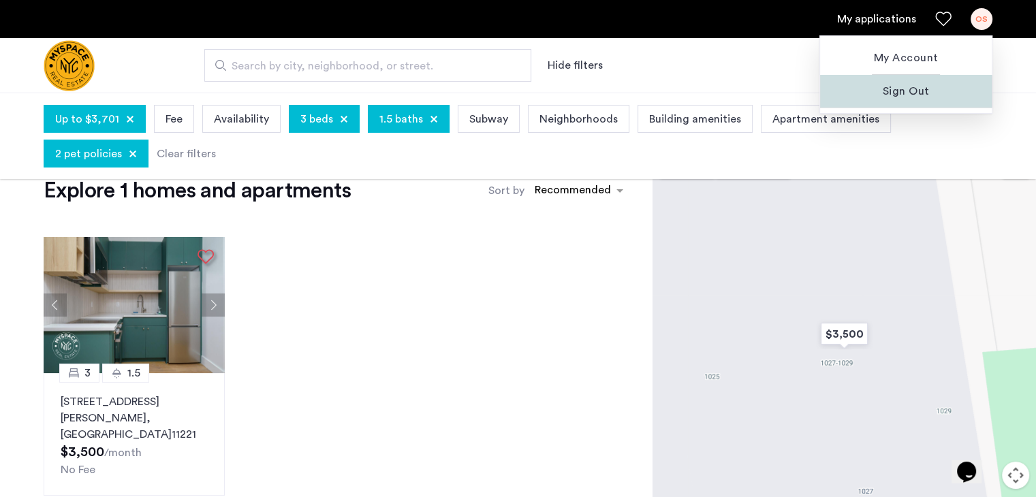
click at [905, 91] on span "Sign Out" at bounding box center [906, 91] width 150 height 16
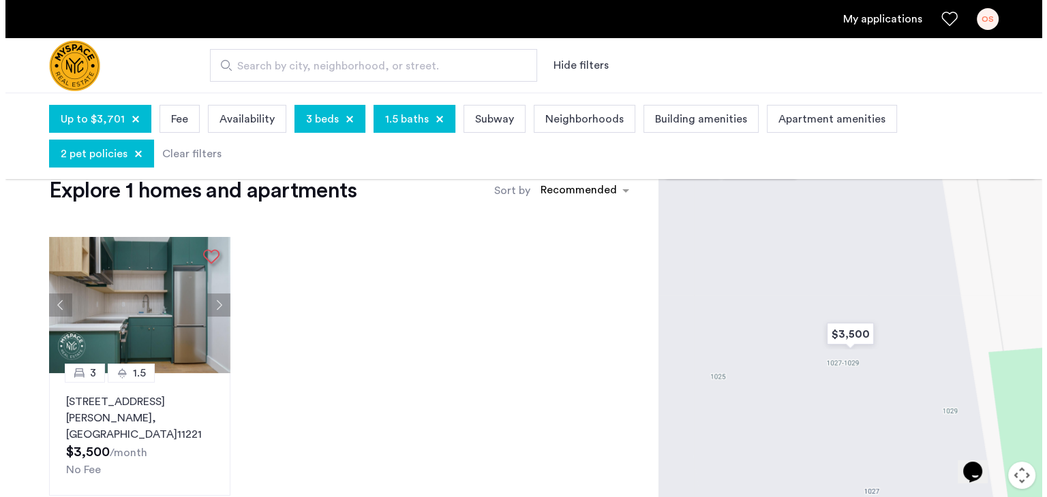
scroll to position [0, 0]
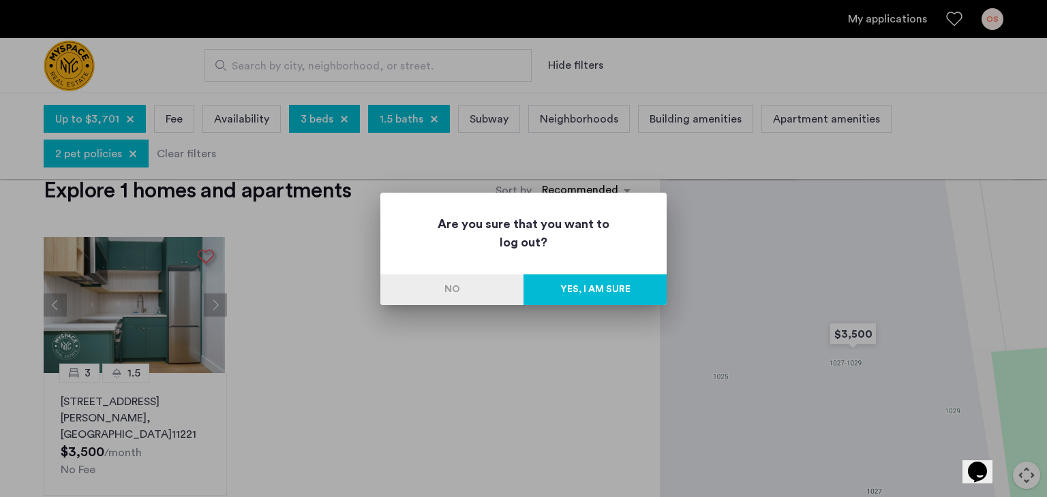
click at [624, 282] on button "Yes, I am sure" at bounding box center [594, 290] width 143 height 31
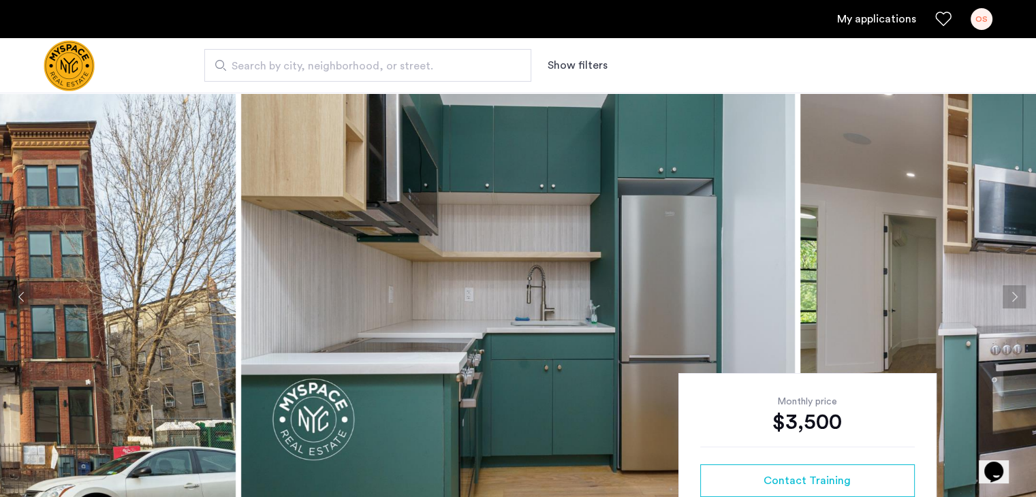
click at [1011, 291] on button "Next apartment" at bounding box center [1014, 296] width 23 height 23
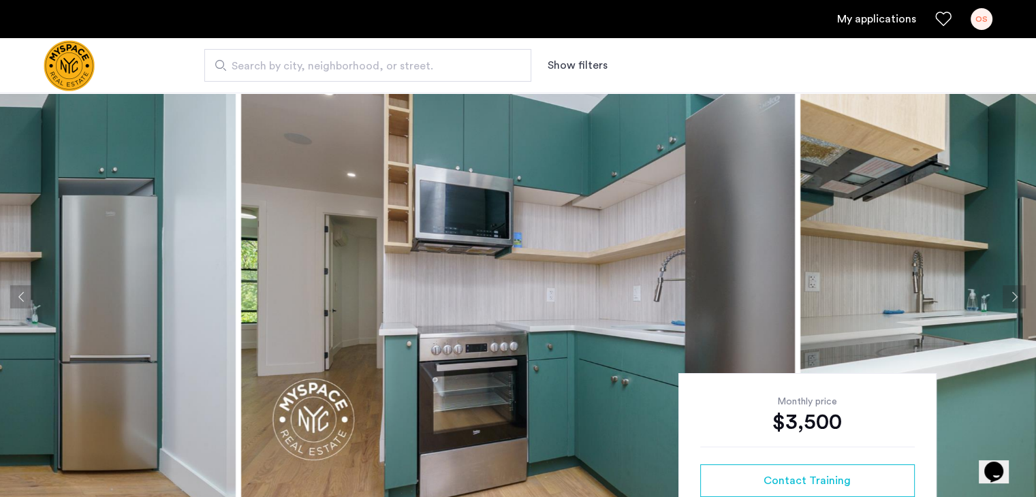
click at [1011, 291] on button "Next apartment" at bounding box center [1014, 296] width 23 height 23
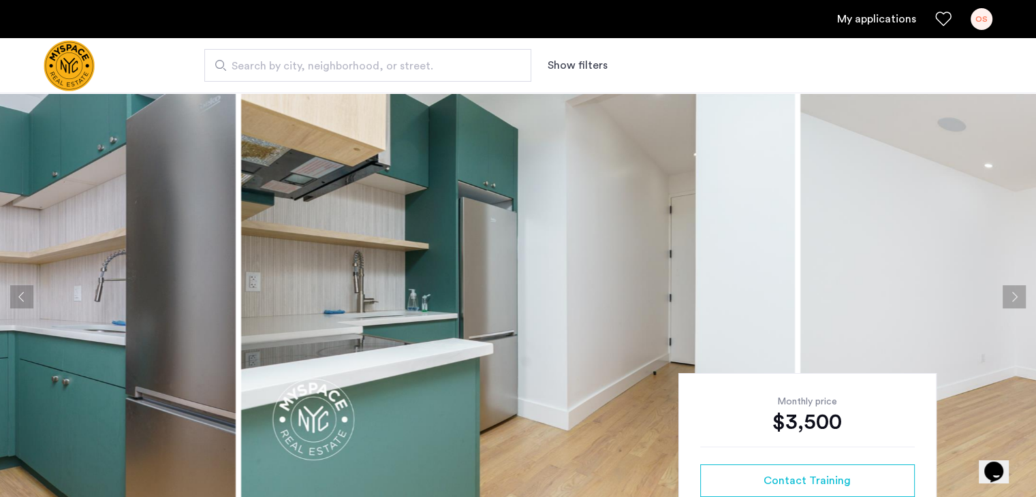
click at [1011, 291] on button "Next apartment" at bounding box center [1014, 296] width 23 height 23
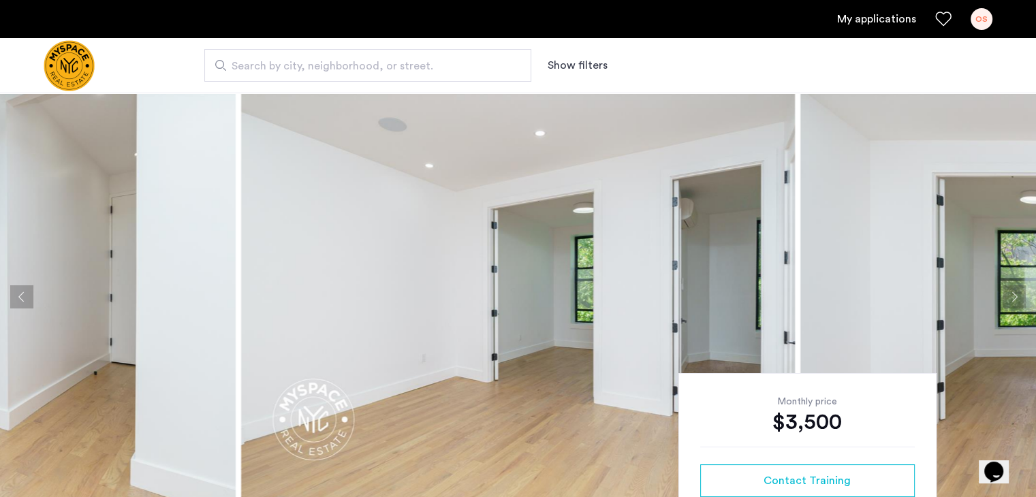
click at [1011, 291] on button "Next apartment" at bounding box center [1014, 296] width 23 height 23
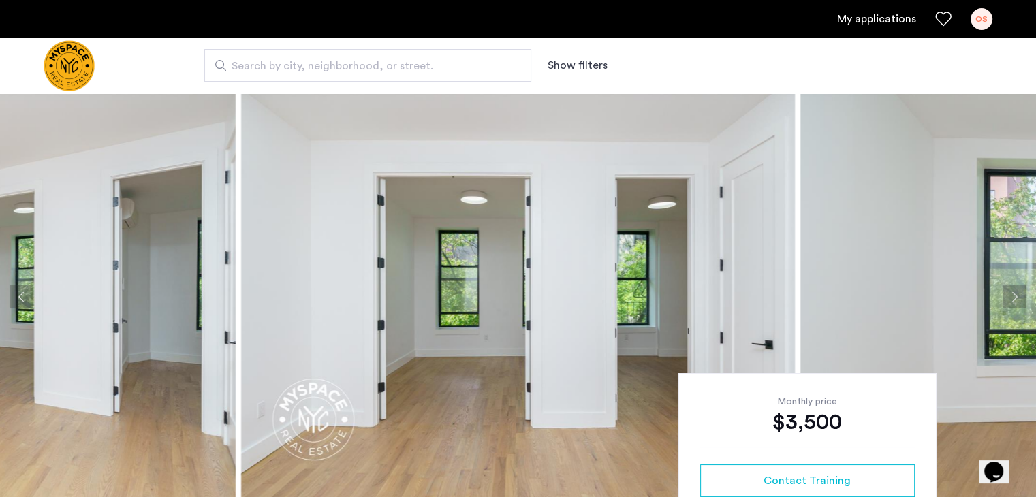
click at [1011, 291] on button "Next apartment" at bounding box center [1014, 296] width 23 height 23
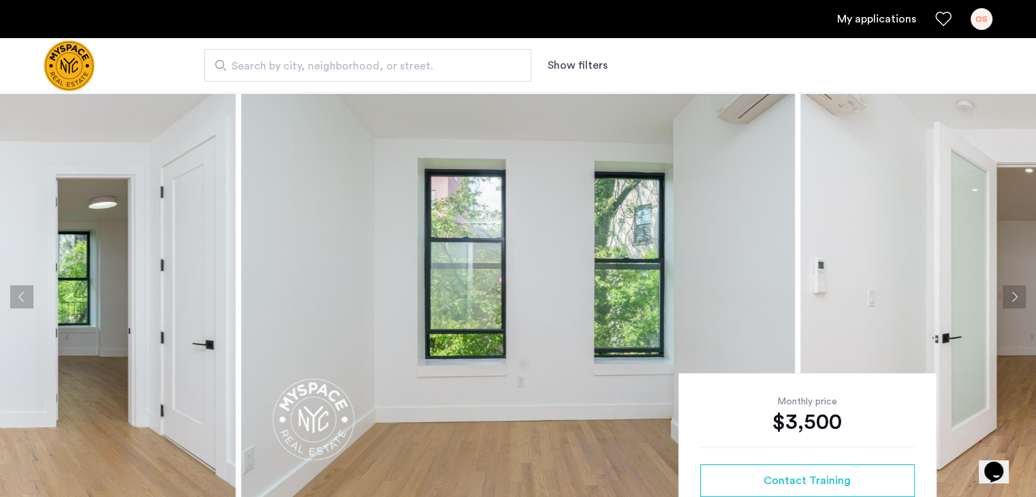
click at [1011, 291] on button "Next apartment" at bounding box center [1014, 296] width 23 height 23
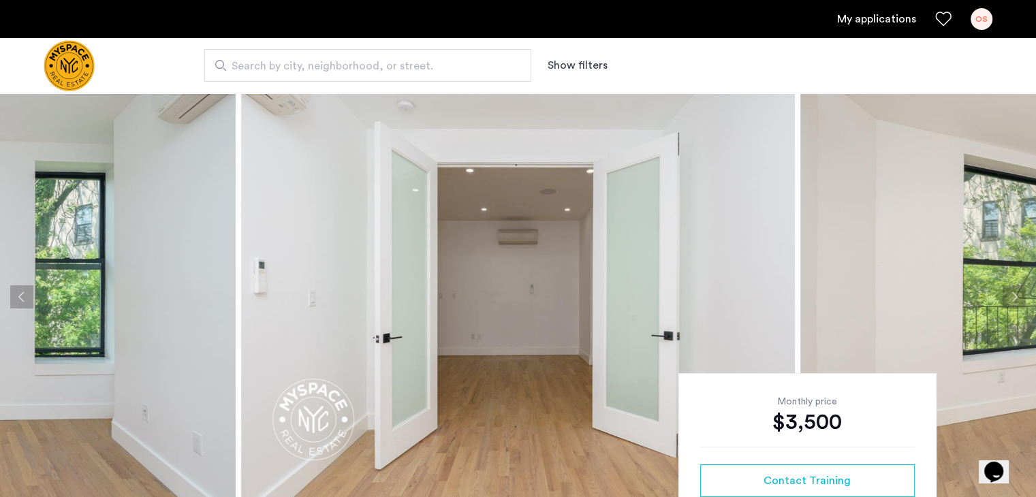
click at [1011, 291] on button "Next apartment" at bounding box center [1014, 296] width 23 height 23
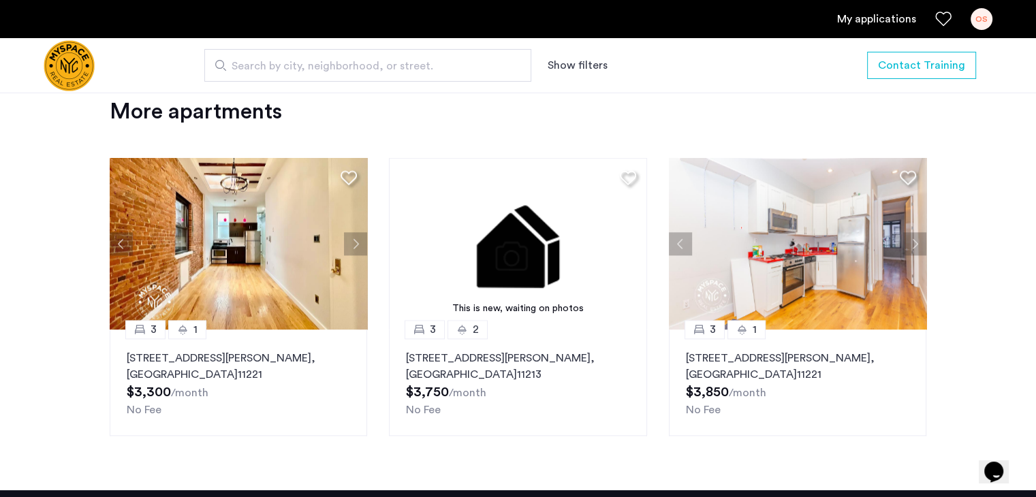
scroll to position [1480, 0]
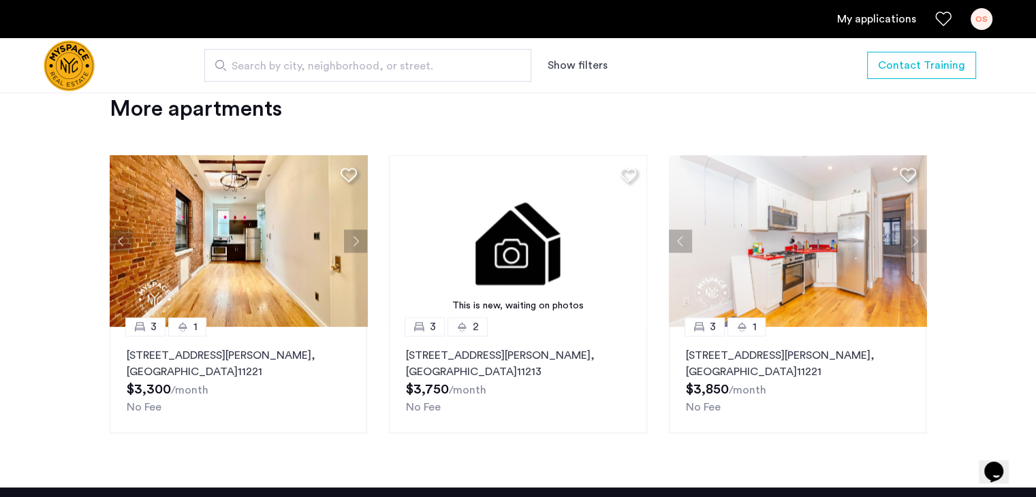
click at [228, 246] on img at bounding box center [239, 241] width 258 height 172
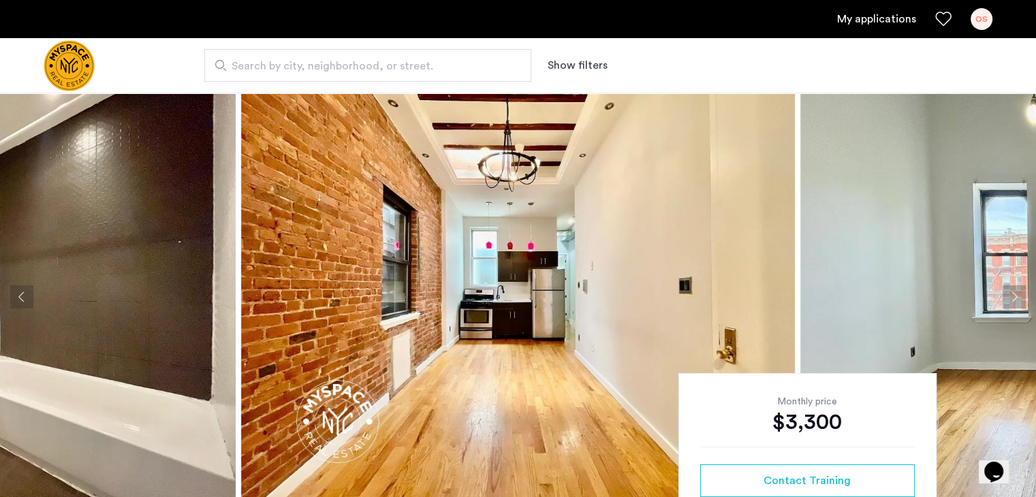
click at [1011, 296] on button "Next apartment" at bounding box center [1014, 296] width 23 height 23
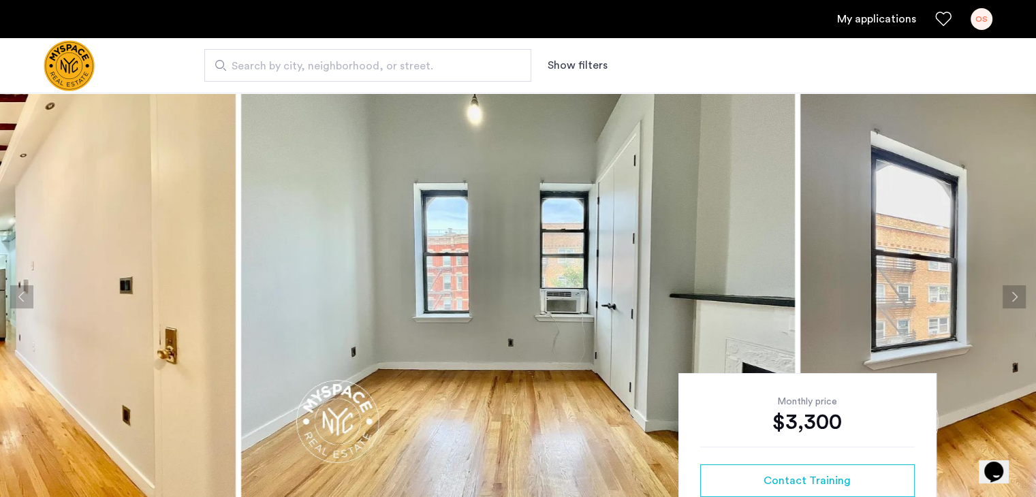
click at [1011, 296] on button "Next apartment" at bounding box center [1014, 296] width 23 height 23
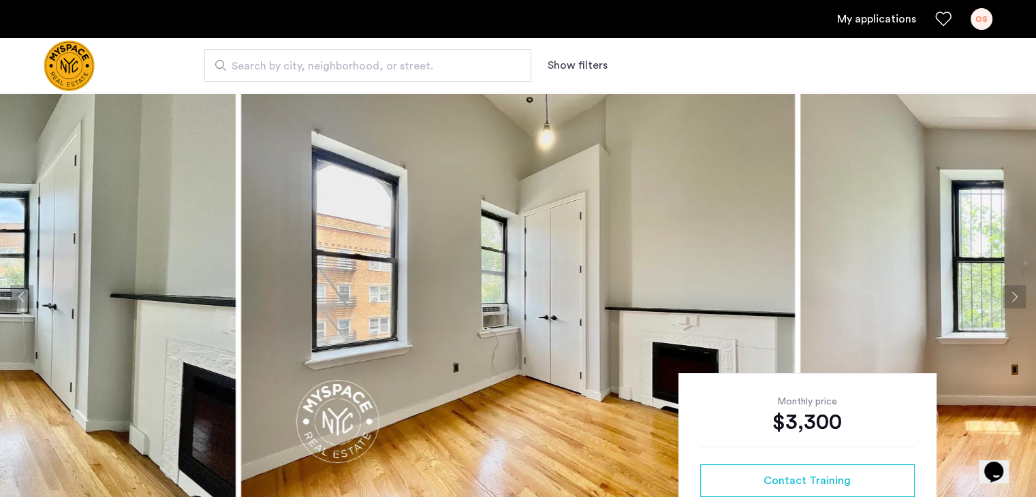
click at [1011, 296] on button "Next apartment" at bounding box center [1014, 296] width 23 height 23
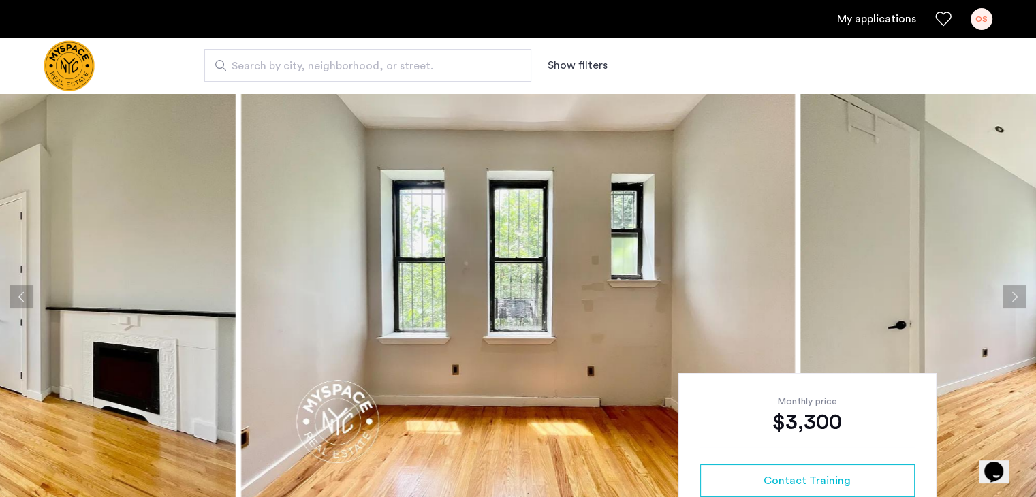
click at [1011, 296] on button "Next apartment" at bounding box center [1014, 296] width 23 height 23
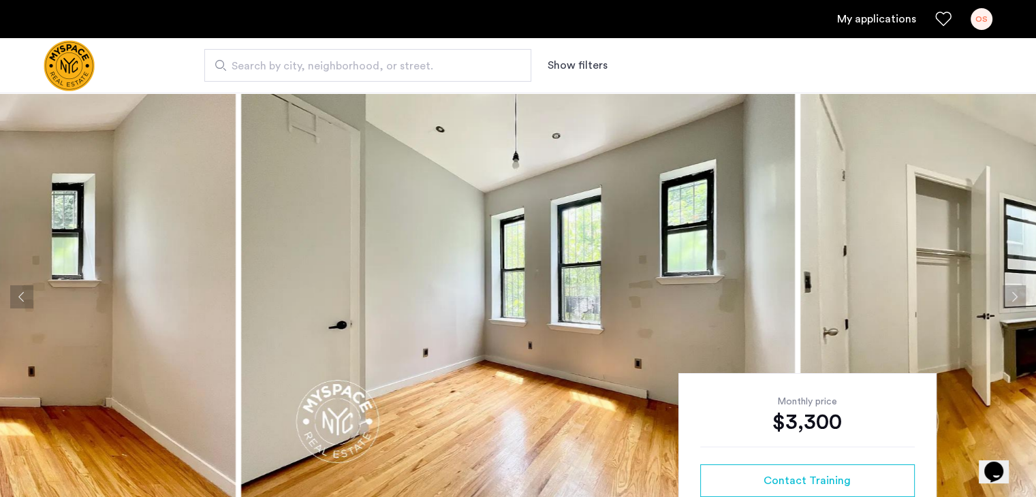
click at [1011, 296] on button "Next apartment" at bounding box center [1014, 296] width 23 height 23
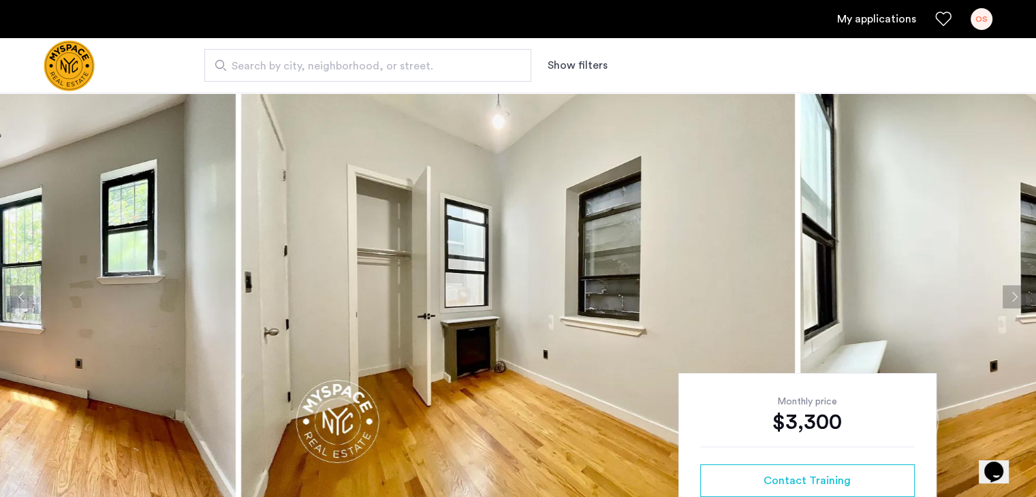
click at [1011, 296] on button "Next apartment" at bounding box center [1014, 296] width 23 height 23
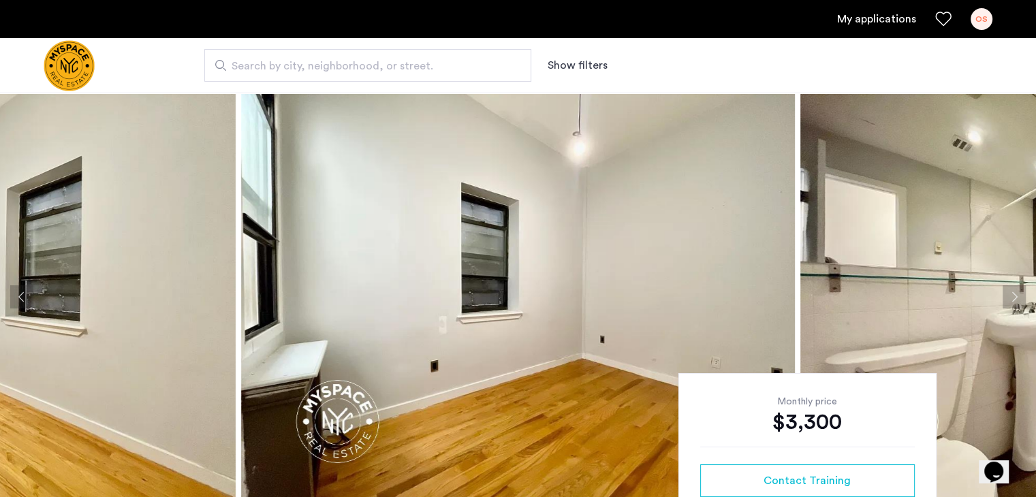
click at [1011, 296] on button "Next apartment" at bounding box center [1014, 296] width 23 height 23
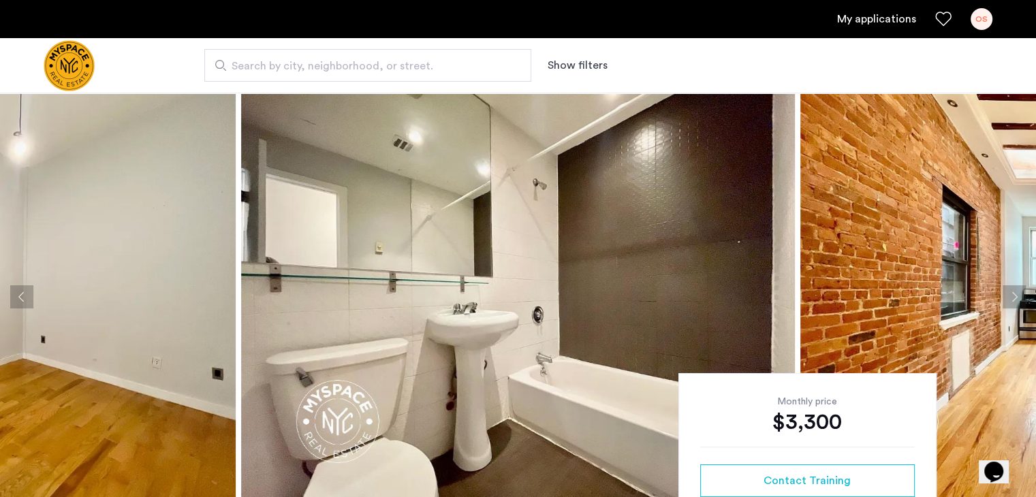
click at [1011, 296] on button "Next apartment" at bounding box center [1014, 296] width 23 height 23
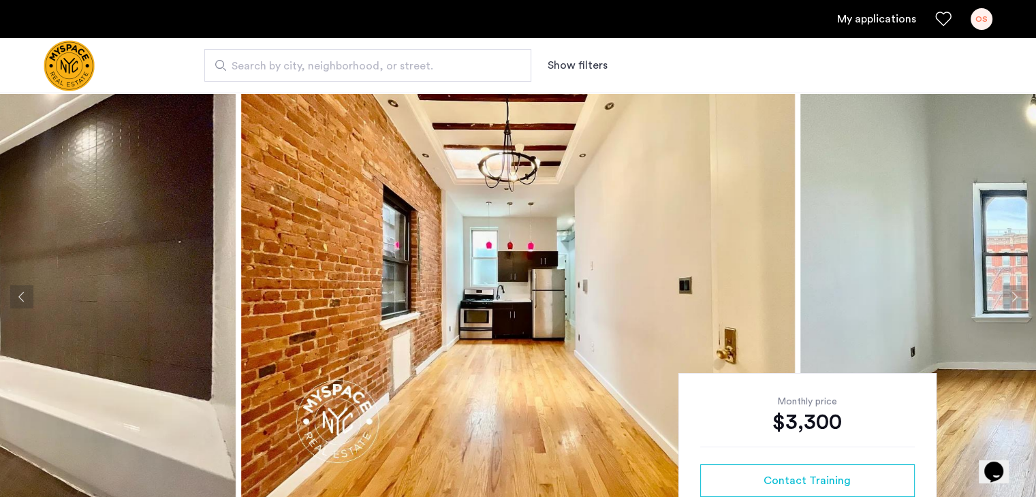
click at [493, 332] on img at bounding box center [518, 297] width 554 height 409
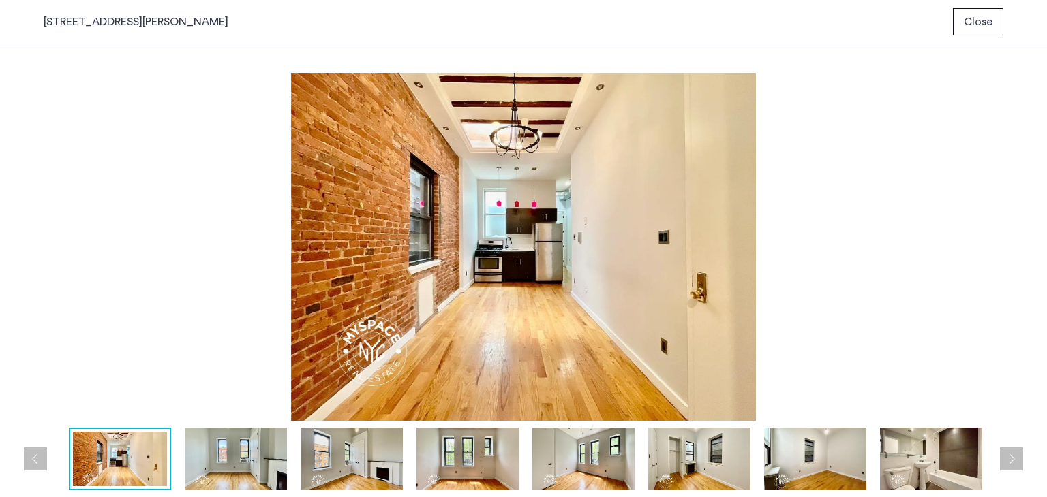
click at [493, 332] on img at bounding box center [523, 247] width 959 height 348
click at [971, 25] on span "Close" at bounding box center [977, 22] width 29 height 16
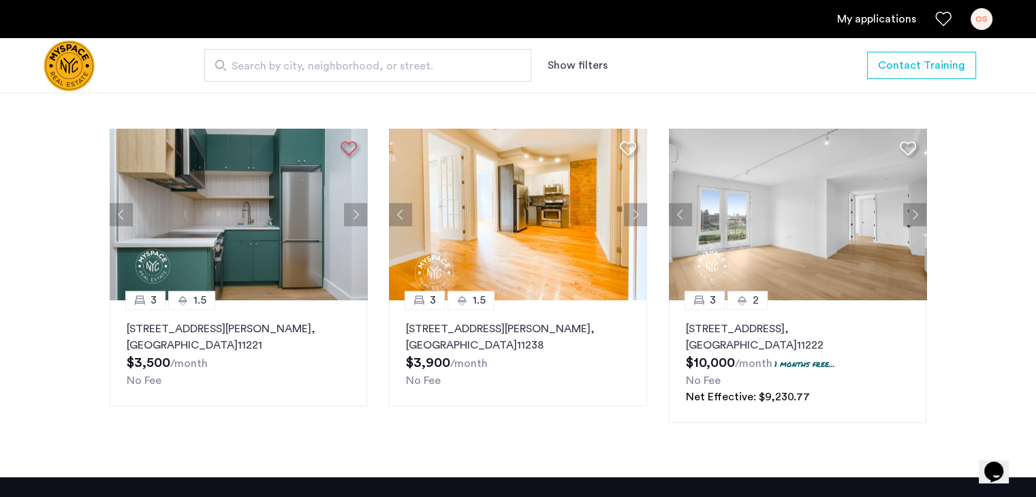
scroll to position [1391, 0]
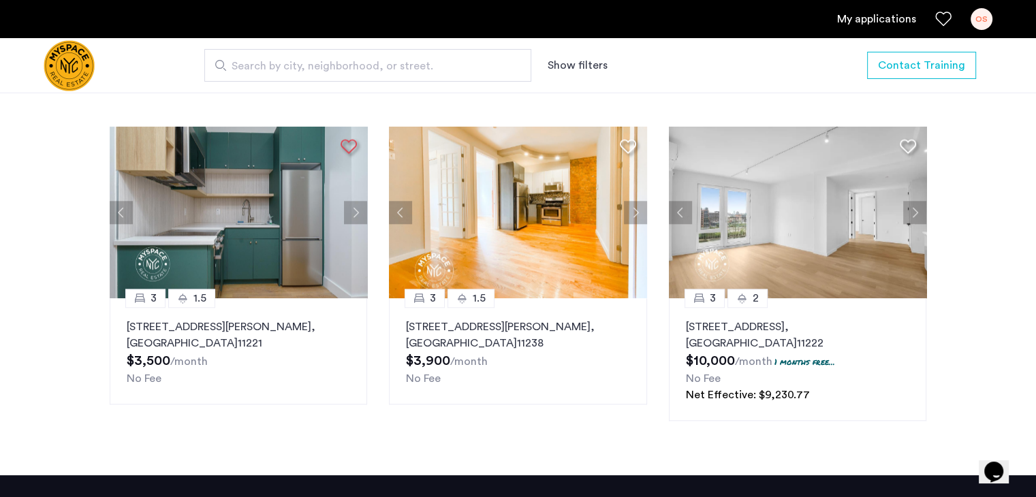
click at [245, 211] on img at bounding box center [239, 213] width 258 height 172
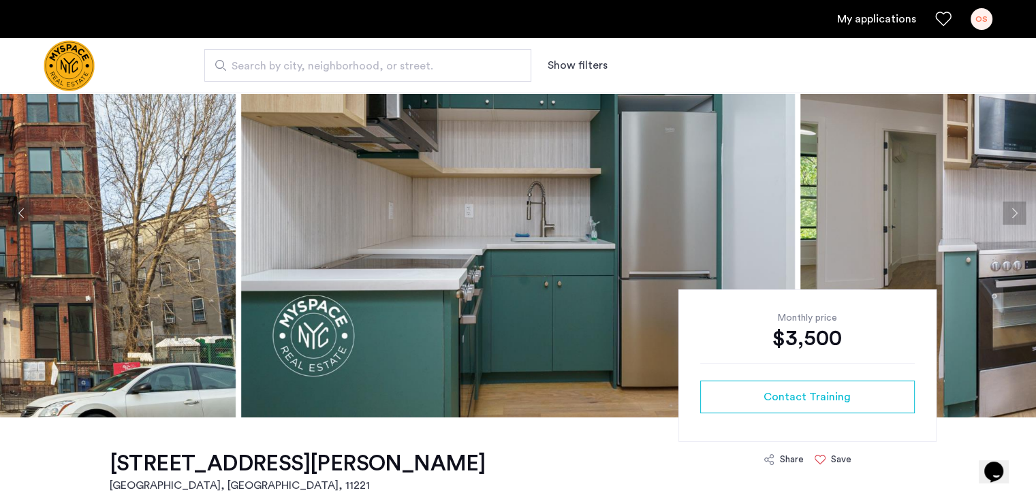
scroll to position [91, 0]
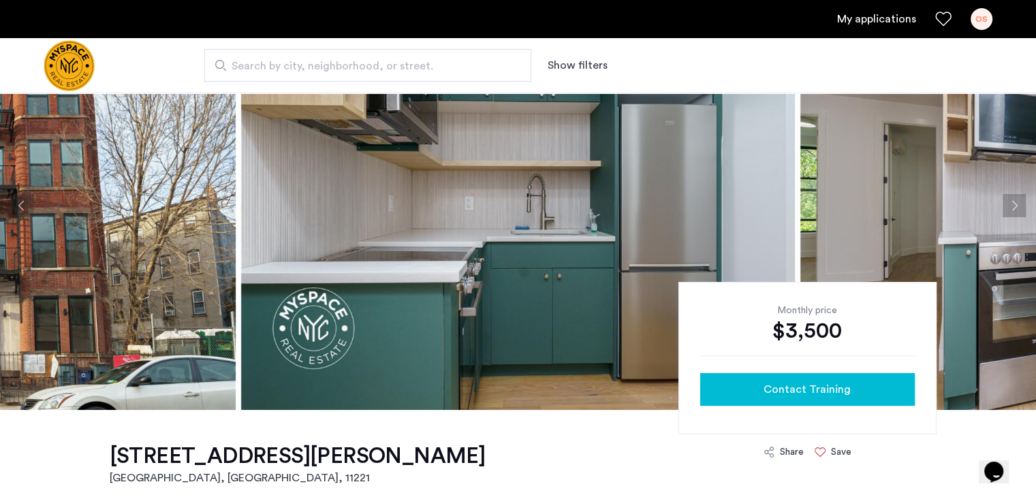
click at [760, 391] on div "Contact Training" at bounding box center [807, 390] width 193 height 16
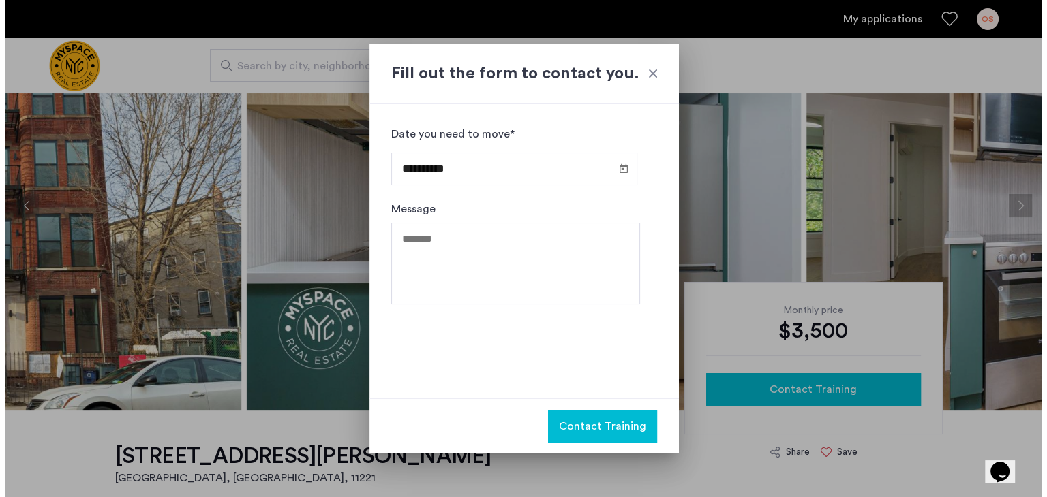
scroll to position [0, 0]
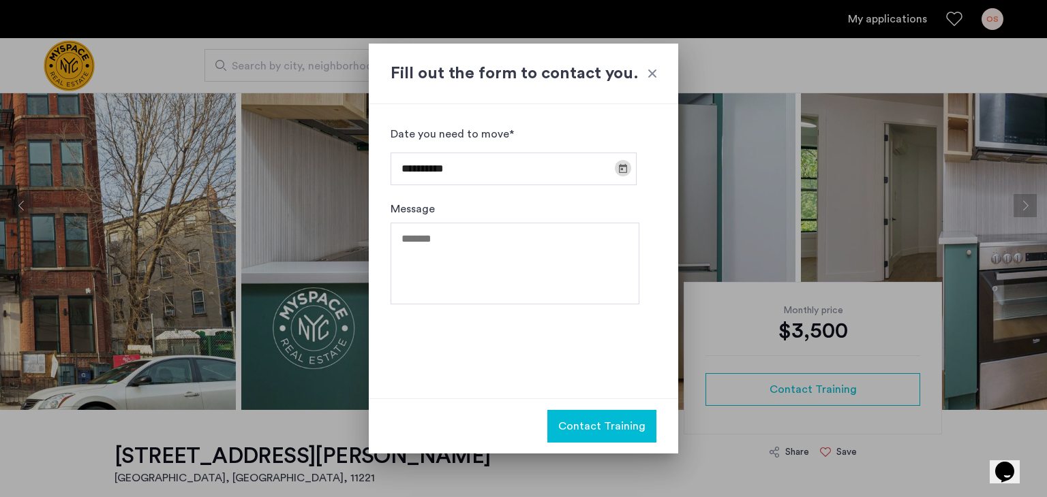
click at [619, 168] on span "Open calendar" at bounding box center [622, 168] width 33 height 33
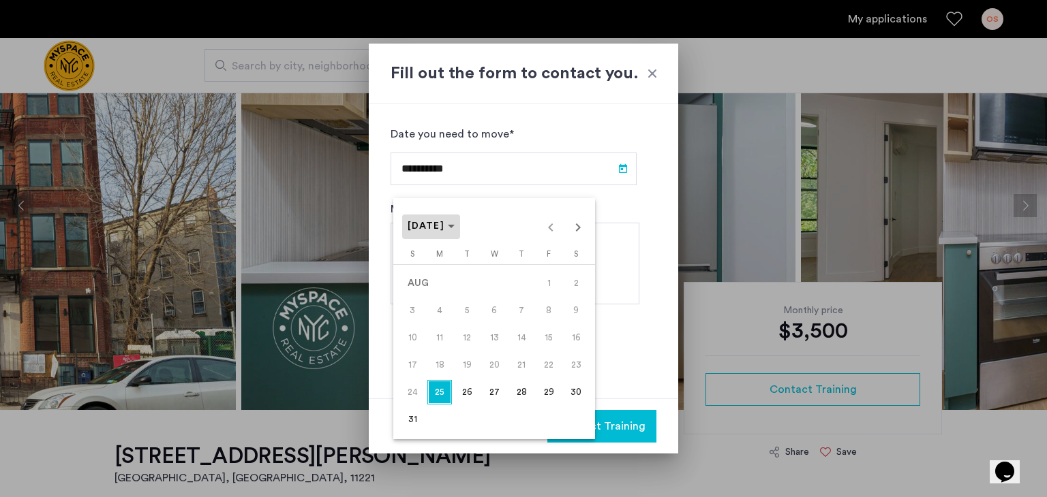
click at [454, 225] on icon "Choose month and year" at bounding box center [451, 226] width 7 height 3
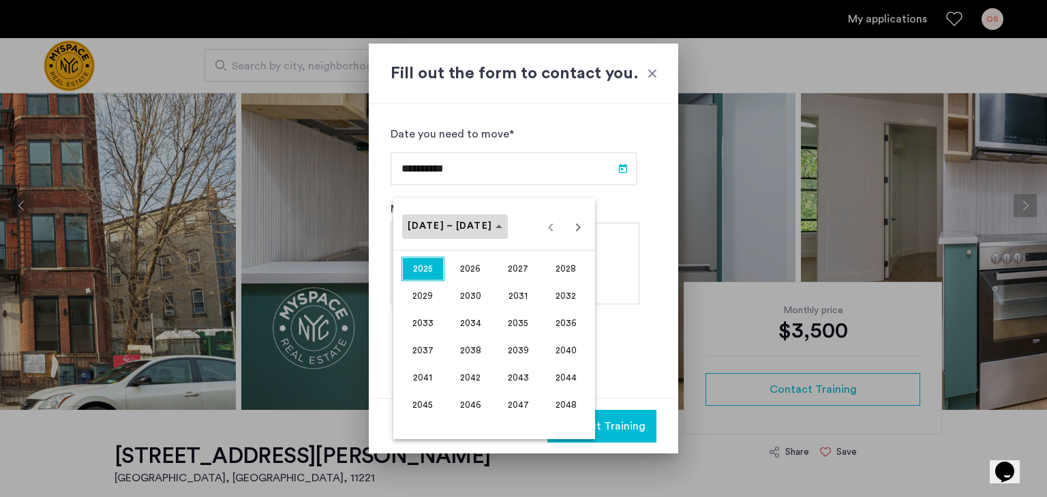
click at [495, 227] on icon "Choose date" at bounding box center [498, 226] width 7 height 3
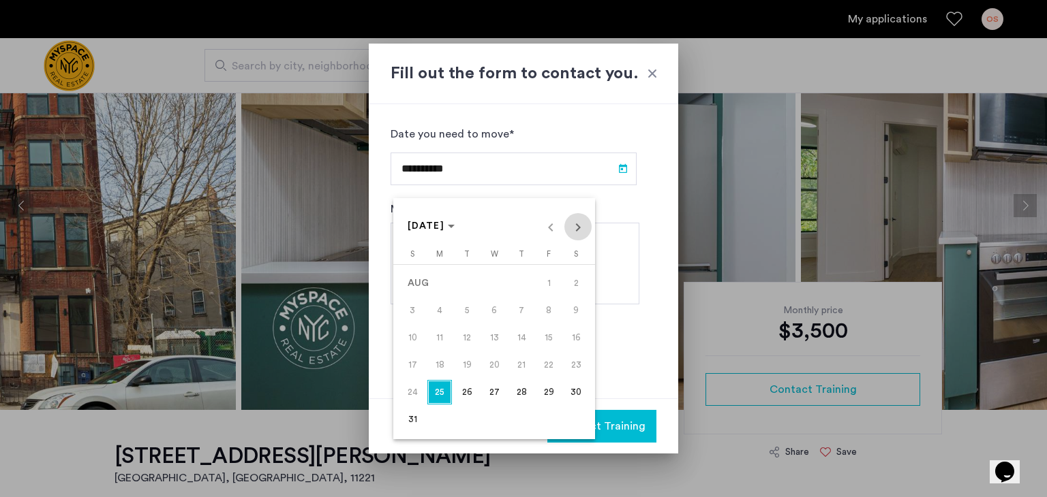
click at [578, 228] on span "Next month" at bounding box center [577, 226] width 27 height 27
click at [494, 307] on span "3" at bounding box center [494, 310] width 25 height 25
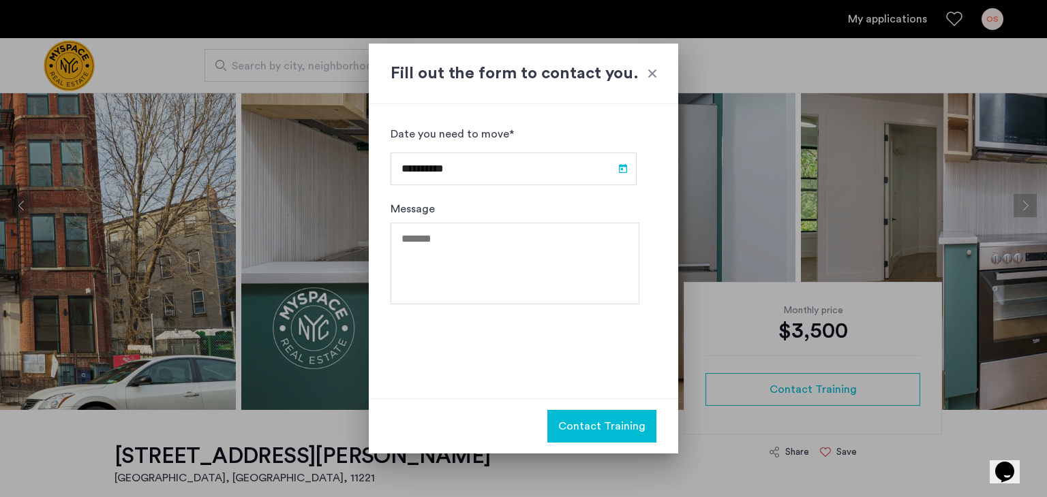
type input "**********"
click at [581, 233] on textarea "Message" at bounding box center [514, 264] width 249 height 82
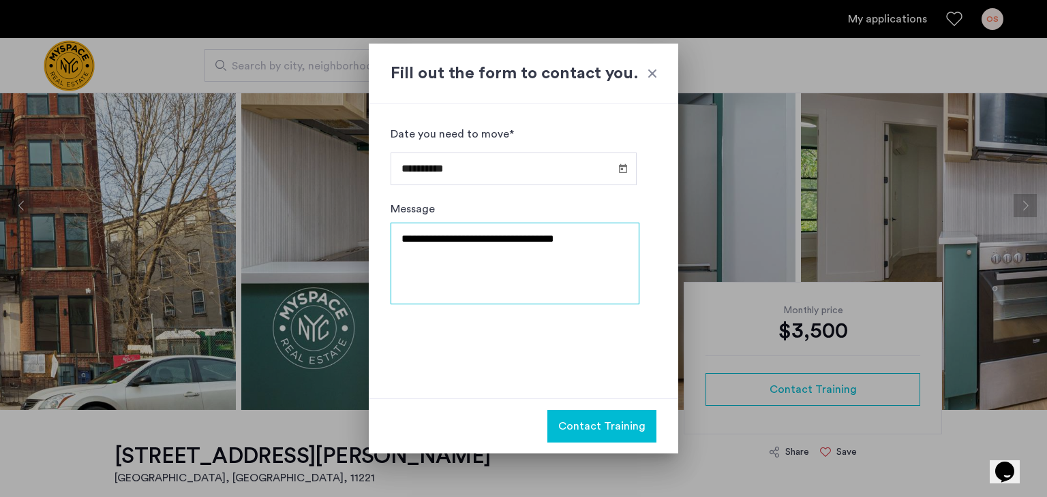
type textarea "**********"
click at [503, 345] on div "**********" at bounding box center [514, 251] width 249 height 251
click at [615, 238] on textarea "**********" at bounding box center [514, 264] width 249 height 82
click at [576, 425] on span "Contact Training" at bounding box center [601, 426] width 87 height 16
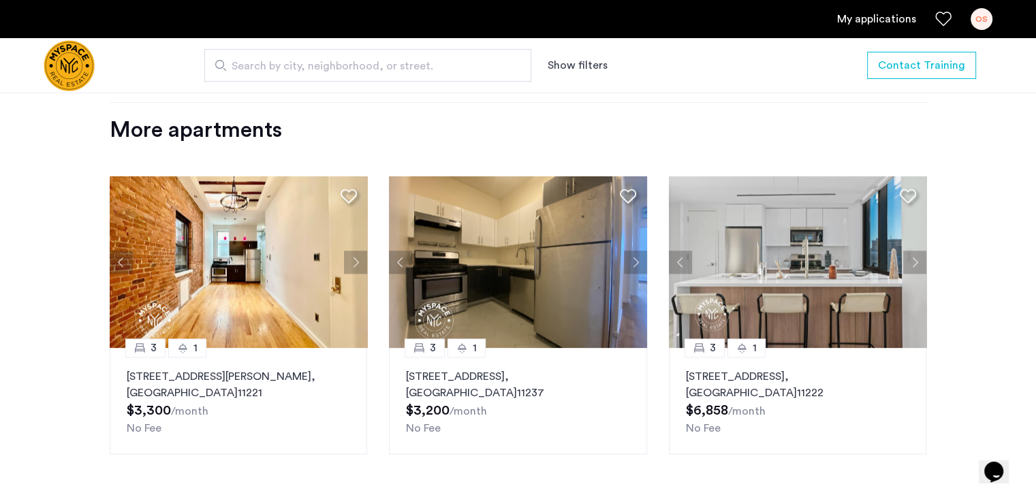
scroll to position [1459, 0]
click at [553, 253] on img at bounding box center [518, 262] width 258 height 172
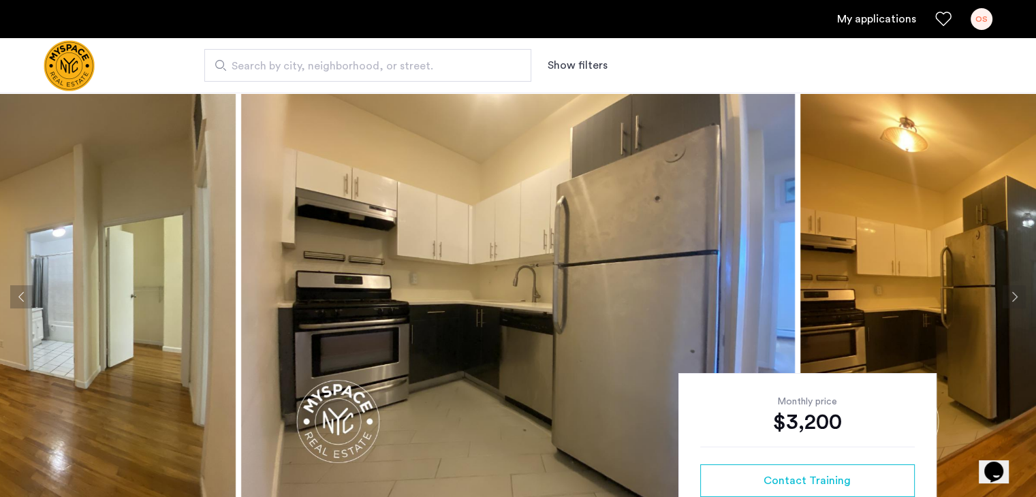
click at [941, 16] on icon "Favorites" at bounding box center [943, 19] width 16 height 16
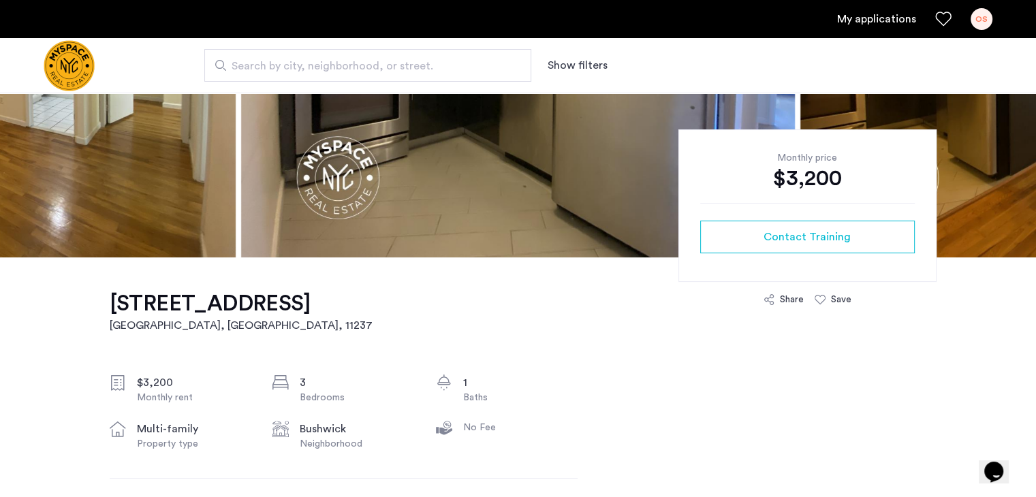
scroll to position [243, 0]
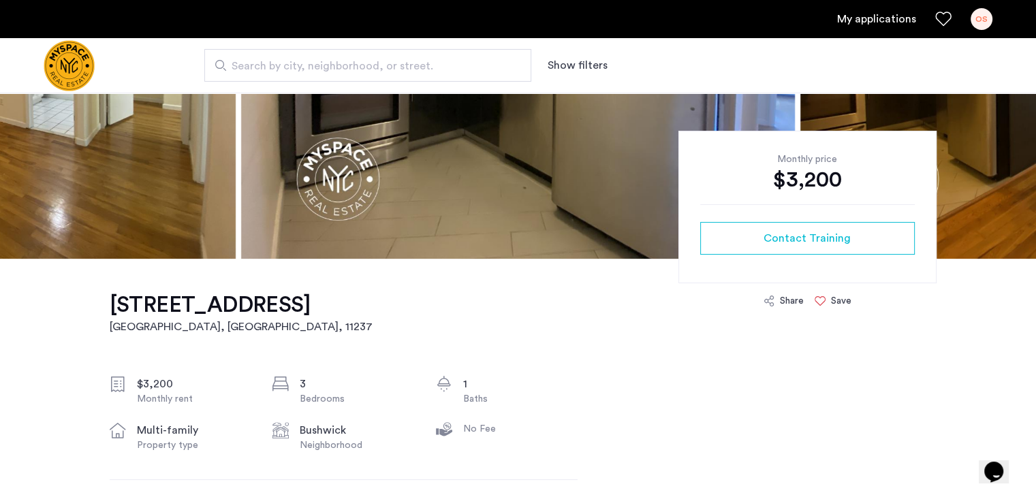
click at [822, 297] on icon at bounding box center [820, 301] width 11 height 11
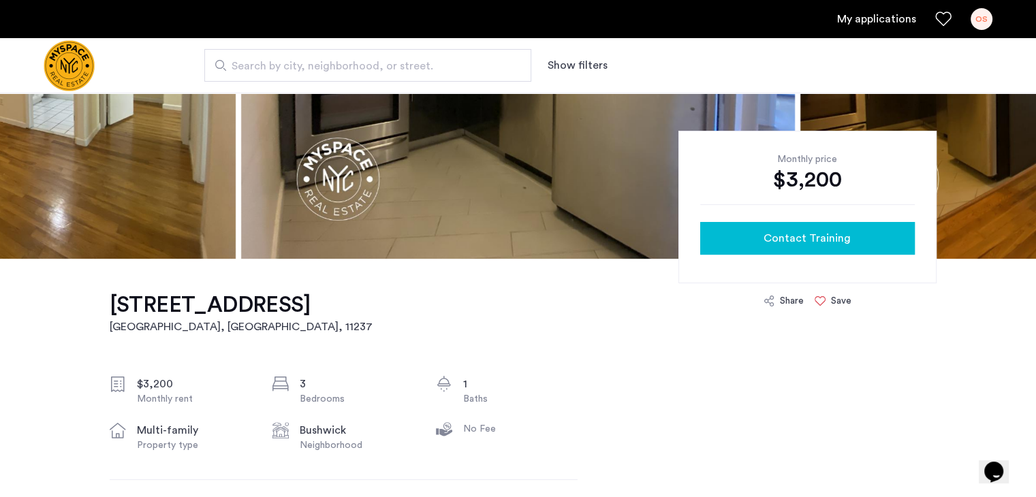
click at [773, 234] on span "Contact Training" at bounding box center [807, 238] width 87 height 16
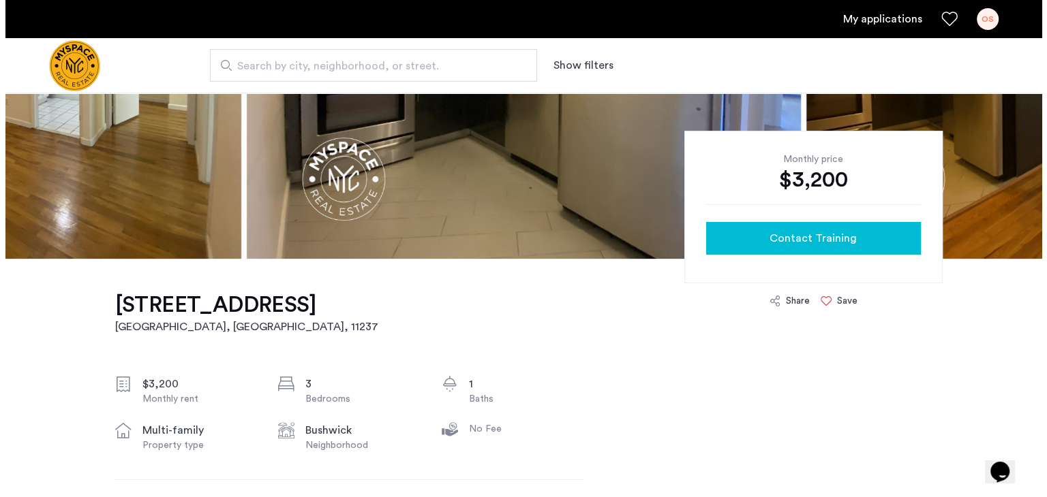
scroll to position [0, 0]
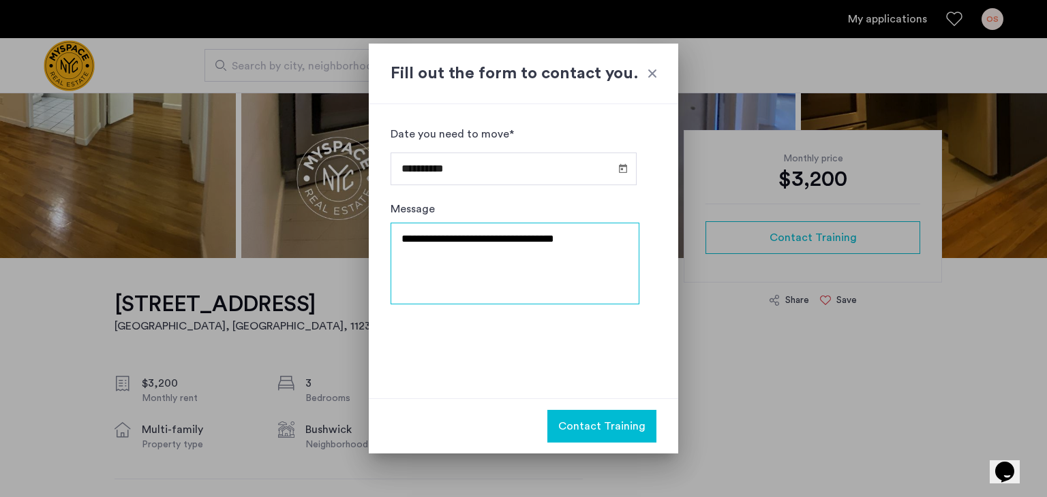
click at [583, 235] on textarea "**********" at bounding box center [514, 264] width 249 height 82
type textarea "*"
type textarea "**********"
click at [589, 425] on span "Contact Training" at bounding box center [601, 426] width 87 height 16
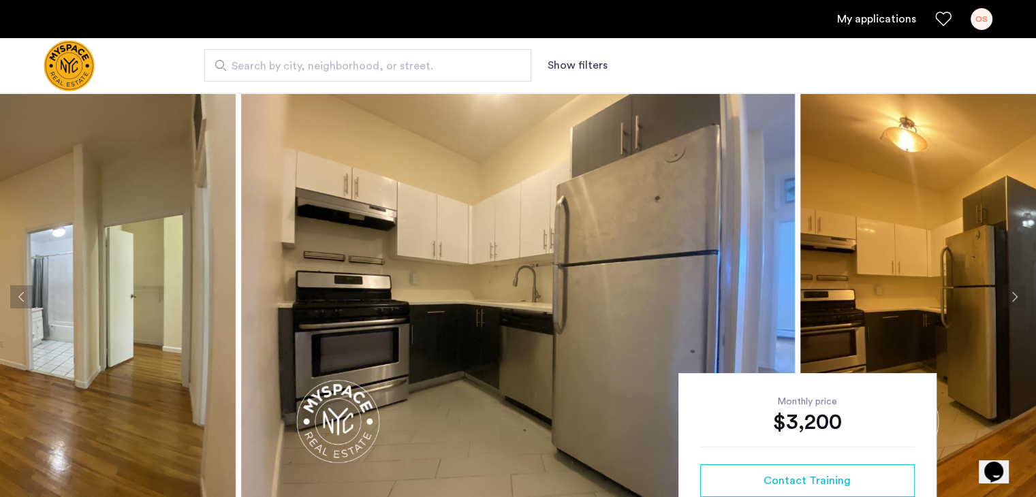
click at [983, 22] on div "OS" at bounding box center [982, 19] width 22 height 22
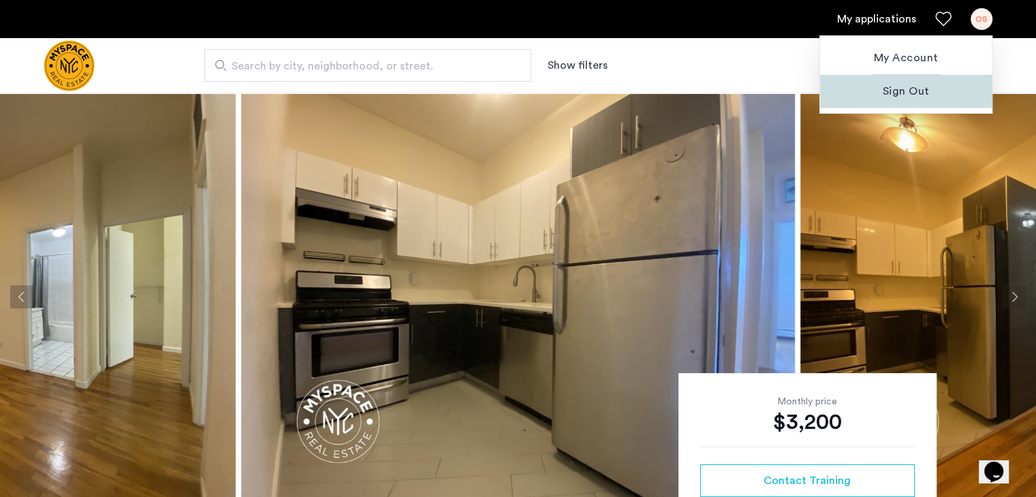
click at [910, 88] on span "Sign Out" at bounding box center [906, 91] width 150 height 16
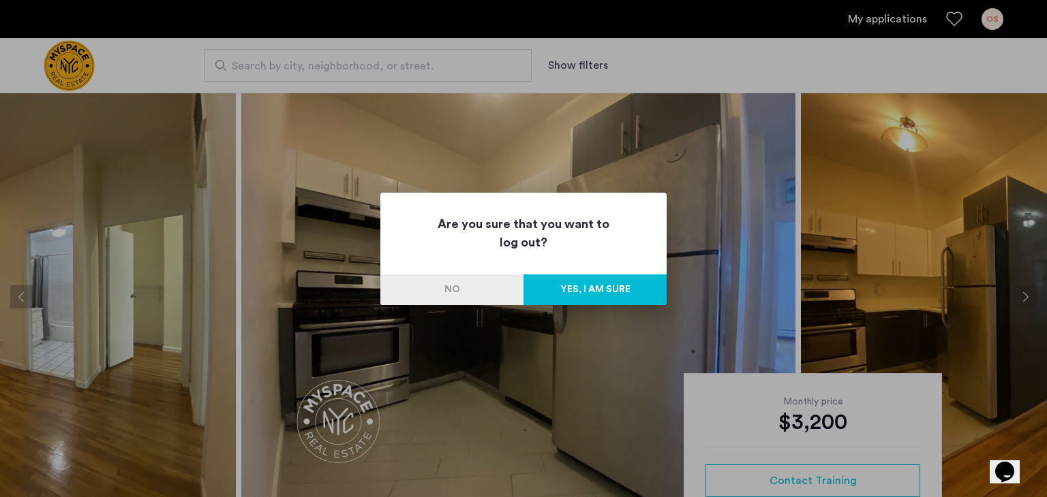
click at [576, 287] on button "Yes, I am sure" at bounding box center [594, 290] width 143 height 31
